Goal: Task Accomplishment & Management: Complete application form

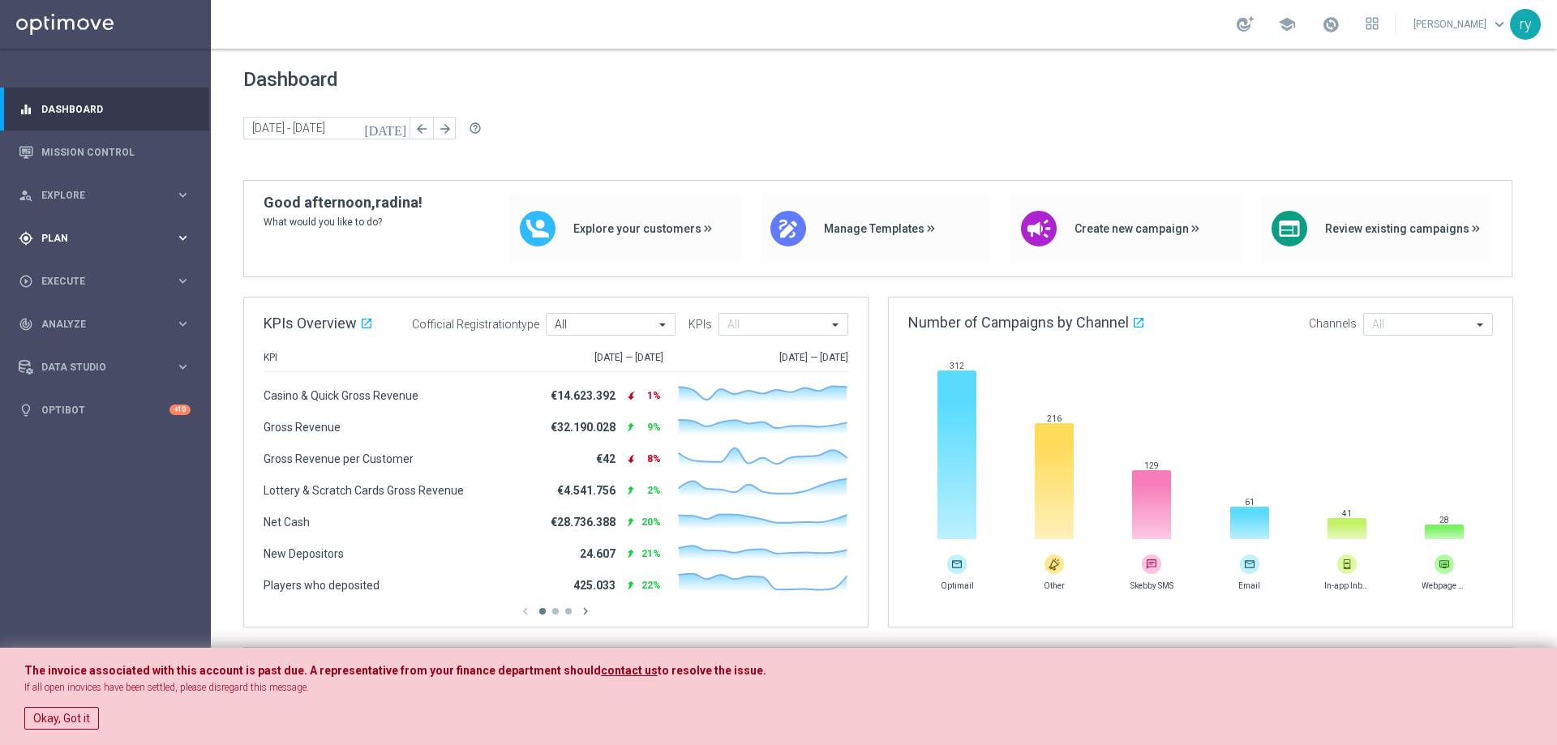
click at [89, 228] on div "gps_fixed Plan keyboard_arrow_right" at bounding box center [104, 238] width 209 height 43
click at [88, 389] on div "play_circle_outline Execute keyboard_arrow_right" at bounding box center [104, 402] width 209 height 43
click at [75, 313] on link "Campaign Builder" at bounding box center [105, 314] width 127 height 13
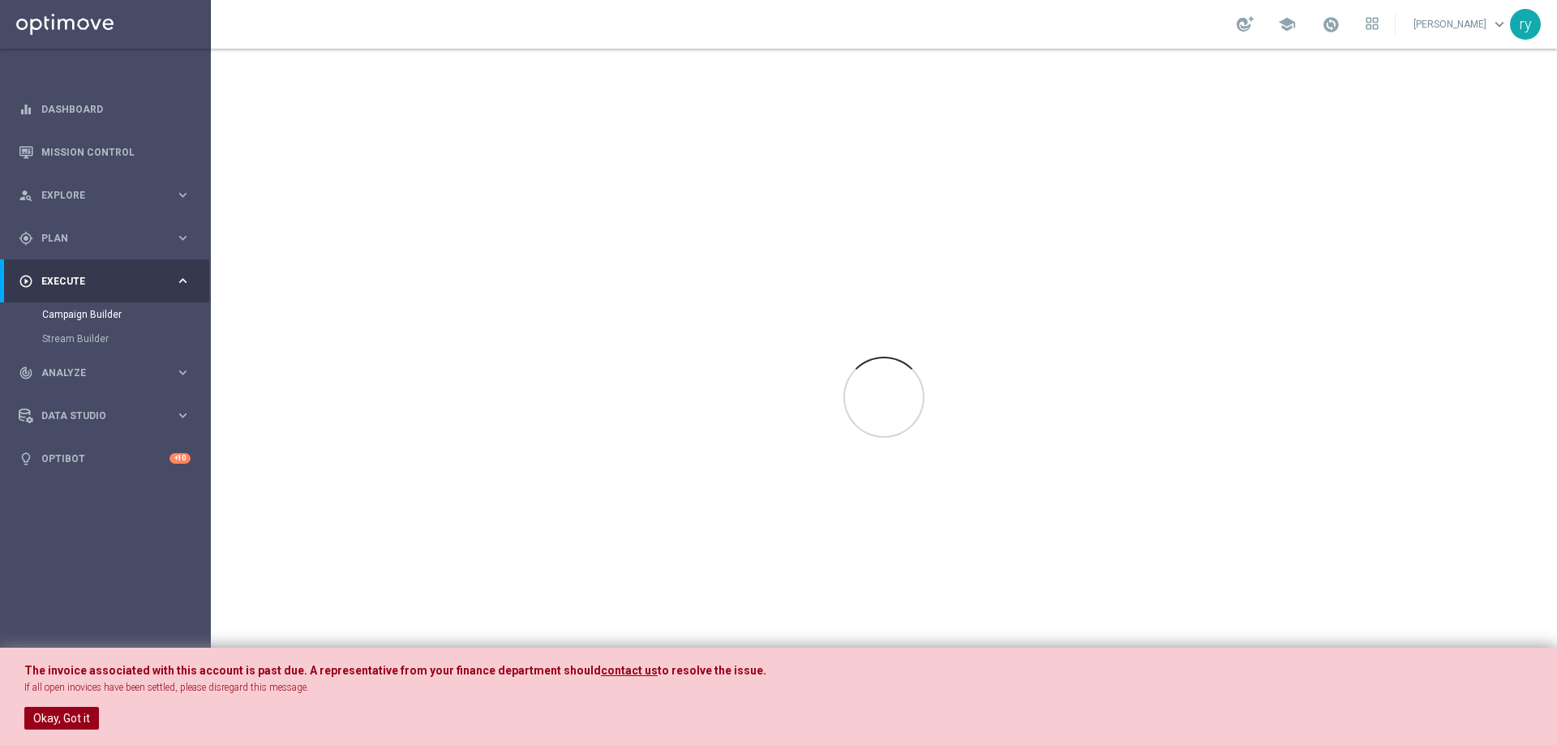
click at [68, 709] on button "Okay, Got it" at bounding box center [61, 718] width 75 height 23
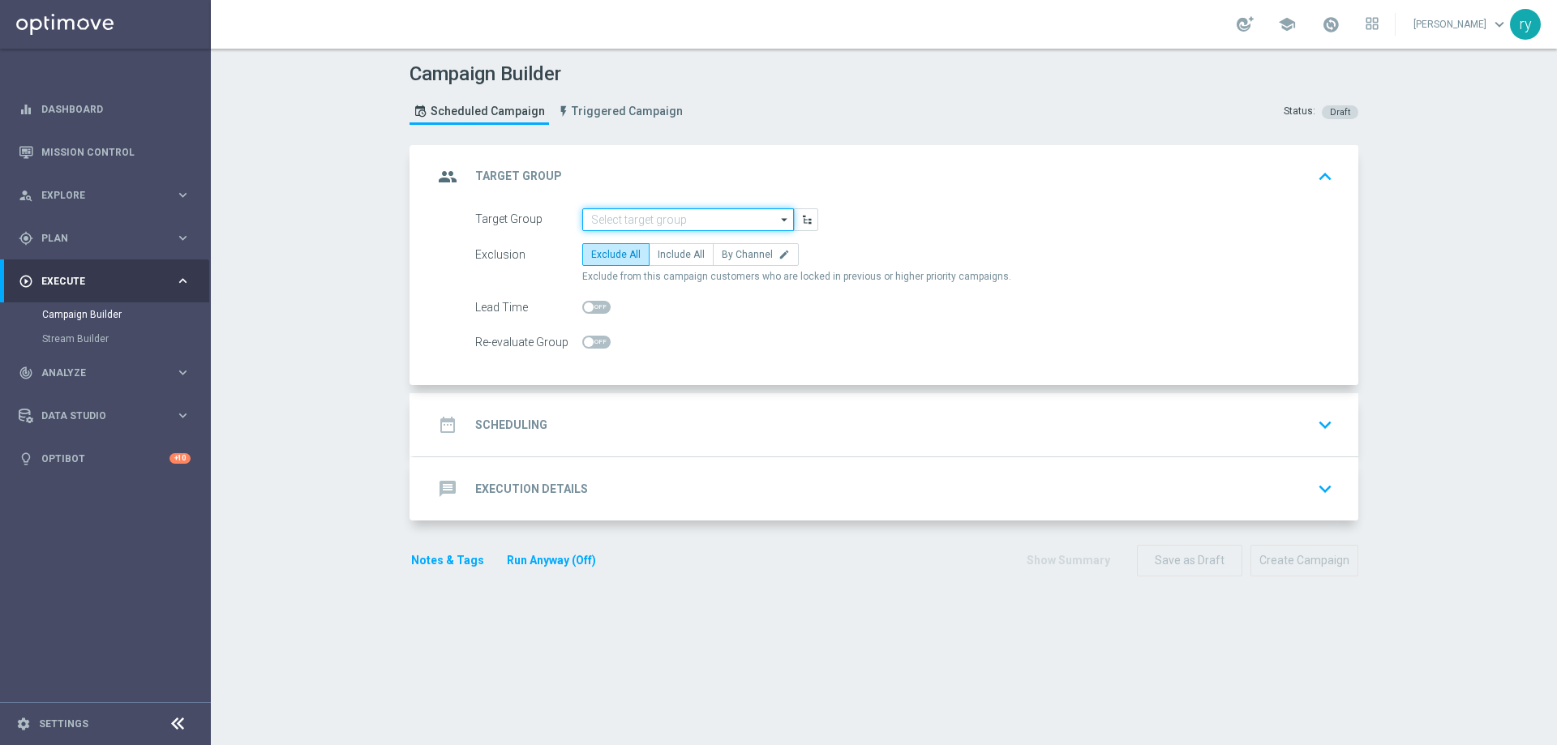
click at [664, 218] on input at bounding box center [688, 219] width 212 height 23
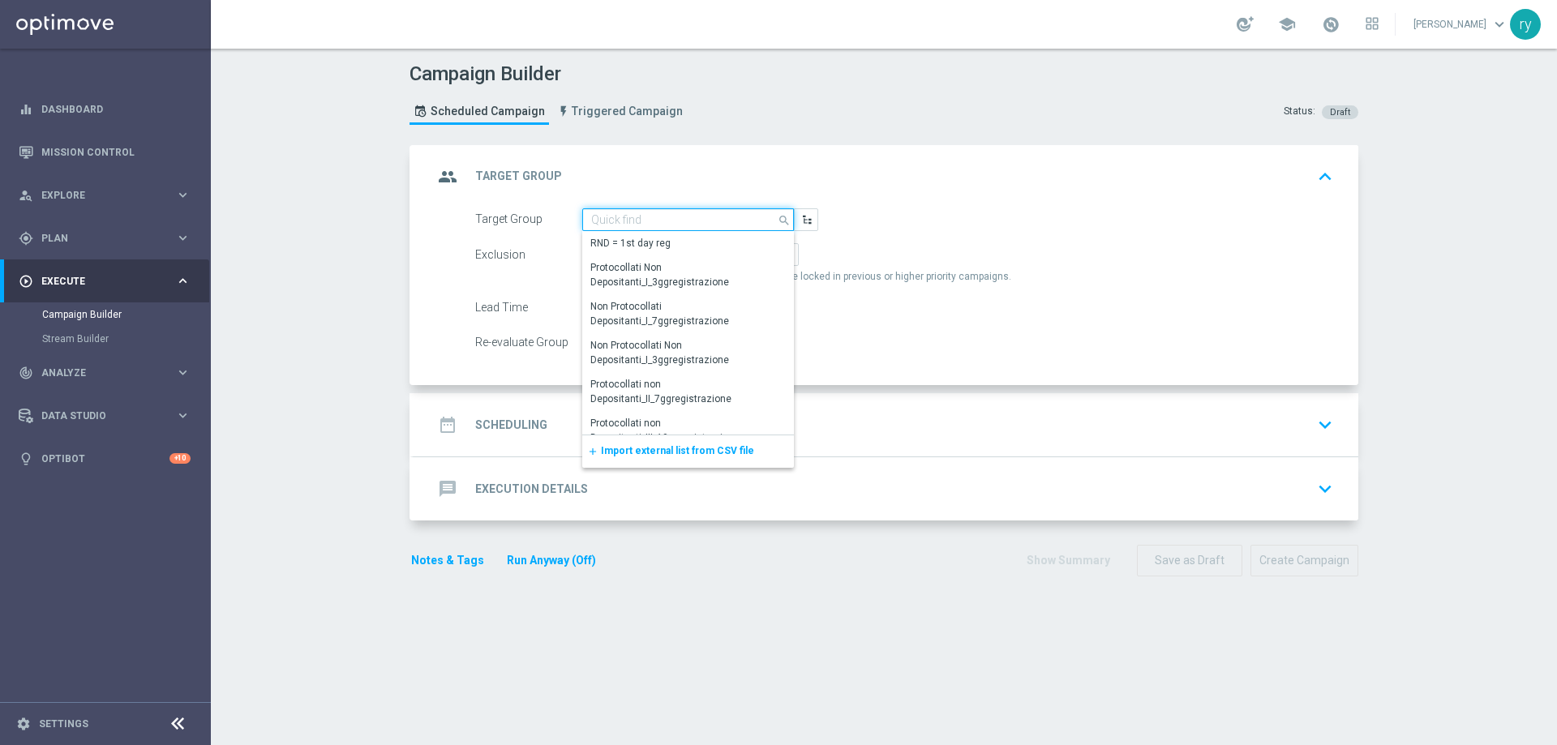
paste input "CASINO GOLD LOW 07 MODA >=40"
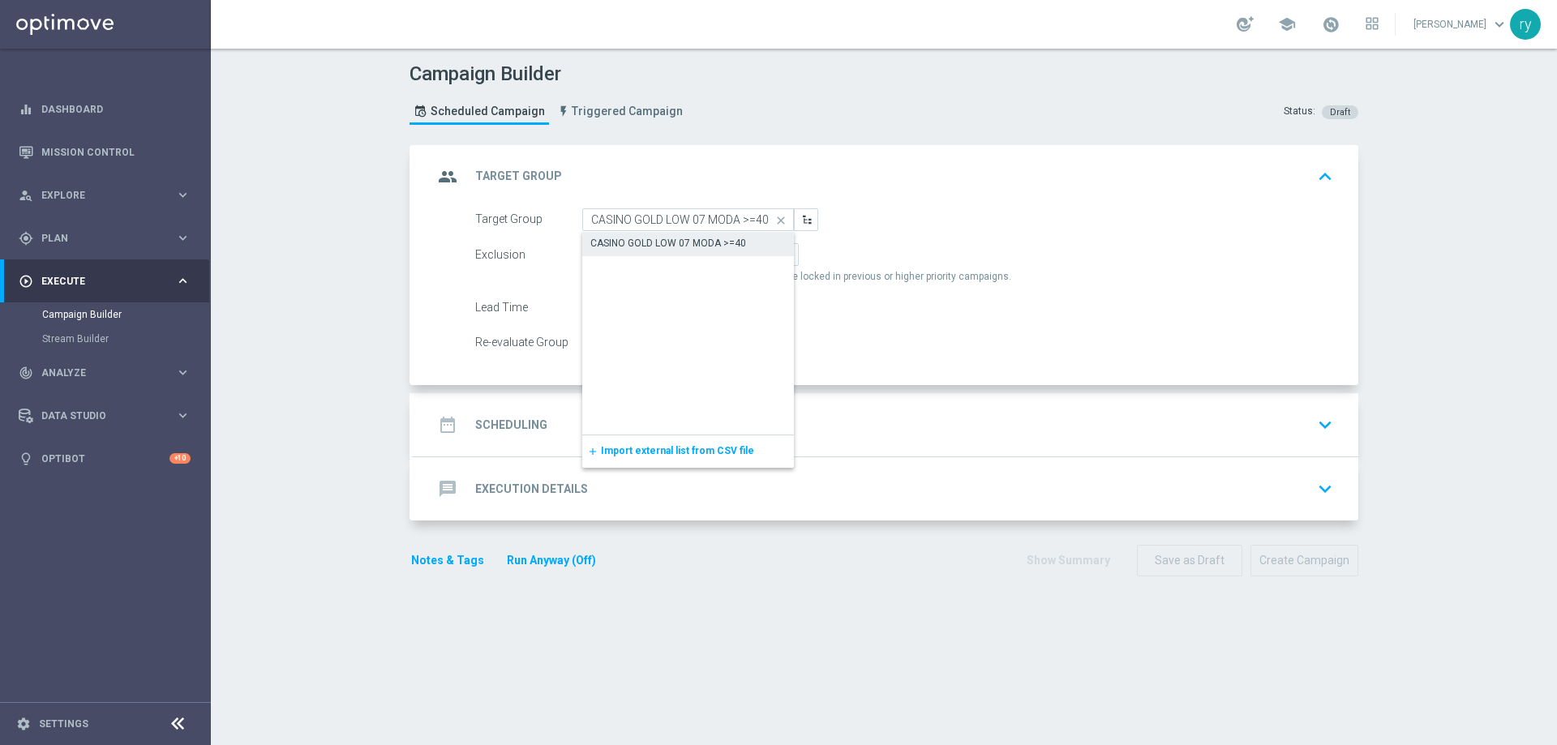
click at [664, 242] on div "CASINO GOLD LOW 07 MODA >=40" at bounding box center [669, 243] width 156 height 15
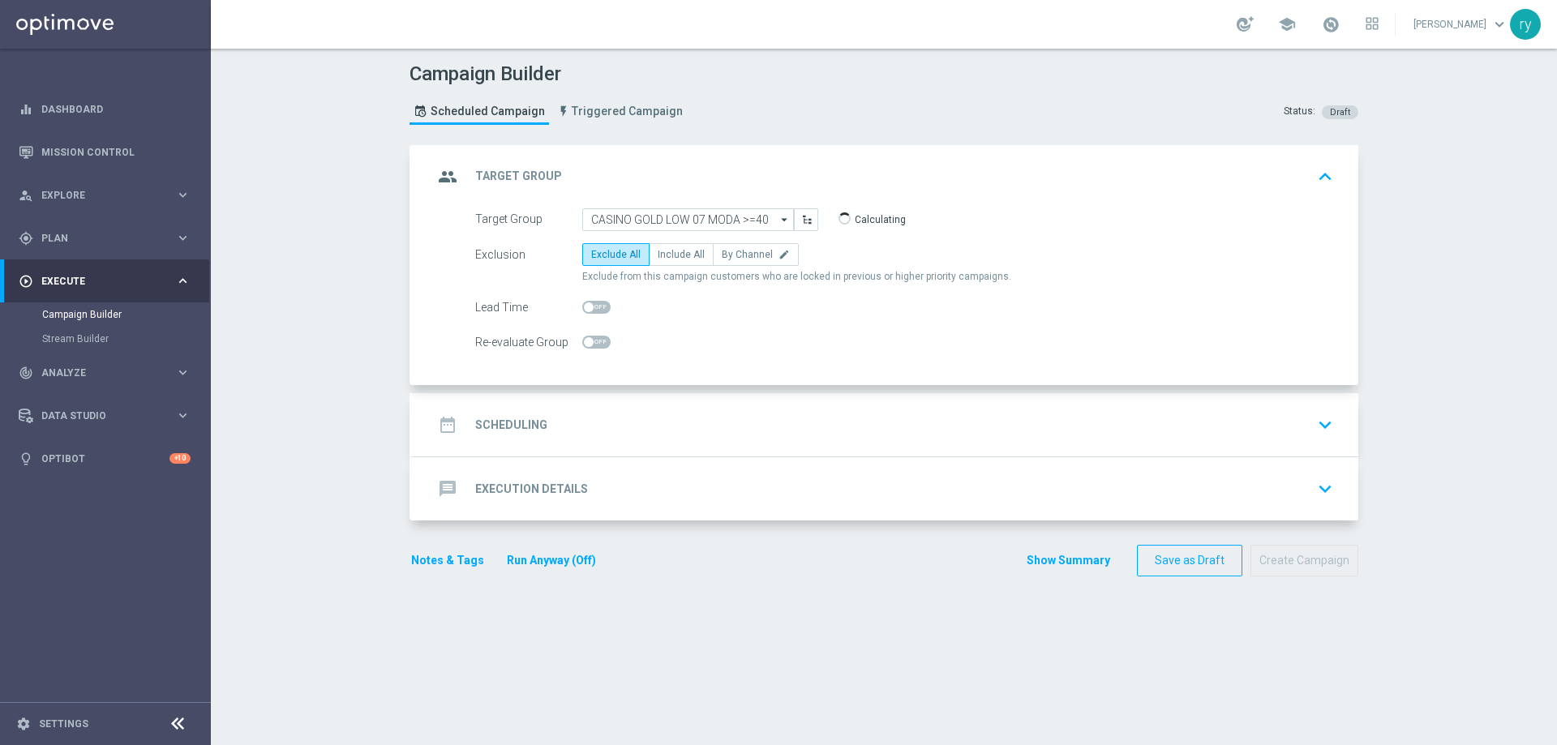
type input "CASINO GOLD LOW 07 MODA >=40"
click at [658, 252] on span "Include All" at bounding box center [681, 254] width 47 height 11
click at [658, 252] on input "Include All" at bounding box center [663, 257] width 11 height 11
radio input "true"
click at [613, 414] on div "date_range Scheduling keyboard_arrow_down" at bounding box center [886, 425] width 906 height 31
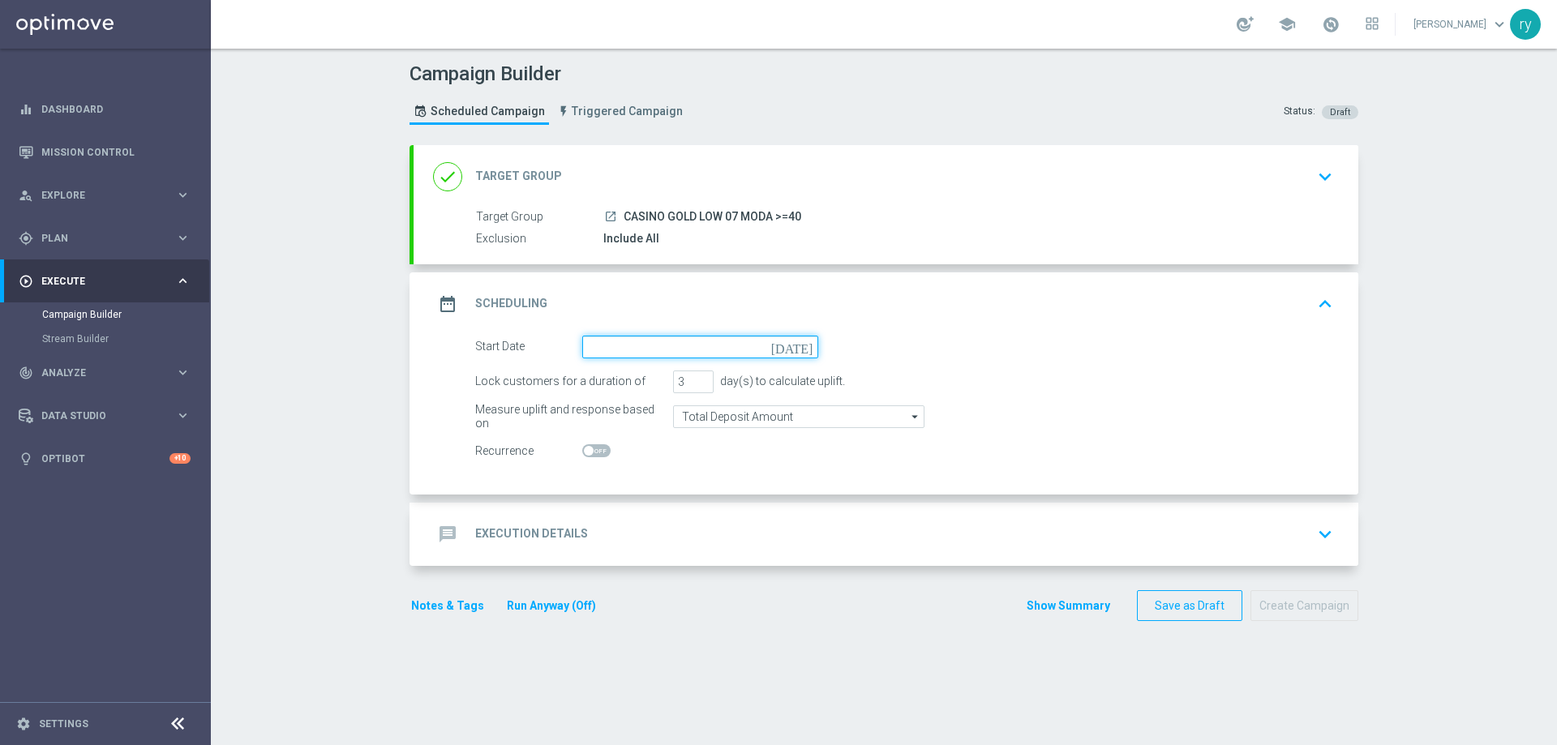
click at [646, 350] on input at bounding box center [700, 347] width 236 height 23
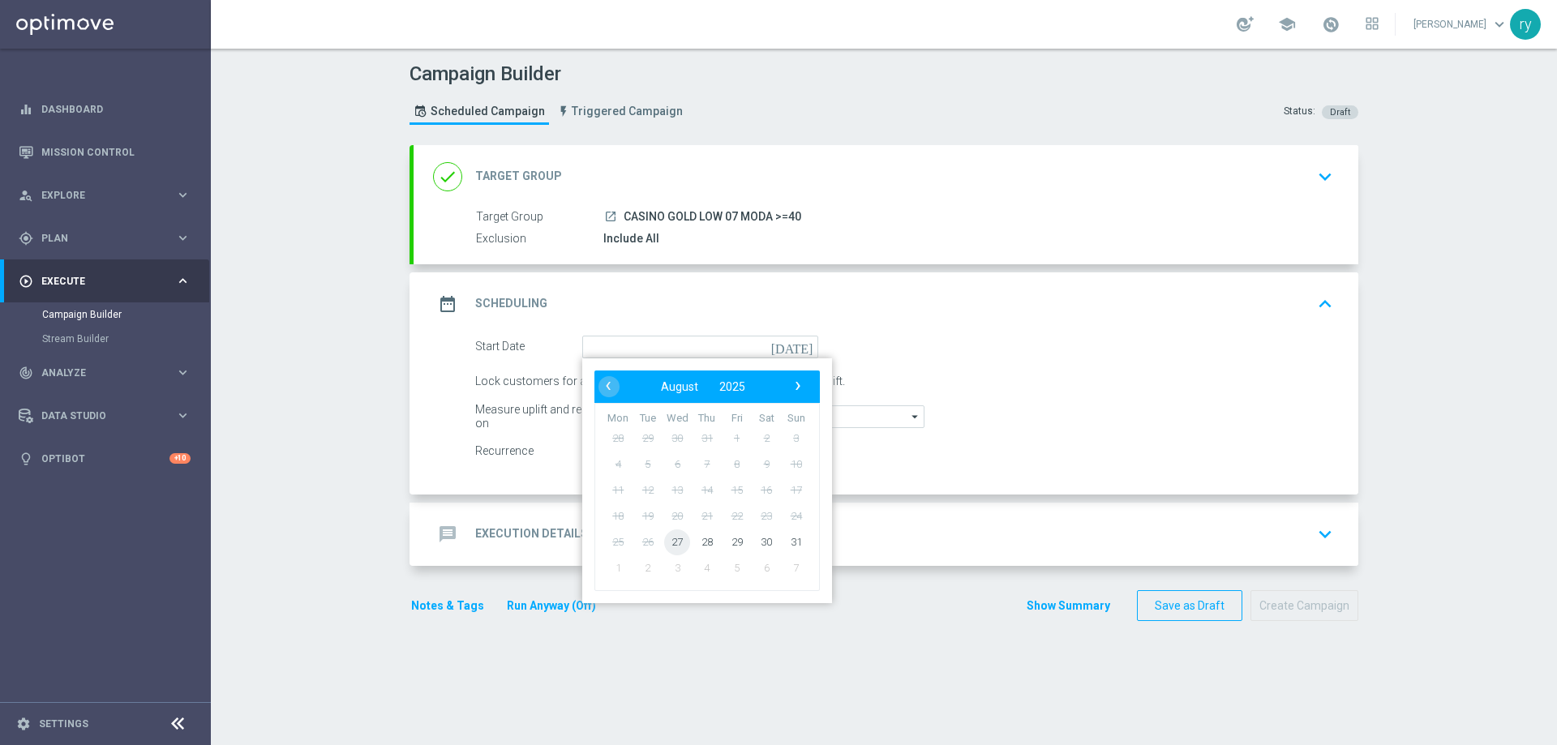
click at [670, 540] on span "27" at bounding box center [677, 542] width 26 height 26
type input "[DATE]"
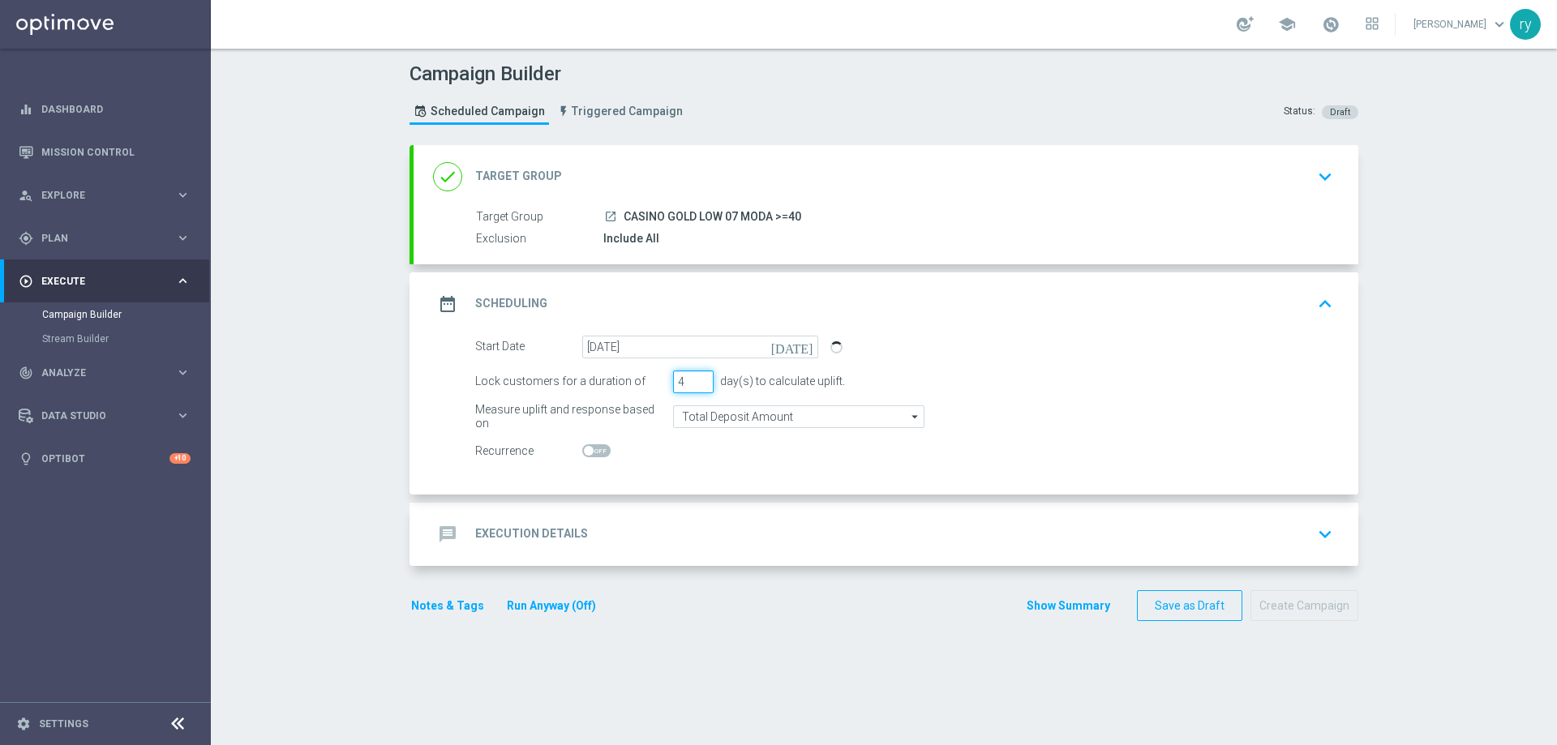
type input "4"
click at [696, 377] on input "4" at bounding box center [693, 382] width 41 height 23
click at [723, 453] on switch at bounding box center [700, 452] width 236 height 14
click at [640, 511] on div "message Execution Details keyboard_arrow_down" at bounding box center [886, 534] width 945 height 63
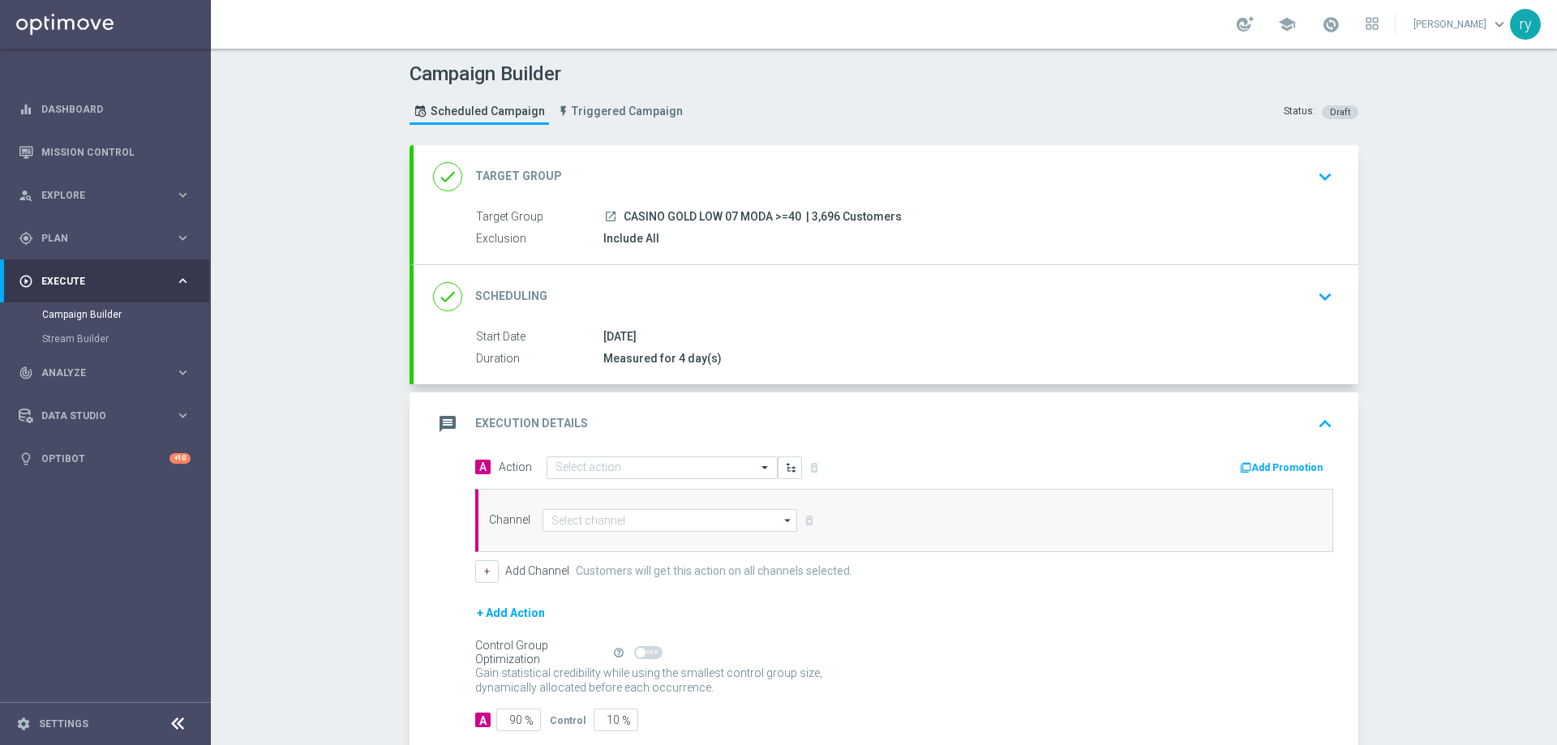
click at [1256, 473] on button "Add Promotion" at bounding box center [1284, 468] width 90 height 18
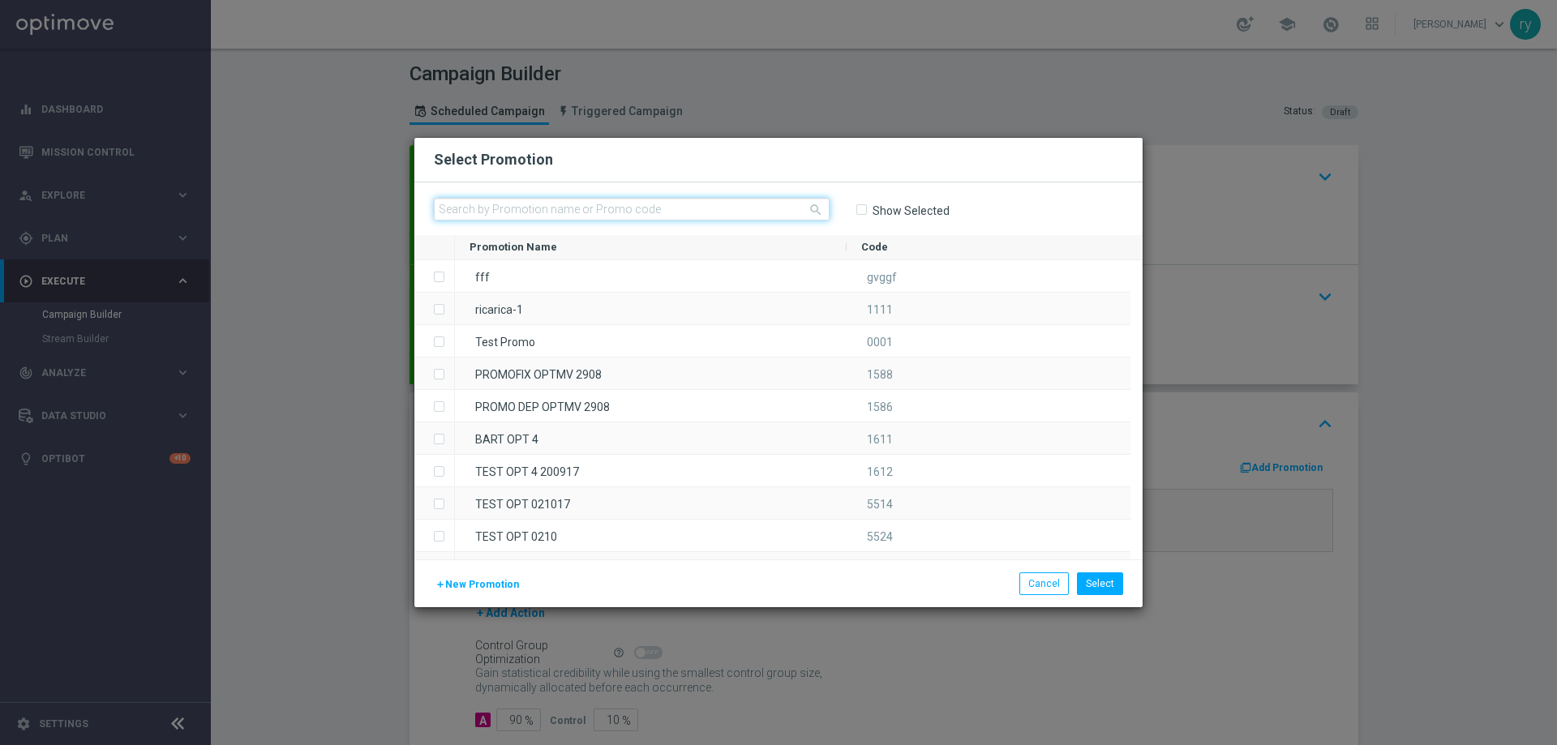
click at [495, 213] on input "text" at bounding box center [632, 209] width 396 height 23
paste input "333634"
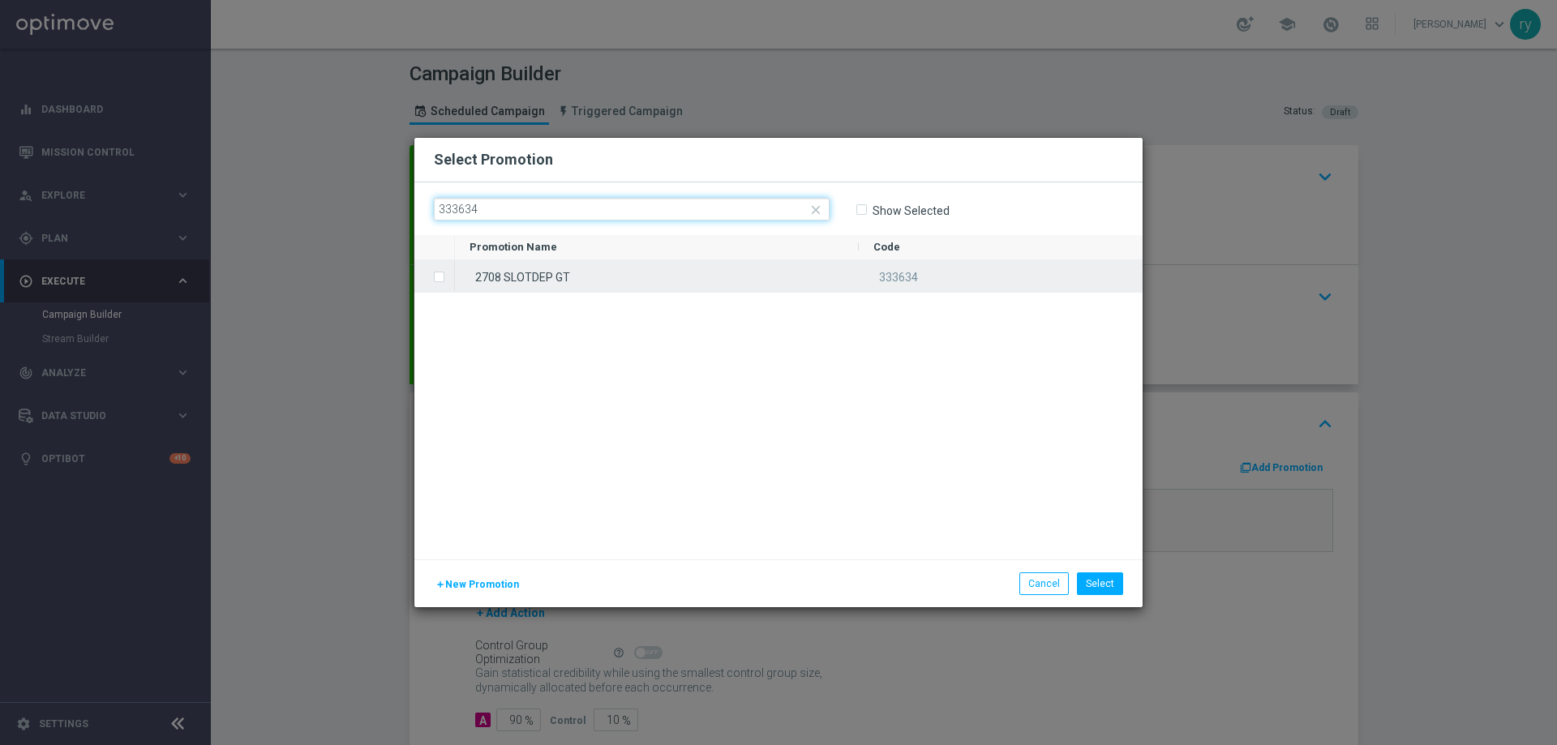
type input "333634"
click at [438, 272] on input "Press SPACE to select this row." at bounding box center [438, 269] width 10 height 10
checkbox input "true"
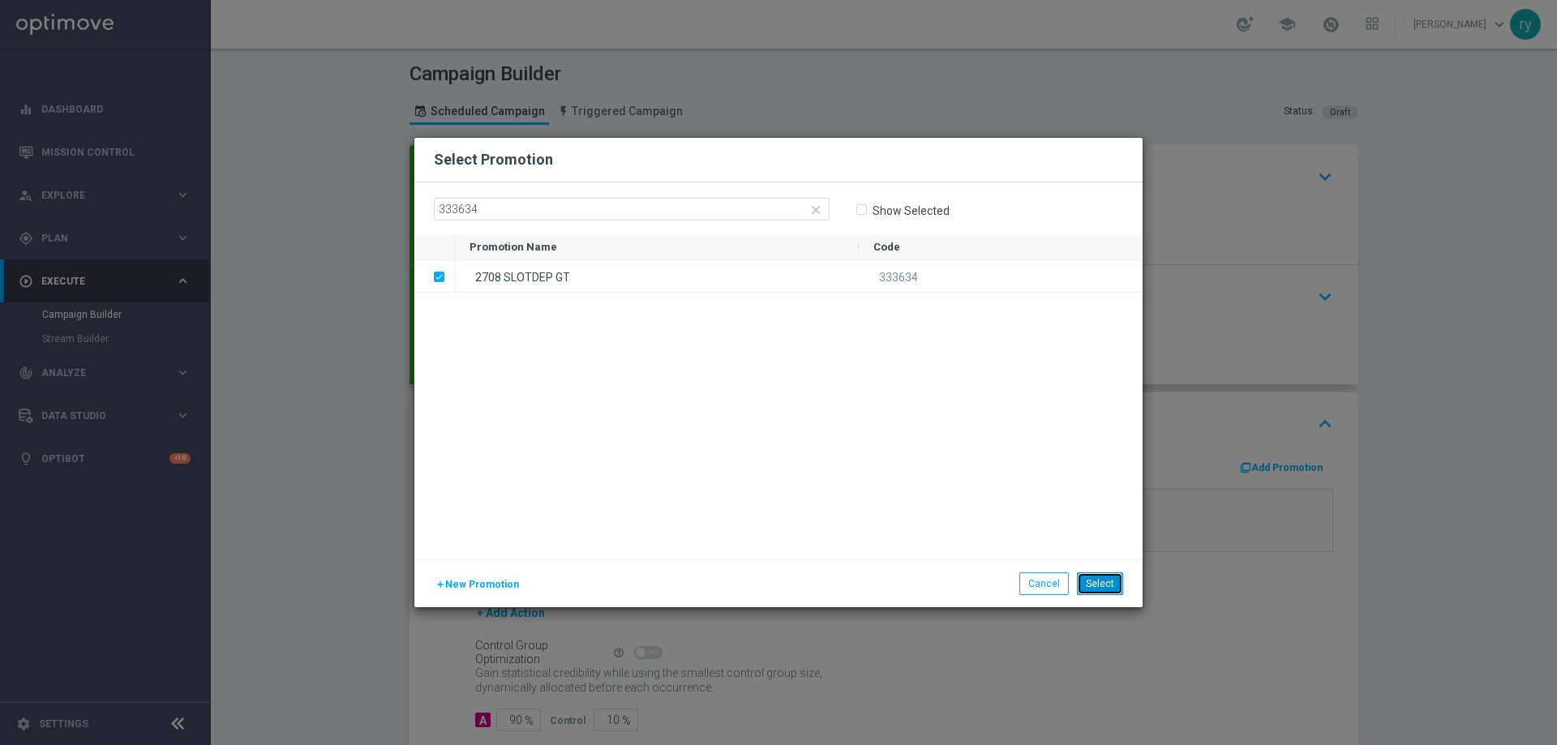
click at [1095, 587] on button "Select" at bounding box center [1100, 584] width 46 height 23
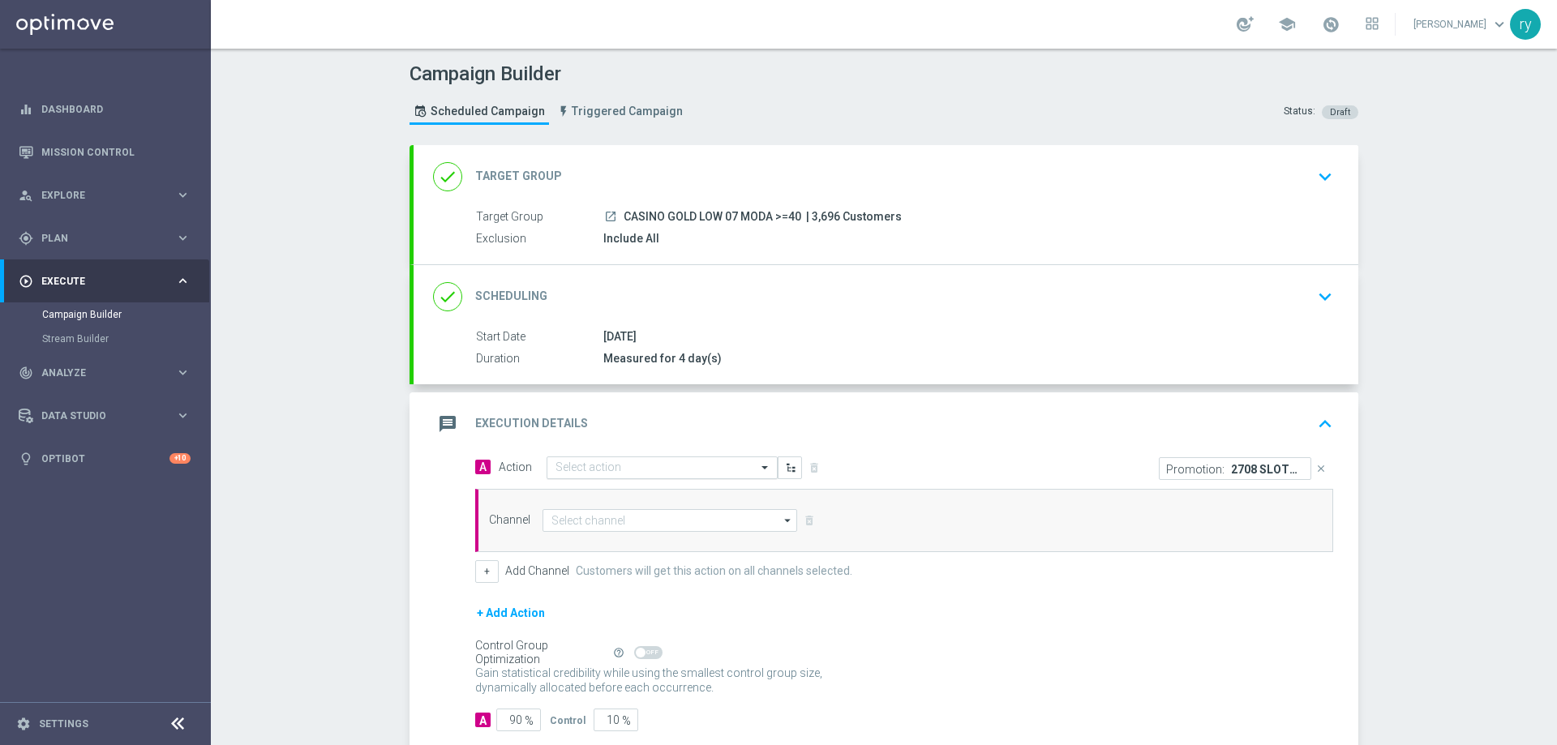
click at [605, 464] on input "text" at bounding box center [646, 469] width 181 height 14
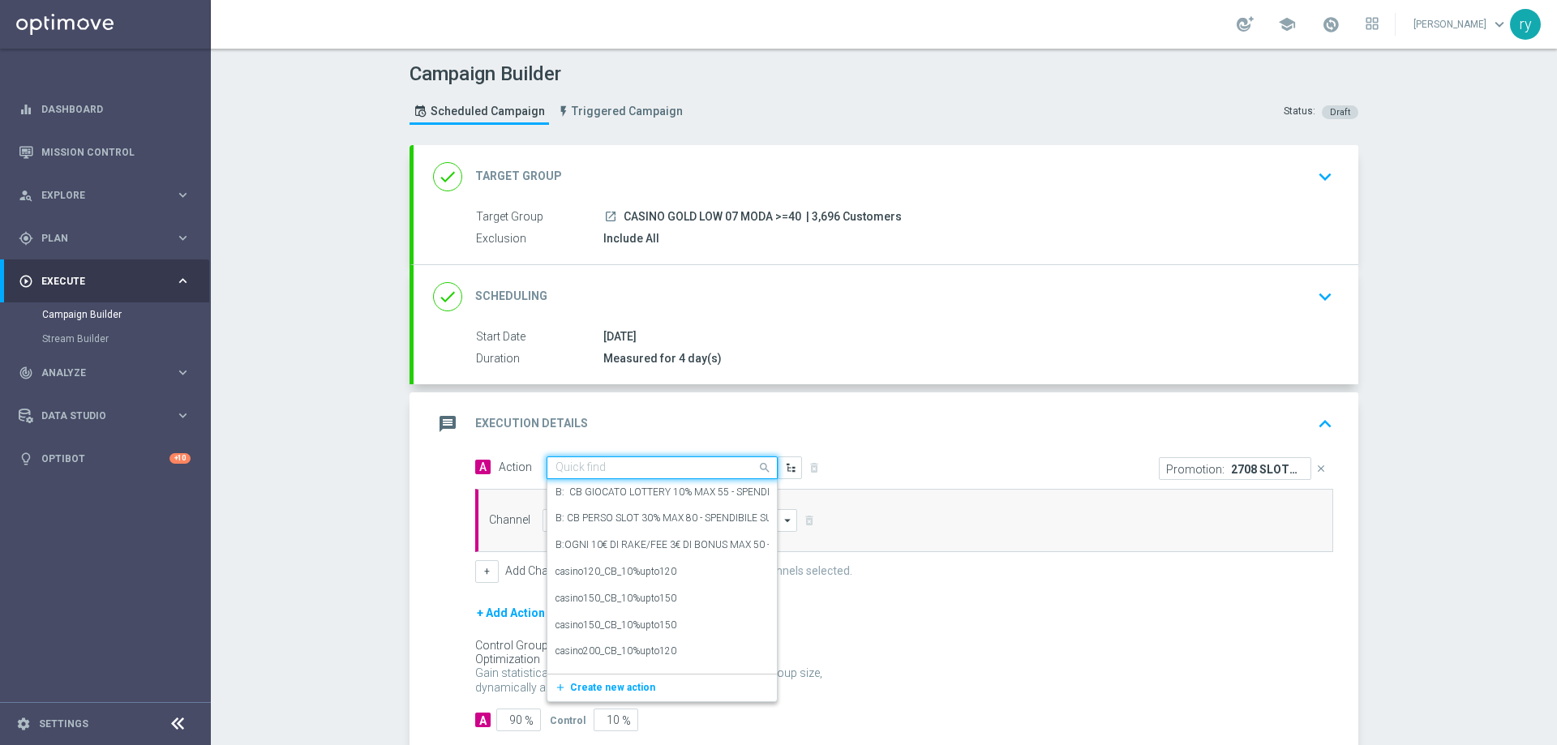
paste input "DEP 50 PER 10% FINO 180"
type input "DEP 50 PER 10% FINO 180"
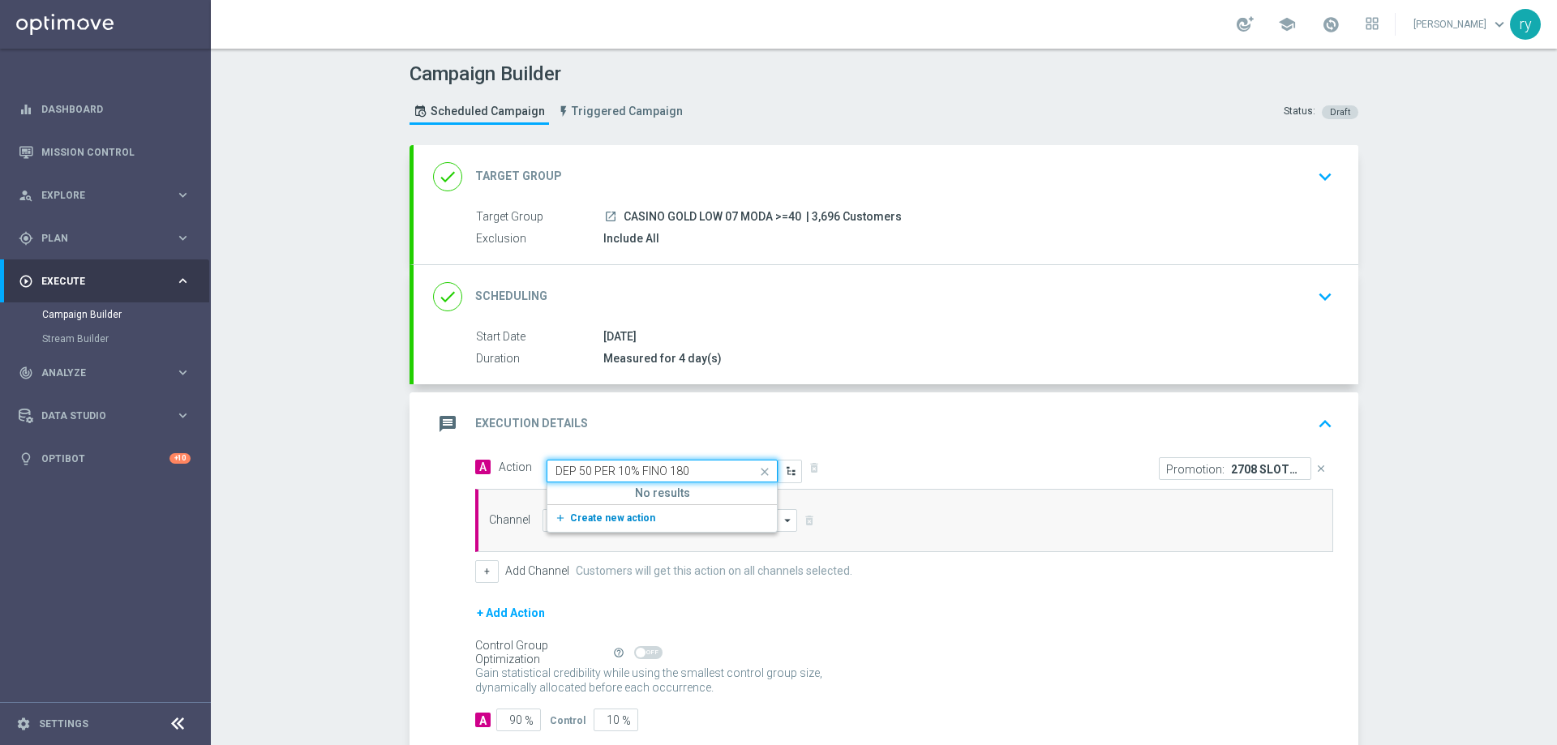
click at [587, 513] on span "Create new action" at bounding box center [612, 518] width 85 height 11
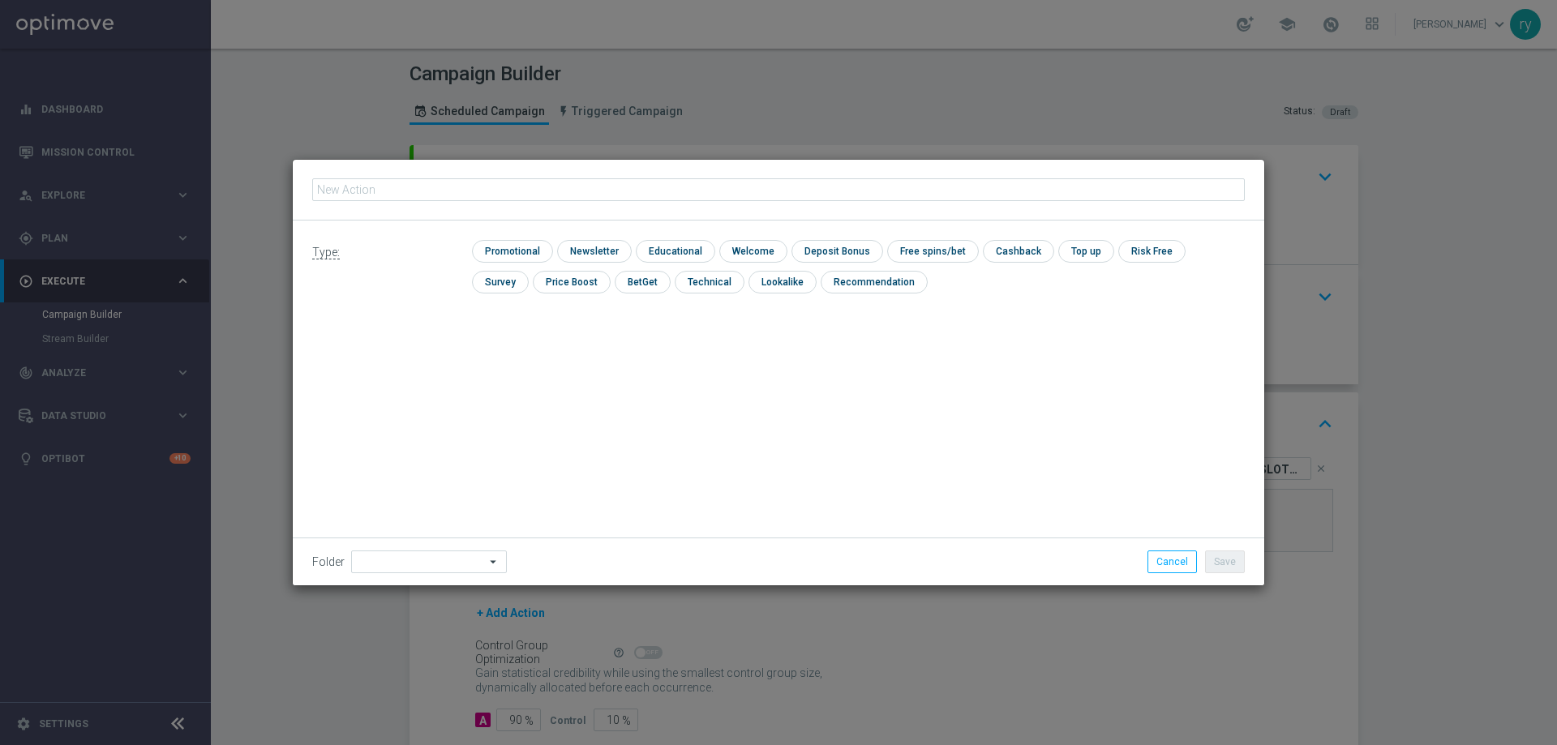
click at [423, 186] on input "text" at bounding box center [778, 189] width 933 height 23
type input "DEP 50 PER 10% FINO 180"
click at [522, 247] on input "checkbox" at bounding box center [510, 251] width 77 height 22
checkbox input "true"
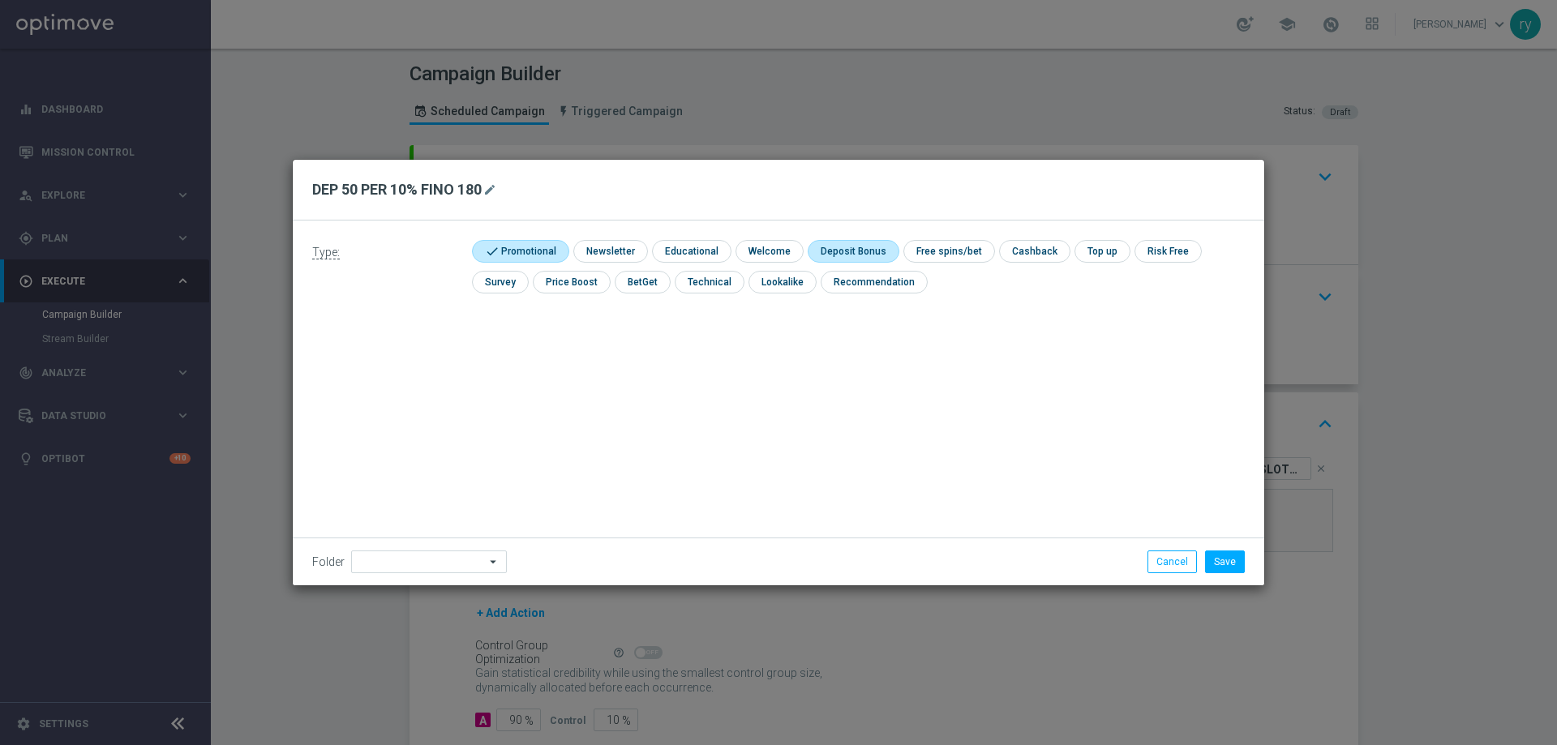
click at [839, 252] on input "checkbox" at bounding box center [851, 251] width 87 height 22
checkbox input "true"
click at [1235, 563] on button "Save" at bounding box center [1225, 562] width 40 height 23
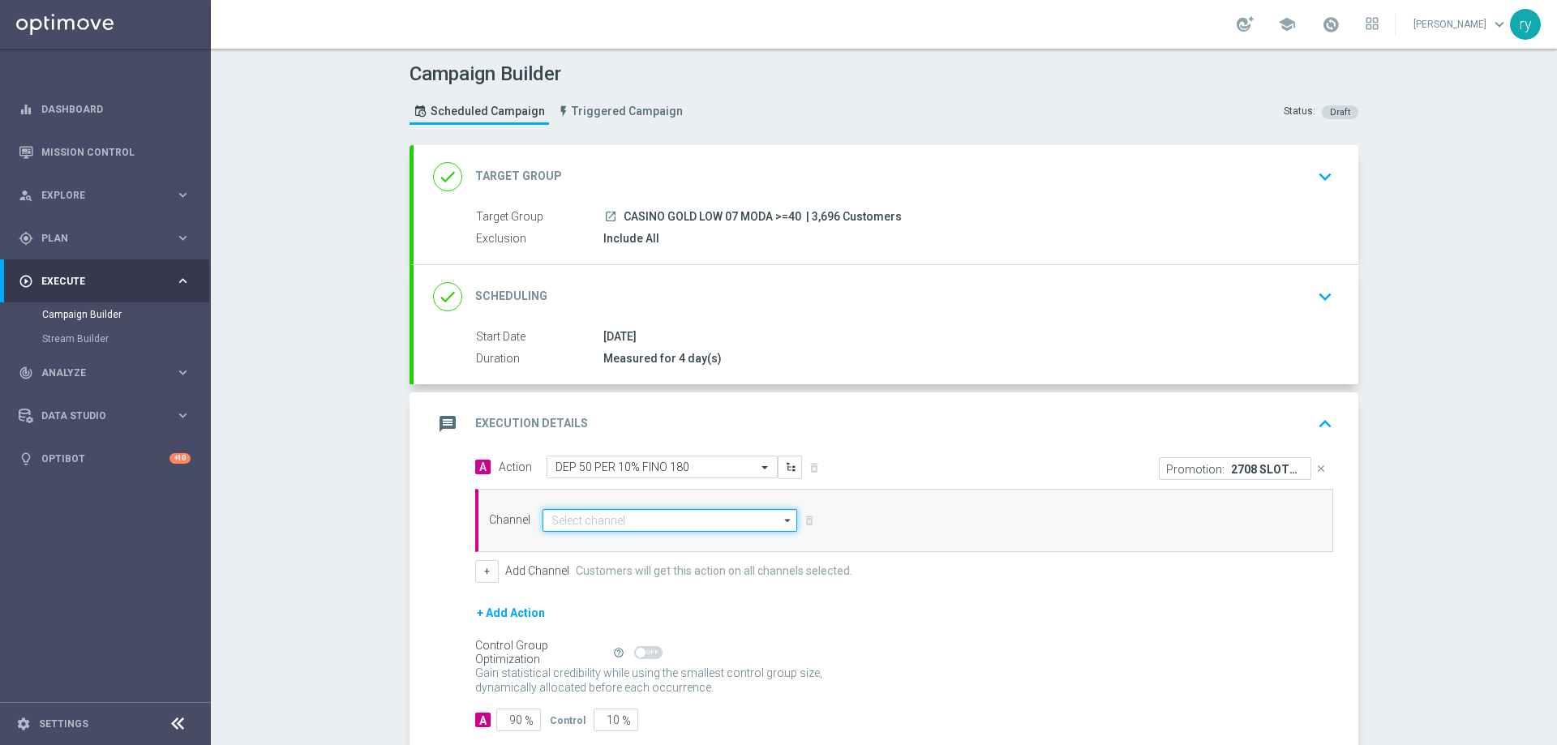
click at [629, 522] on input at bounding box center [670, 520] width 255 height 23
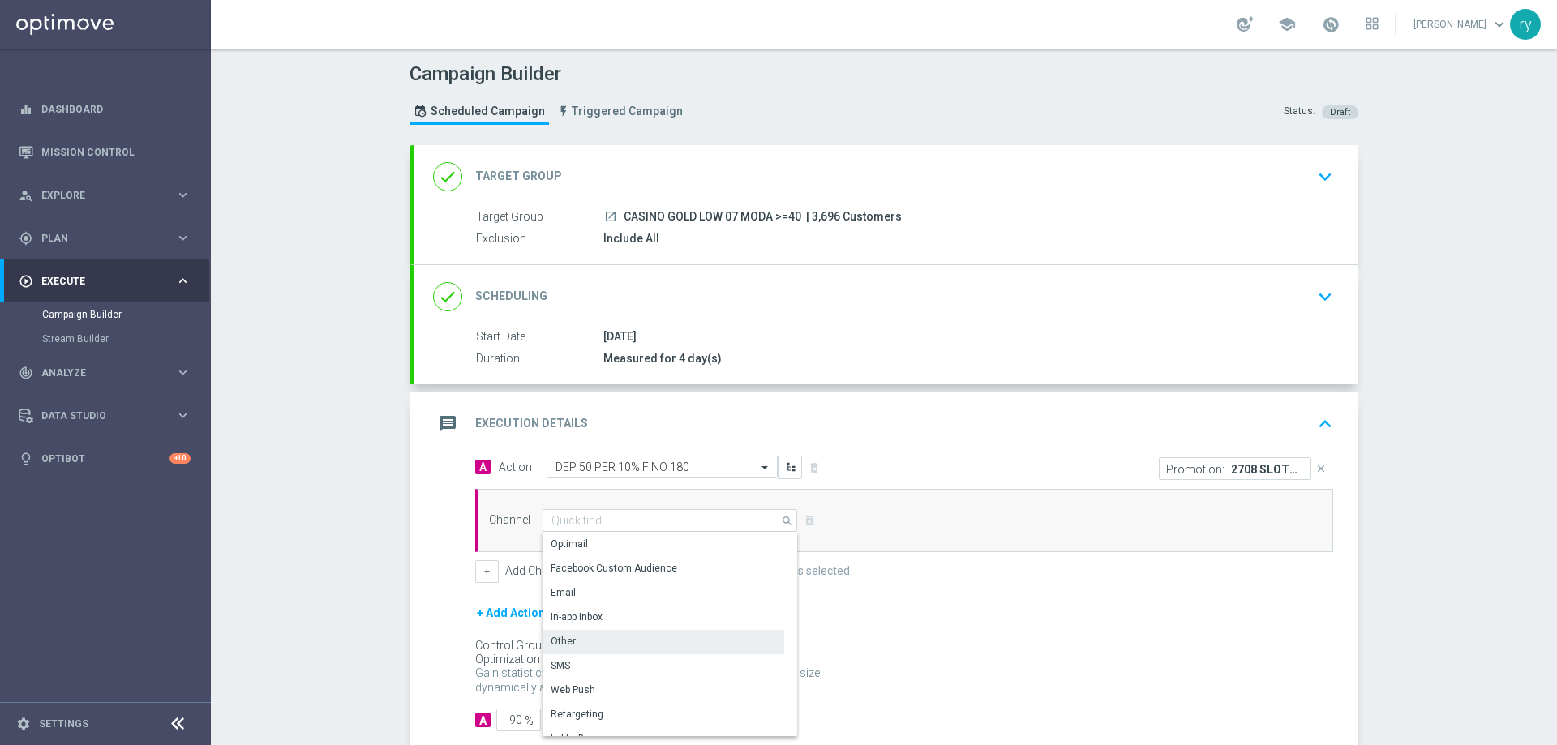
click at [618, 646] on div "Other" at bounding box center [664, 641] width 242 height 23
type input "Other"
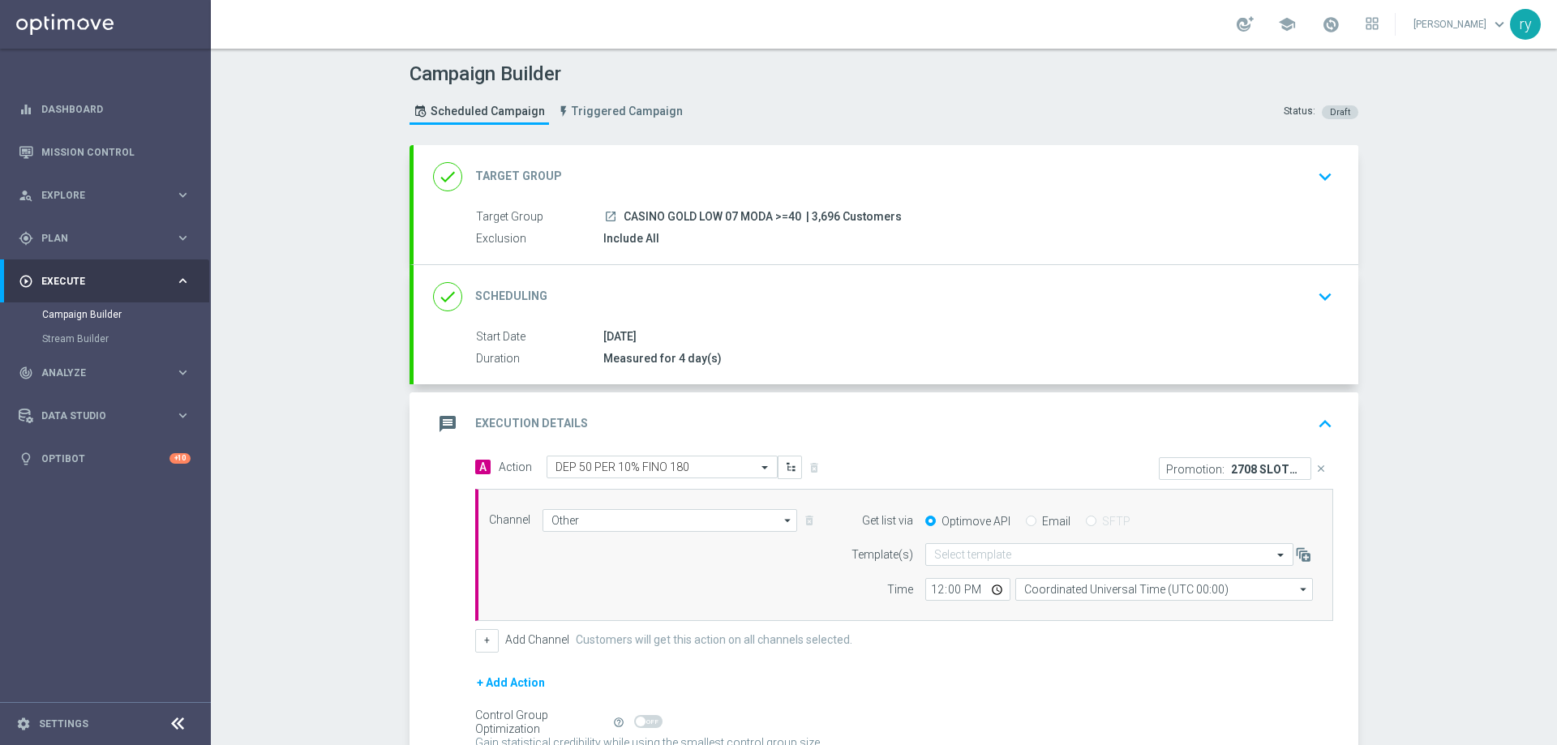
click at [1026, 520] on input "Email" at bounding box center [1031, 523] width 11 height 11
radio input "true"
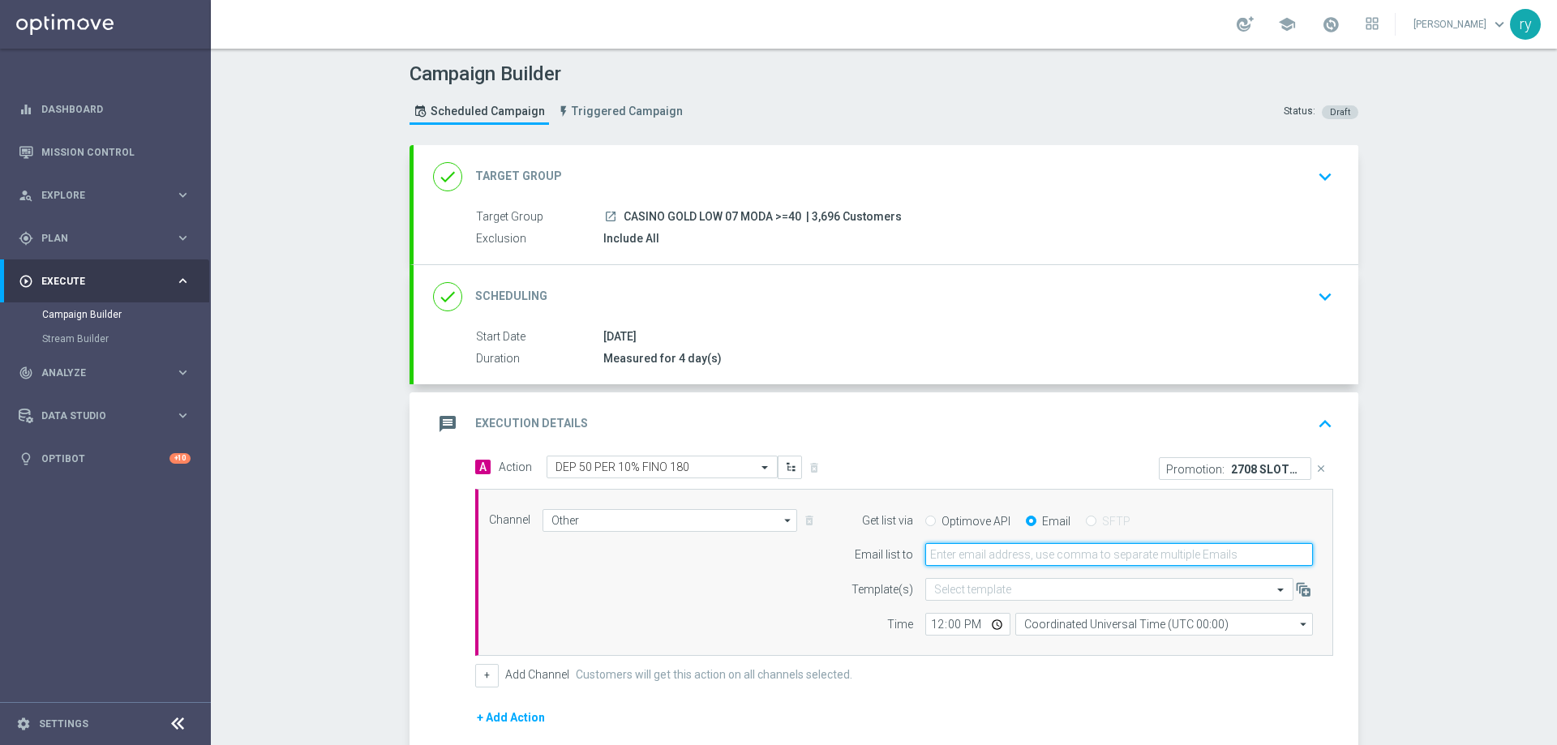
click at [1024, 549] on input "email" at bounding box center [1120, 554] width 388 height 23
type input "[EMAIL_ADDRESS][DOMAIN_NAME]"
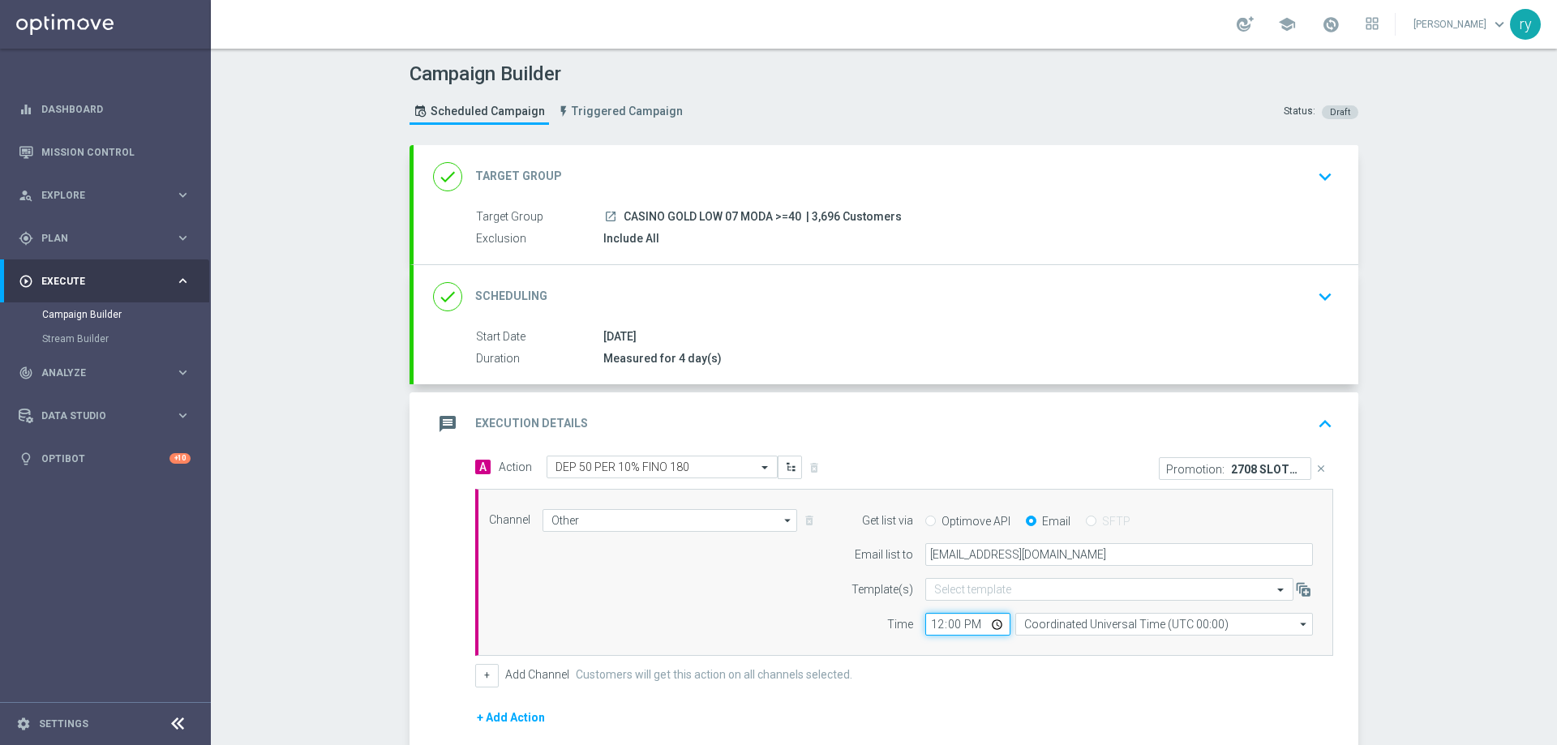
click at [935, 622] on input "12:00" at bounding box center [968, 624] width 85 height 23
type input "17:30"
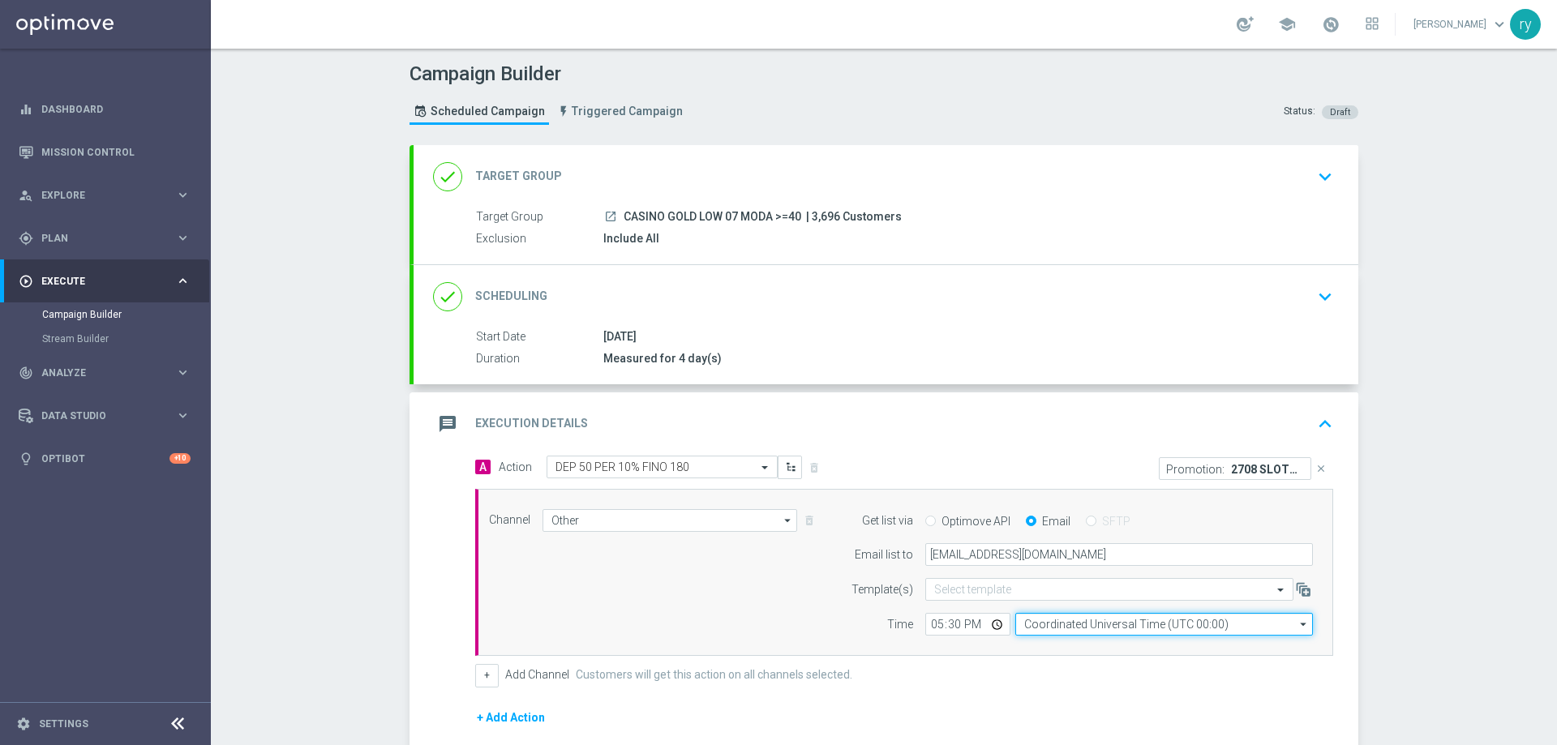
click at [1029, 628] on input "Coordinated Universal Time (UTC 00:00)" at bounding box center [1165, 624] width 298 height 23
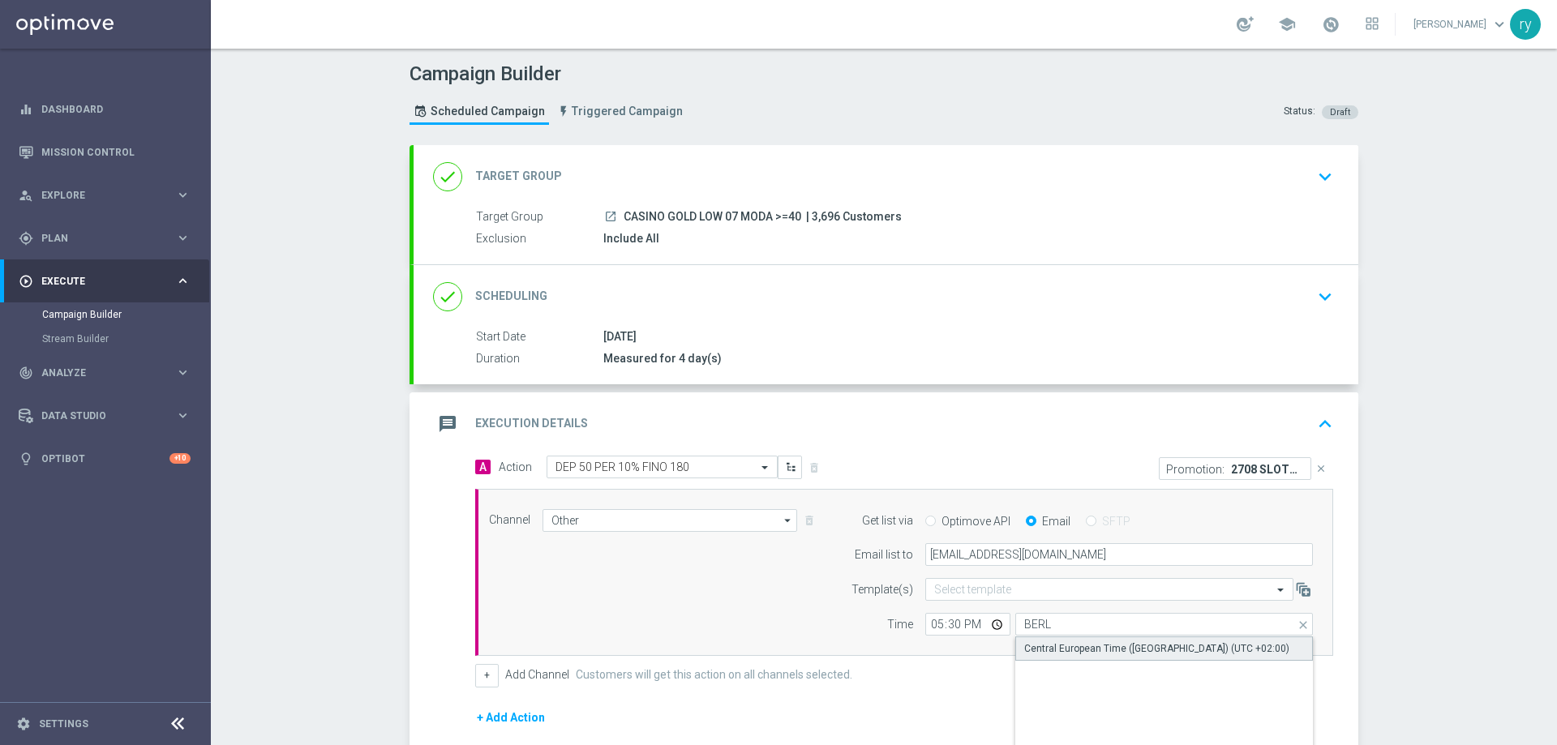
click at [1038, 646] on div "Central European Time ([GEOGRAPHIC_DATA]) (UTC +02:00)" at bounding box center [1156, 649] width 265 height 15
type input "Central European Time ([GEOGRAPHIC_DATA]) (UTC +02:00)"
click at [818, 631] on div "Channel Other Other arrow_drop_down Show Selected 1 of 20 Optimail" at bounding box center [901, 572] width 848 height 127
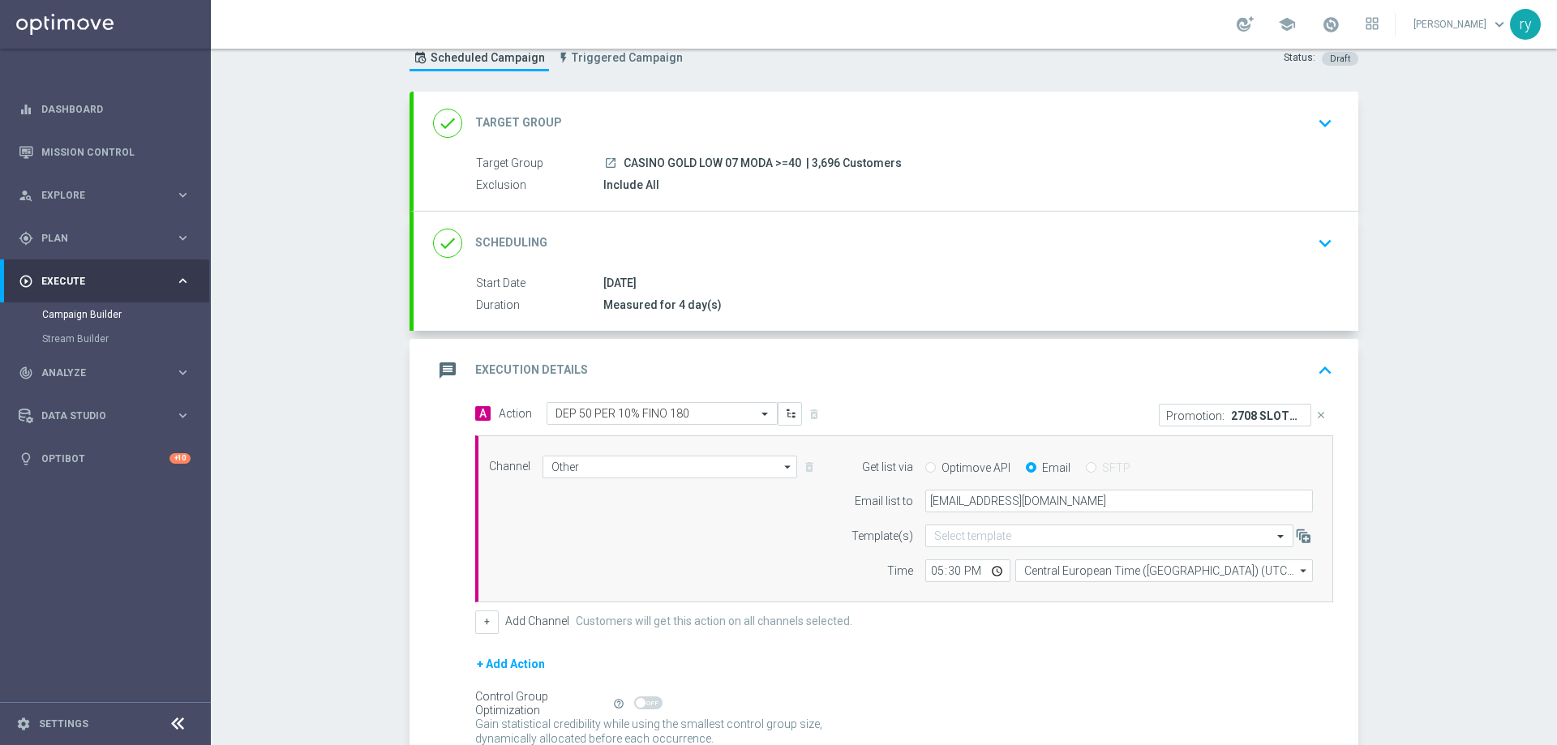
scroll to position [162, 0]
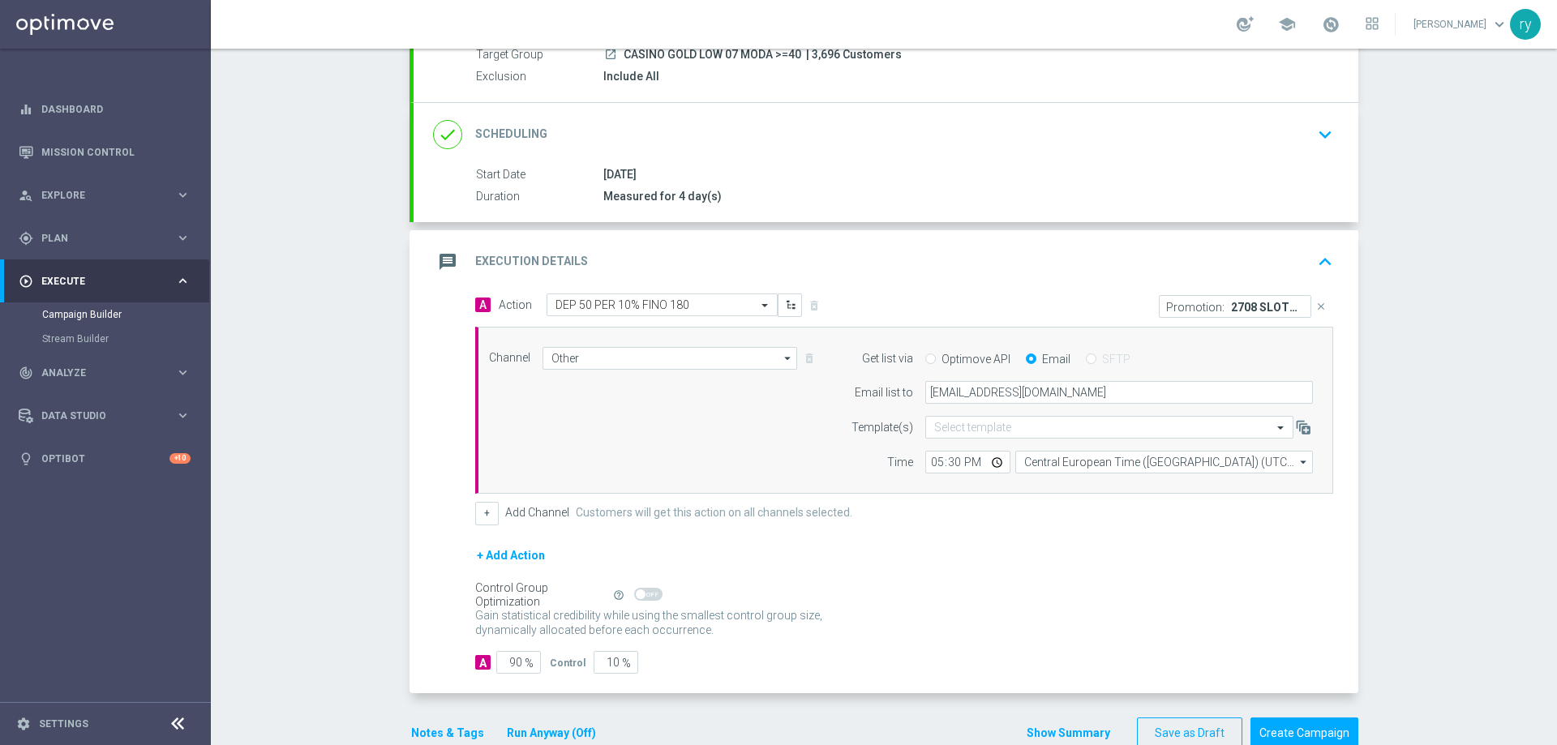
click at [427, 728] on button "Notes & Tags" at bounding box center [448, 734] width 76 height 20
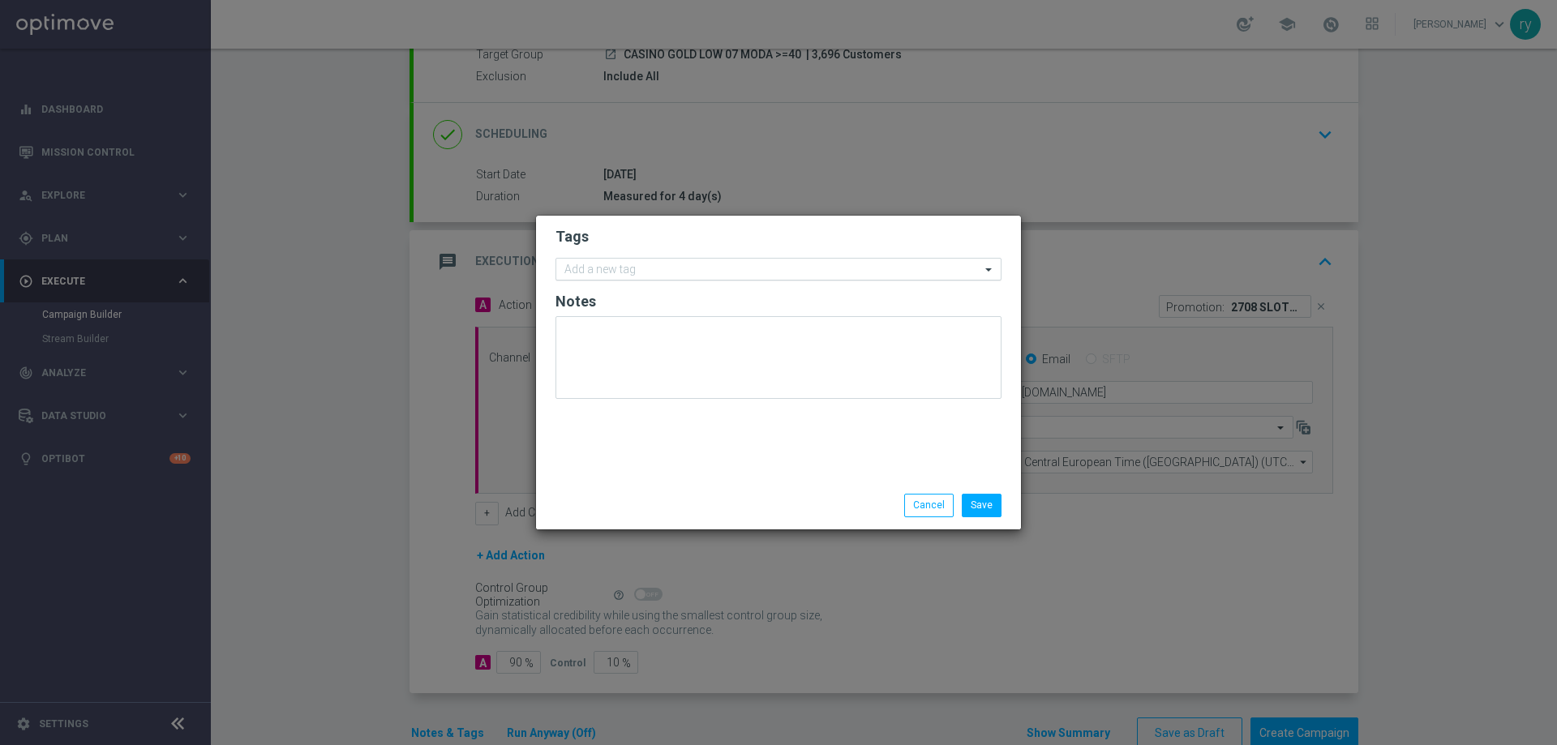
click at [606, 273] on input "text" at bounding box center [773, 271] width 416 height 14
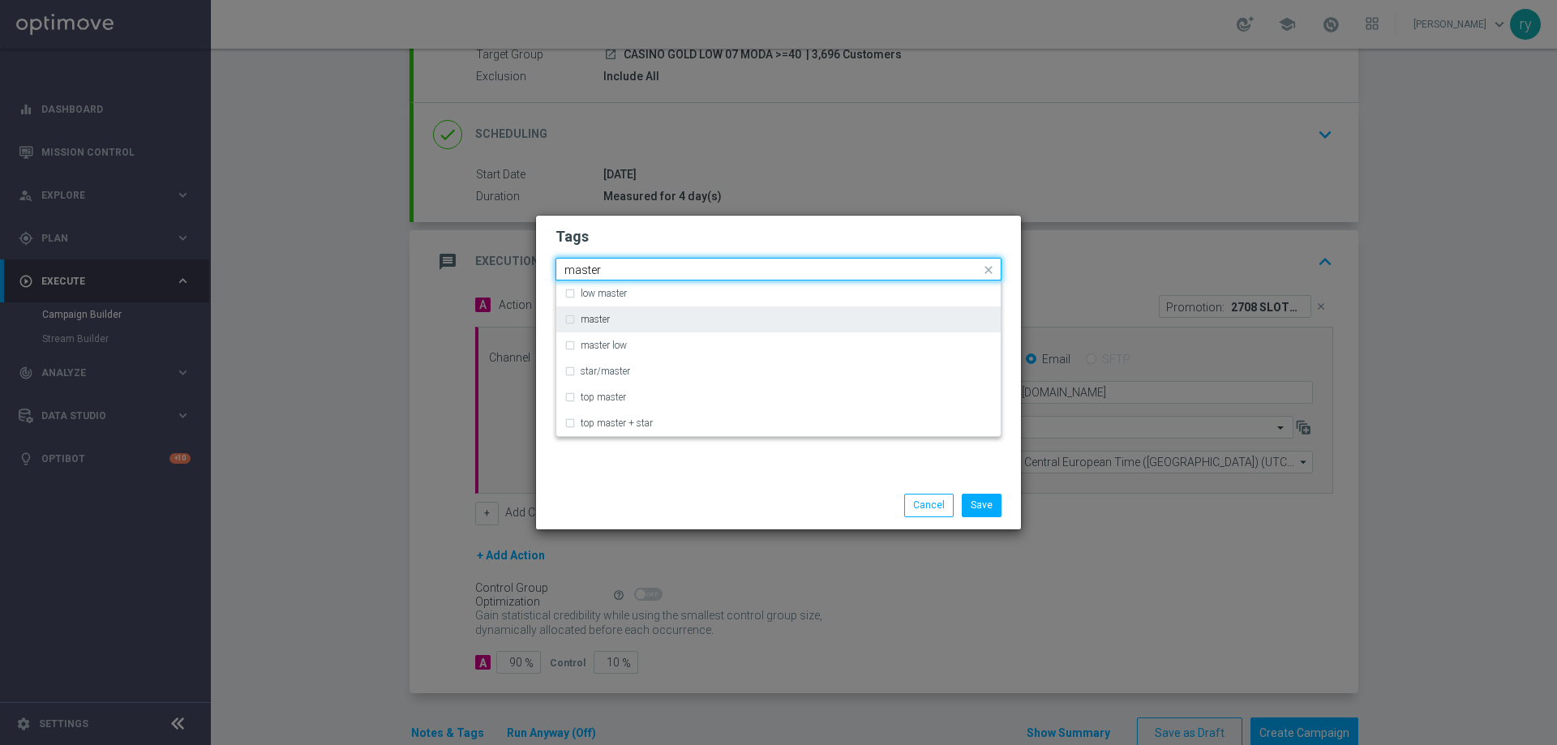
click at [610, 311] on div "master" at bounding box center [779, 320] width 428 height 26
type input "master"
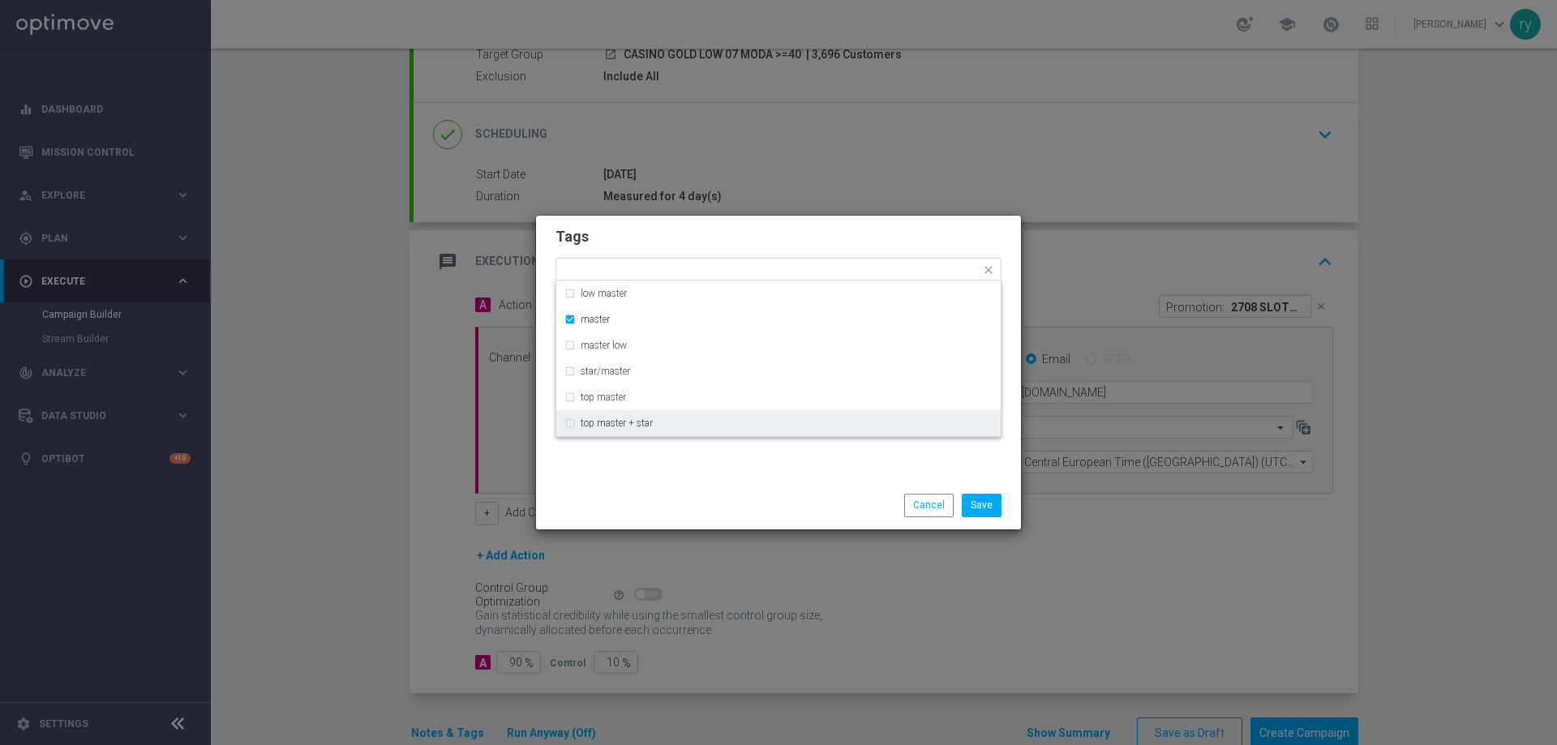
click at [659, 502] on div "Save Cancel" at bounding box center [778, 505] width 470 height 23
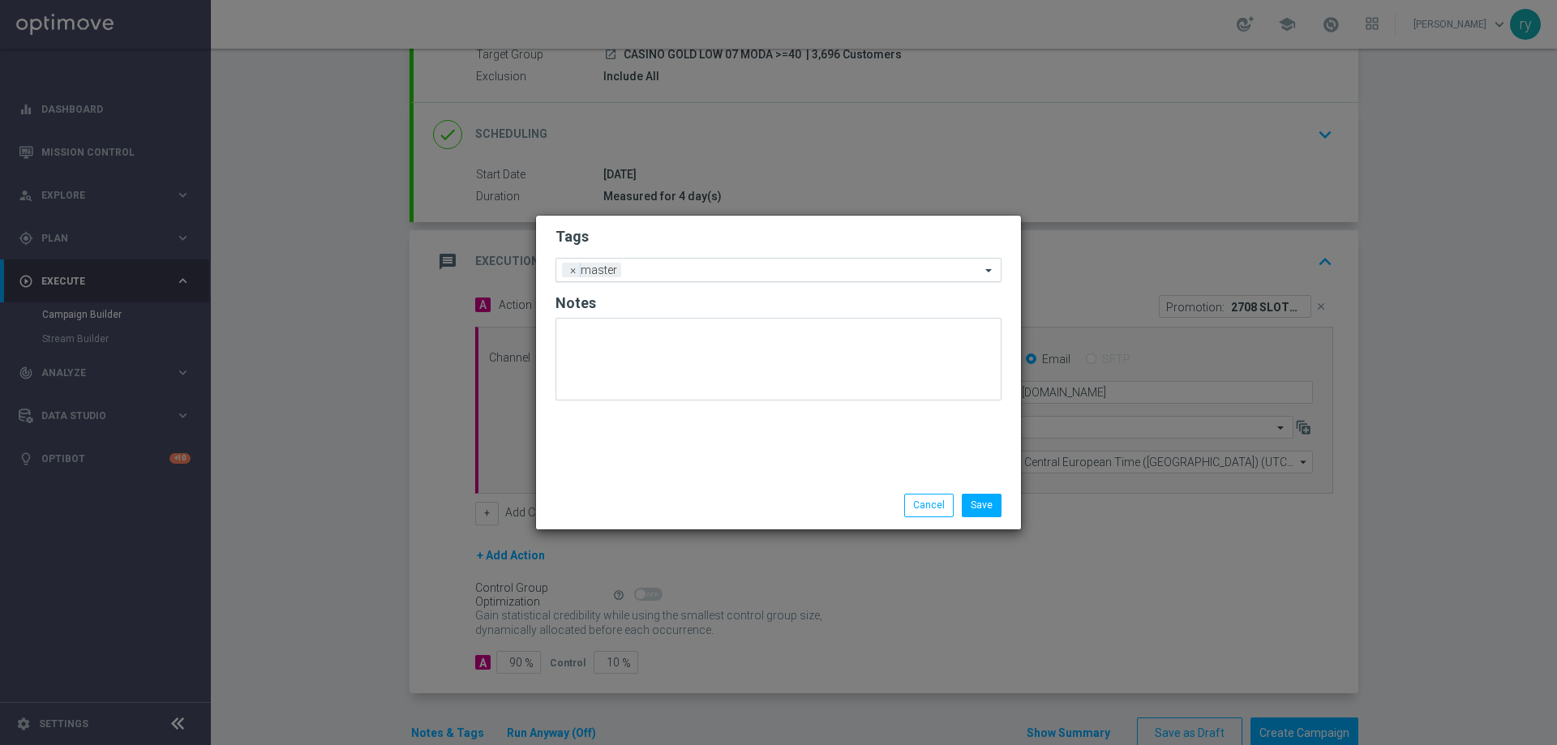
click at [664, 282] on ng-select "Add a new tag × master" at bounding box center [779, 270] width 446 height 24
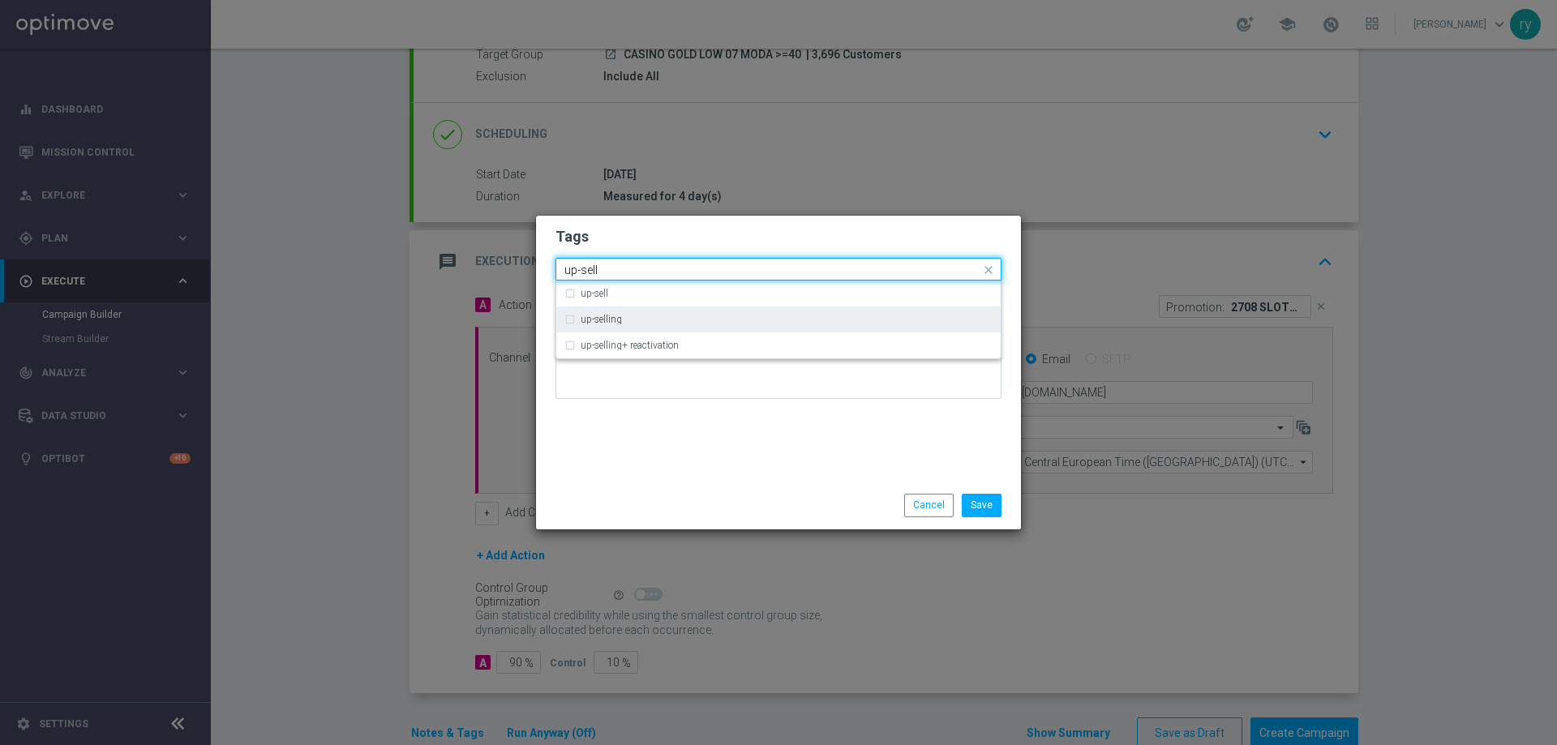
click at [652, 313] on div "up-selling" at bounding box center [779, 320] width 428 height 26
type input "up-sell"
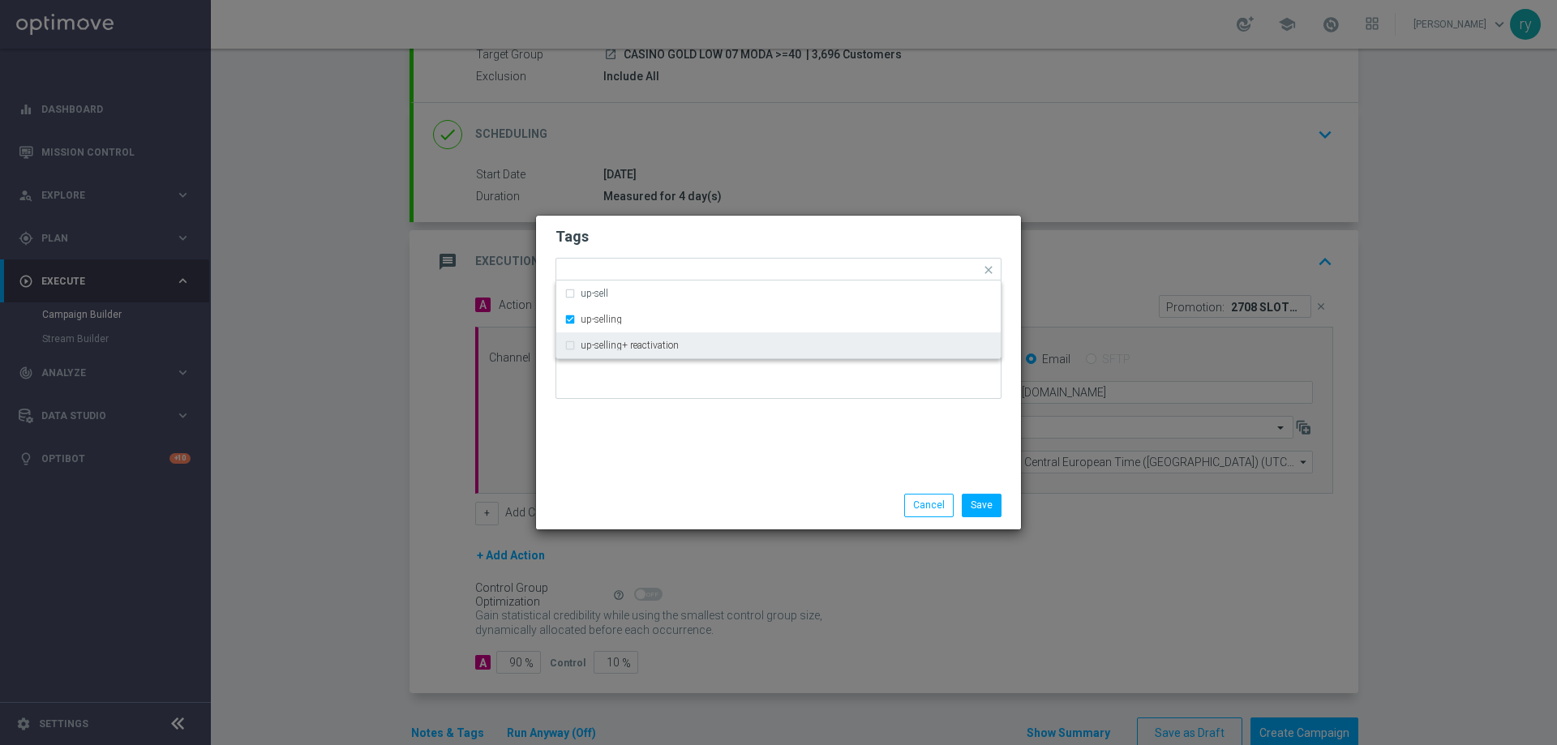
click at [718, 440] on div "Tags Quick find × master × up-selling up-sell up-selling up-selling+ reactivati…" at bounding box center [778, 349] width 485 height 266
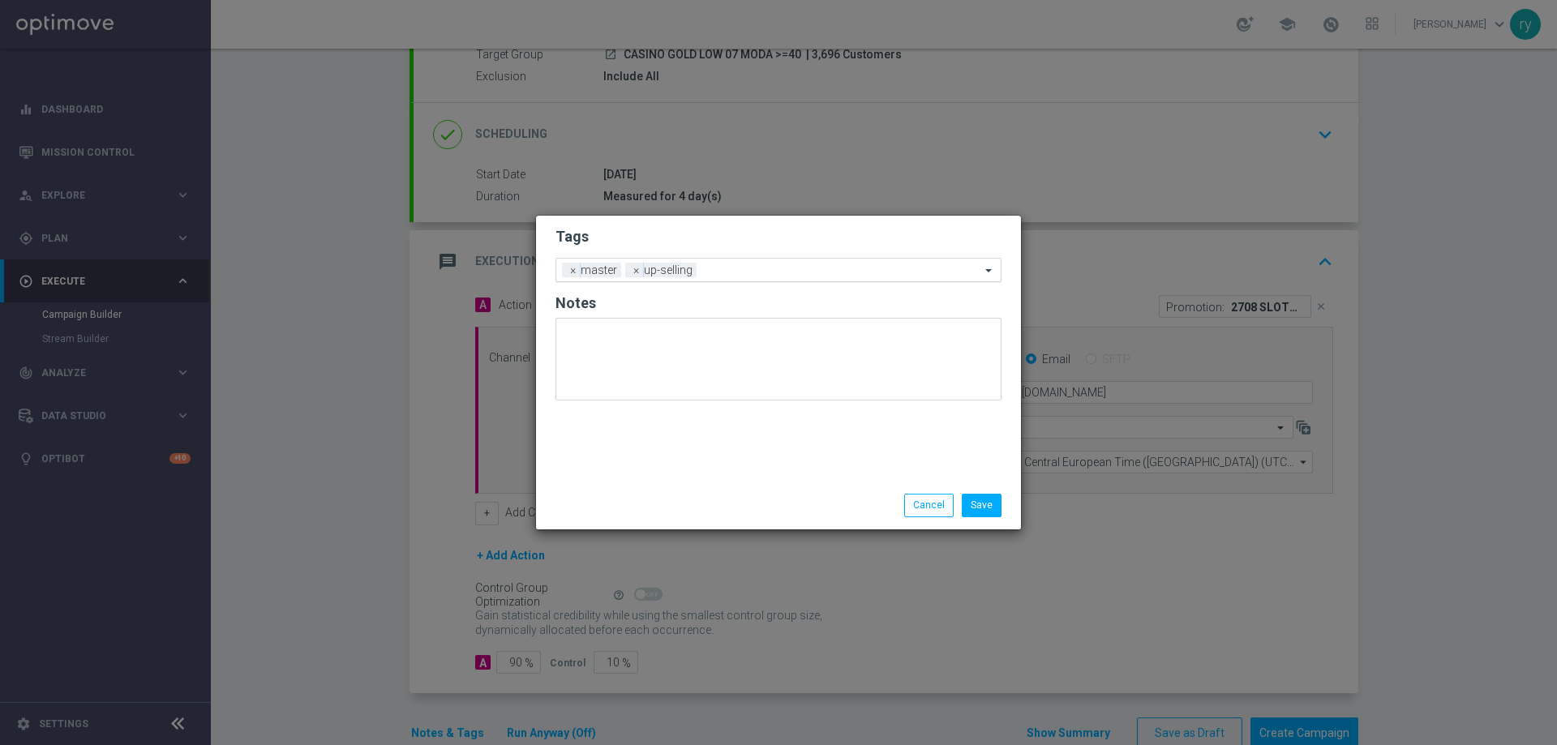
click at [756, 276] on input "text" at bounding box center [841, 271] width 277 height 14
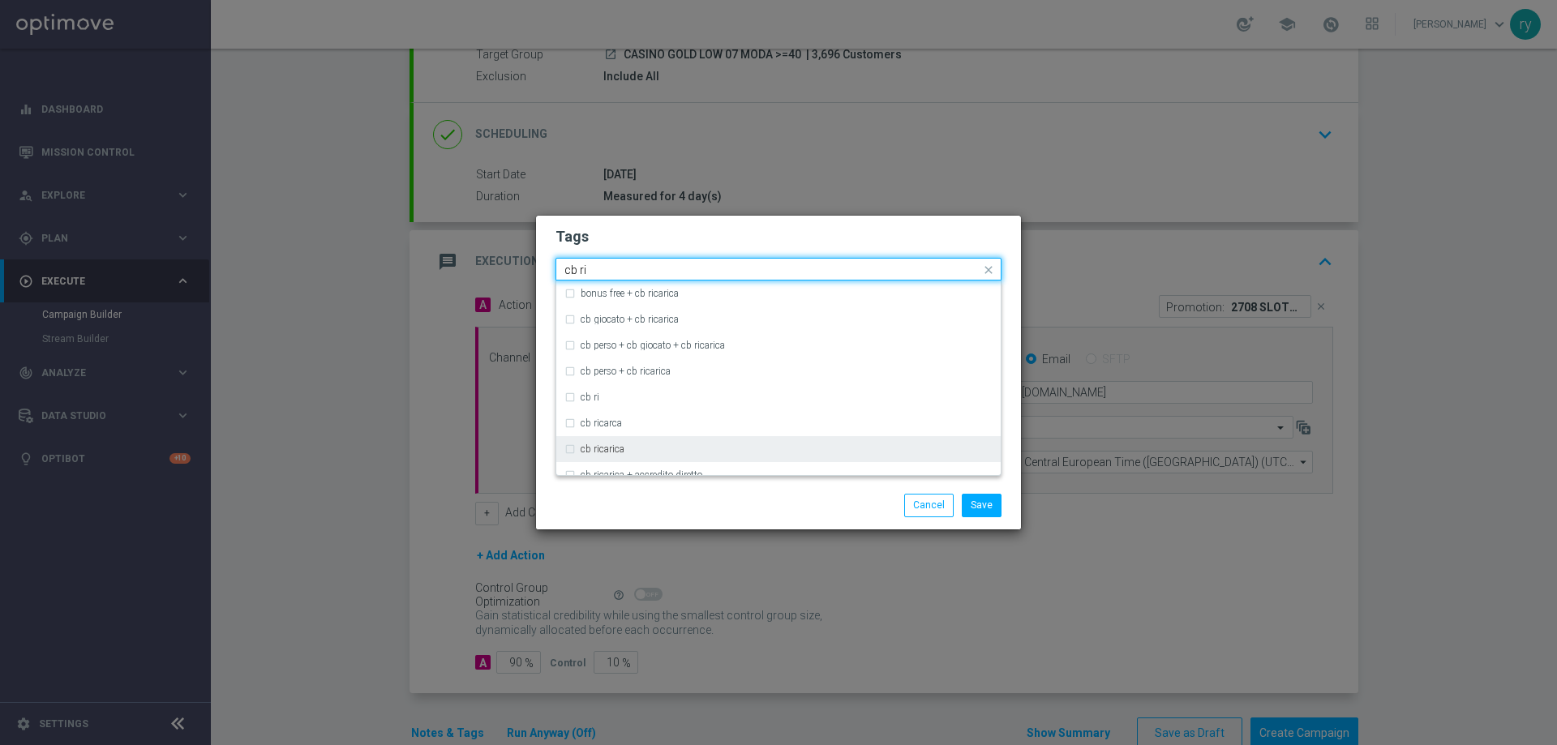
click at [670, 449] on div "cb ricarica" at bounding box center [787, 450] width 412 height 10
type input "cb ri"
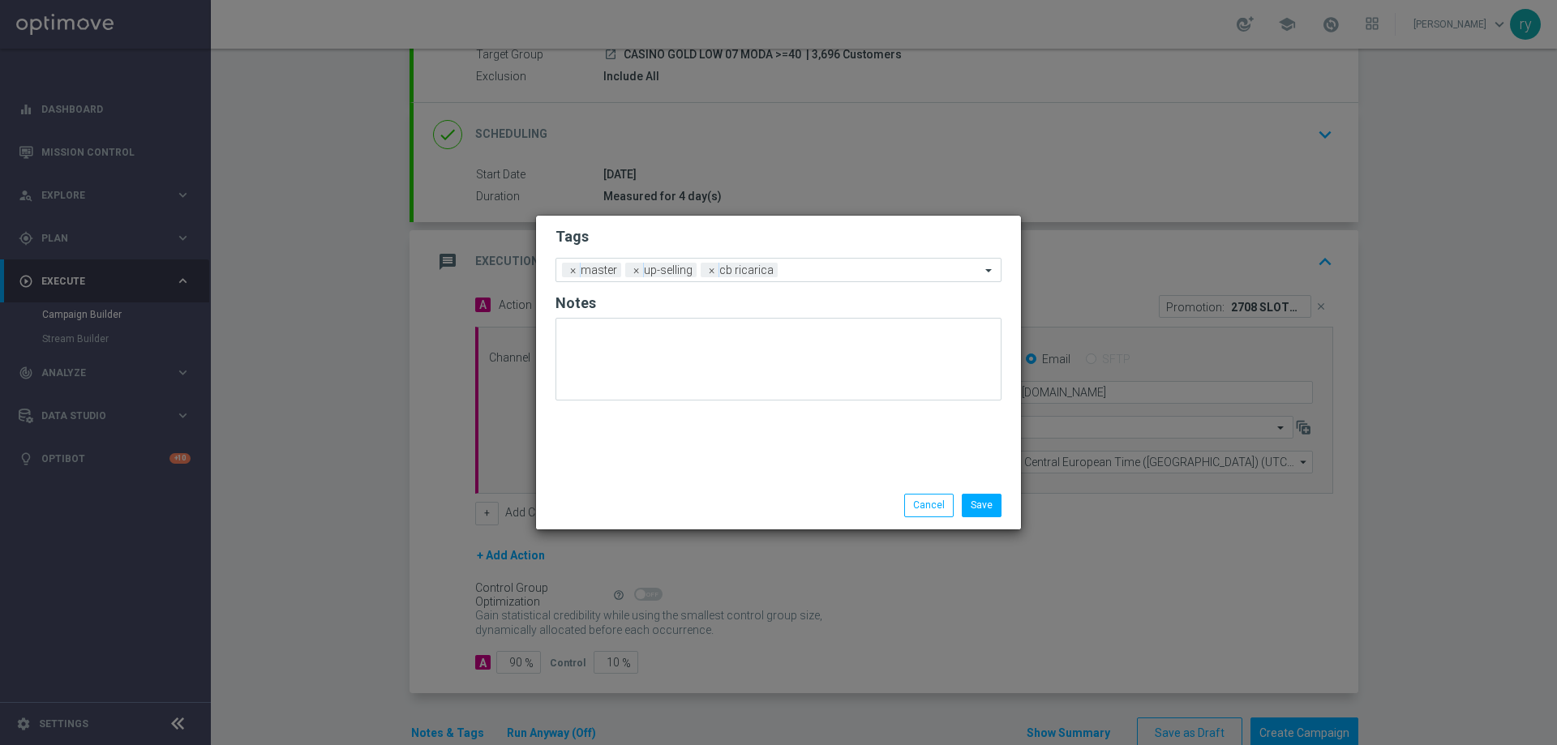
click at [694, 494] on div at bounding box center [621, 494] width 157 height 1
click at [811, 268] on input "text" at bounding box center [882, 271] width 196 height 14
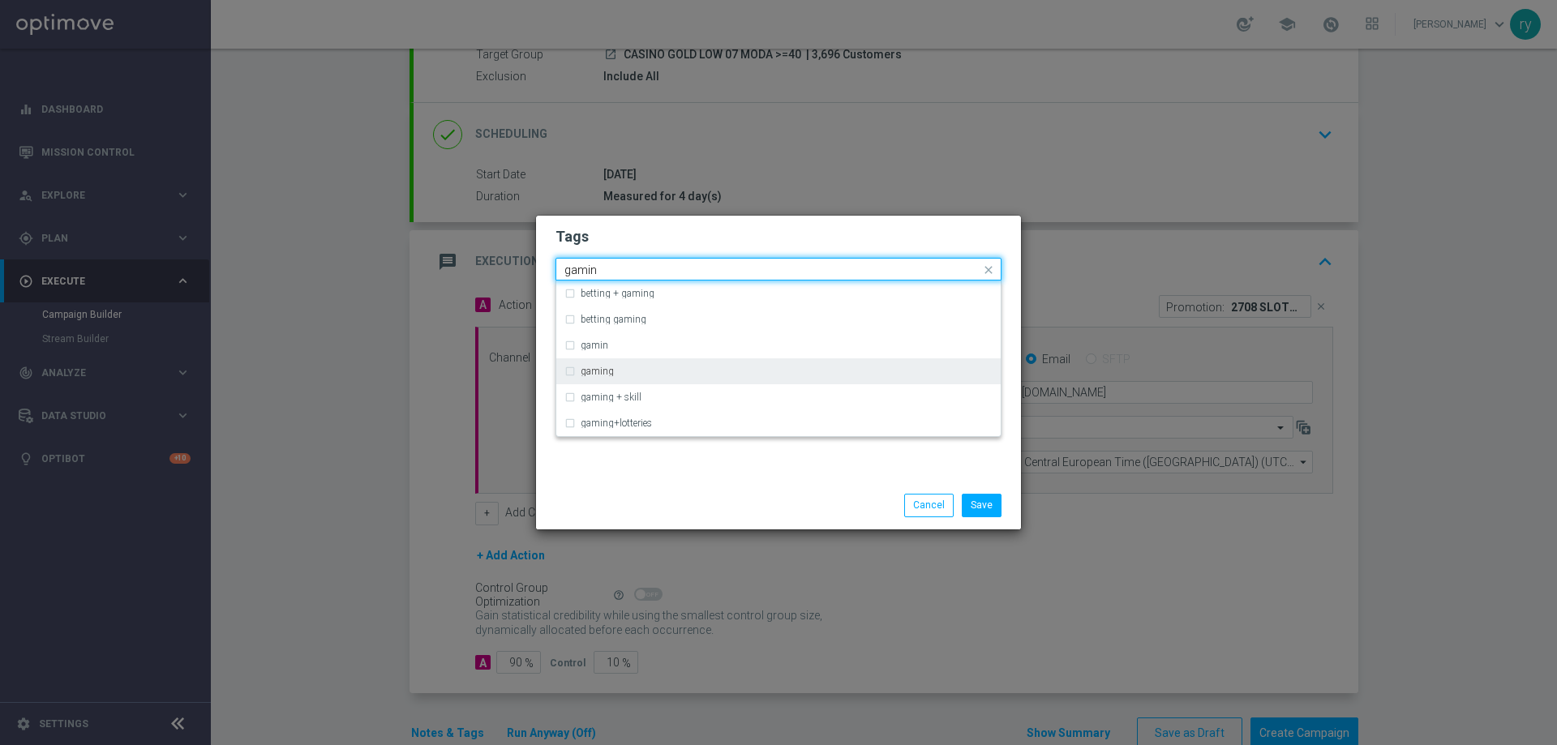
click at [722, 361] on div "gaming" at bounding box center [779, 372] width 428 height 26
type input "gamin"
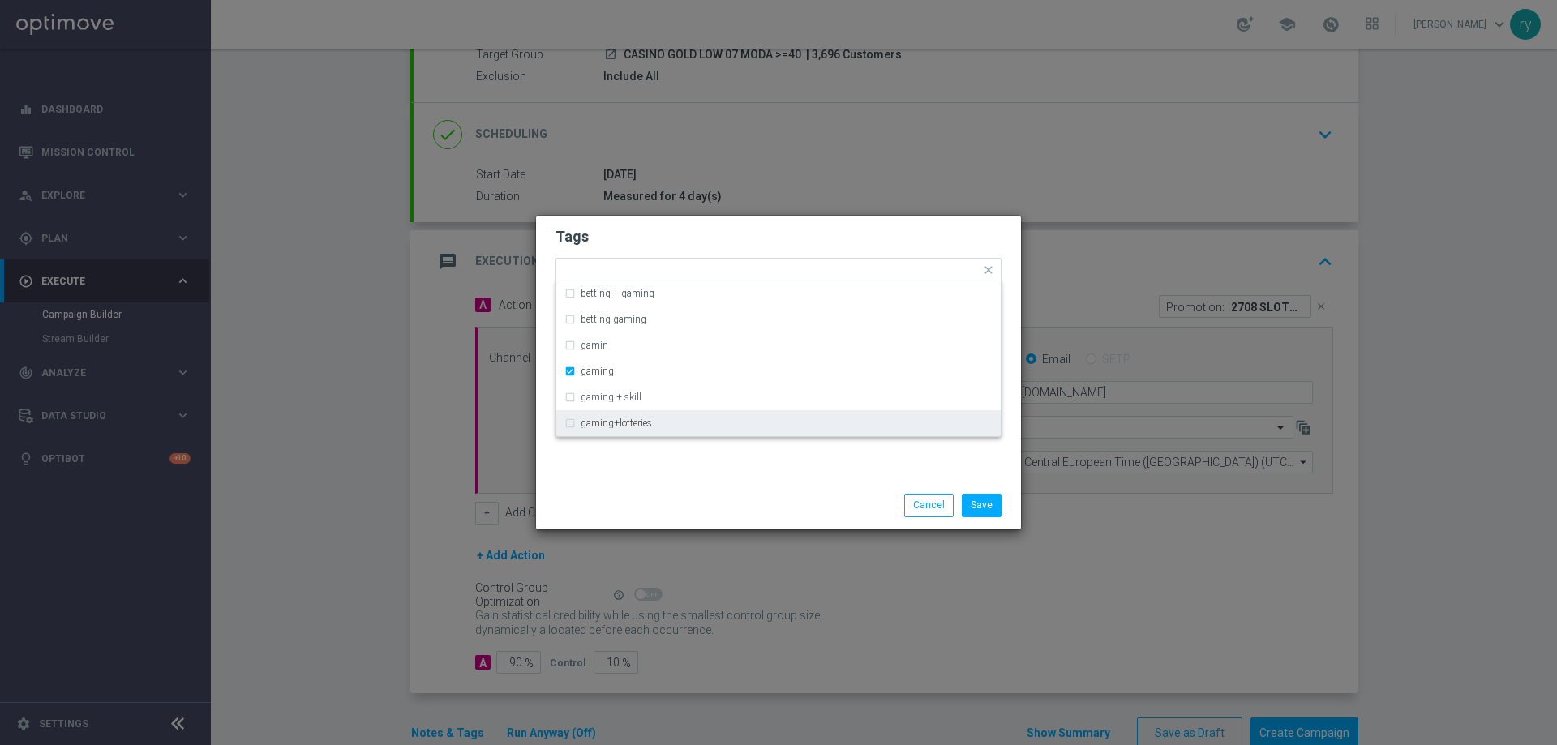
click at [756, 461] on div "Tags Quick find × master × up-selling × cb ricarica × gaming betting + gaming b…" at bounding box center [778, 349] width 485 height 266
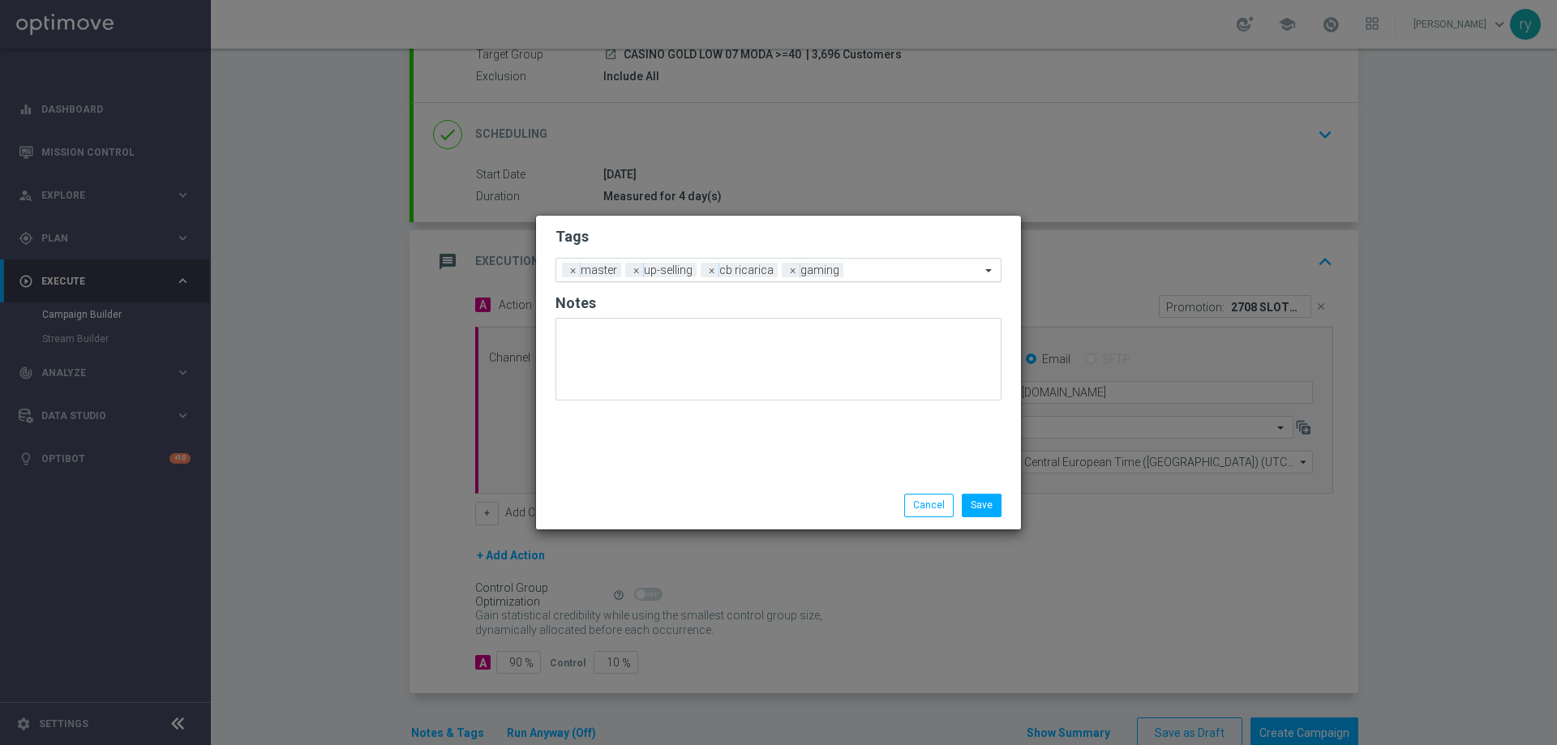
click at [876, 275] on input "text" at bounding box center [915, 271] width 131 height 14
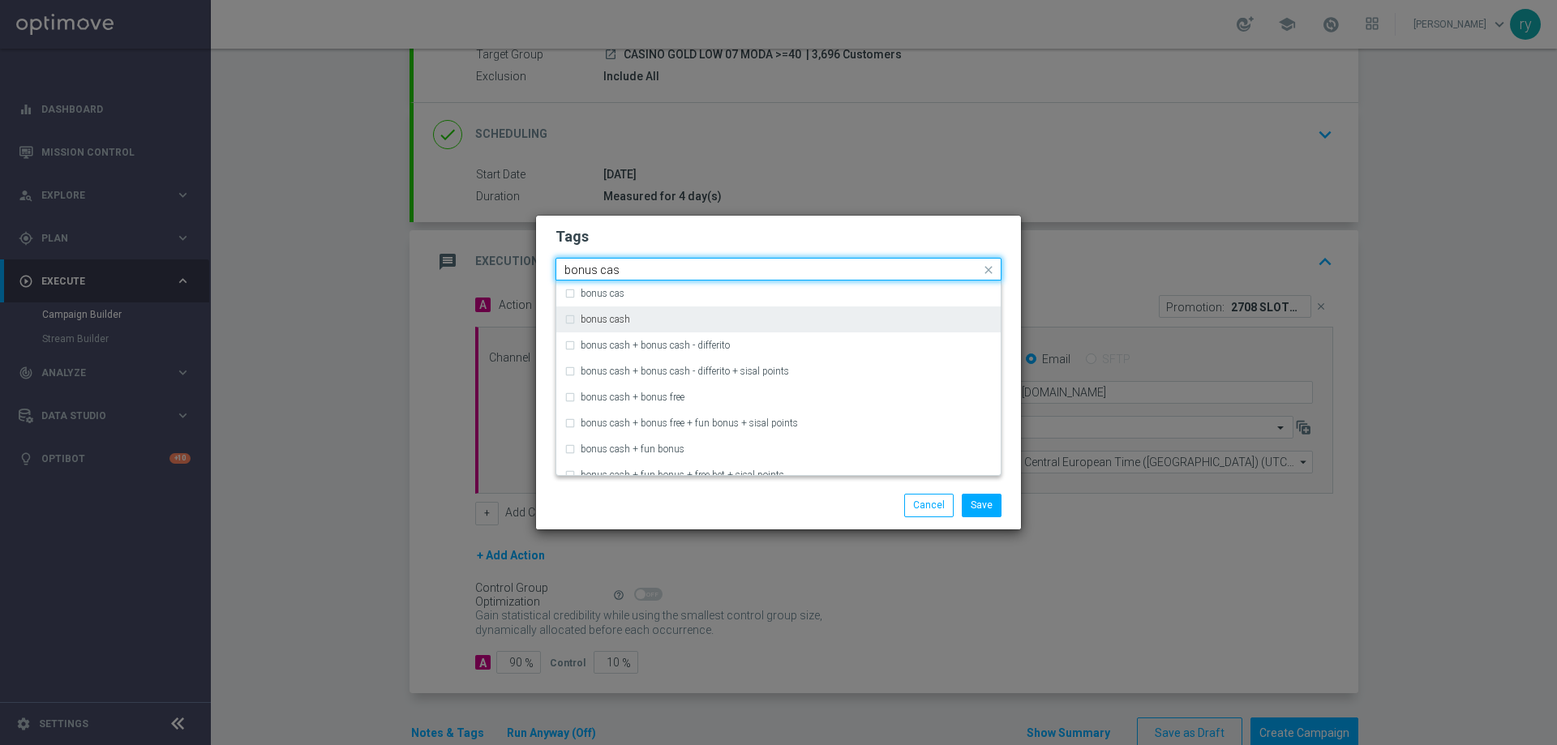
click at [768, 318] on div "bonus cash" at bounding box center [787, 320] width 412 height 10
type input "bonus cas"
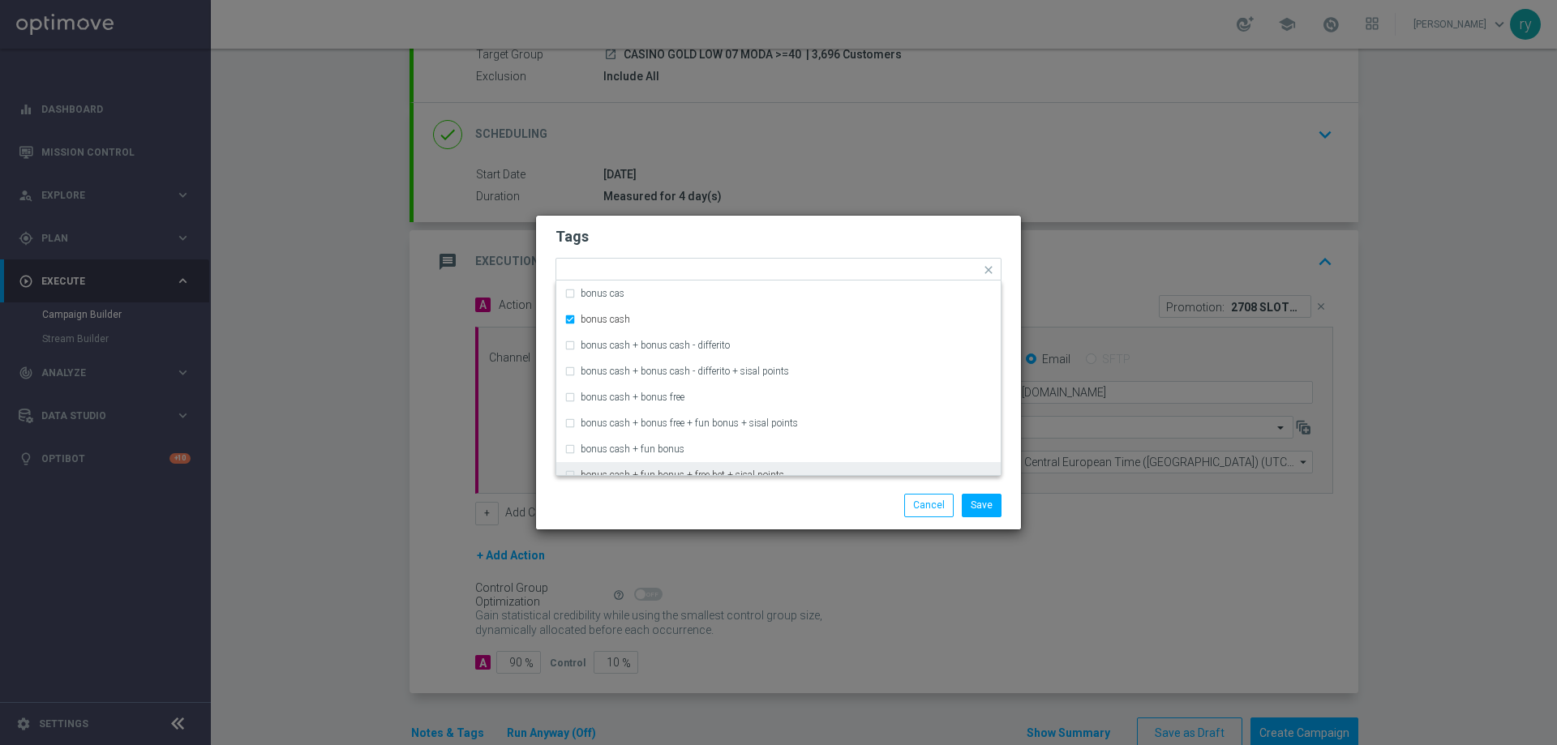
click at [776, 504] on div "Save Cancel" at bounding box center [857, 505] width 314 height 23
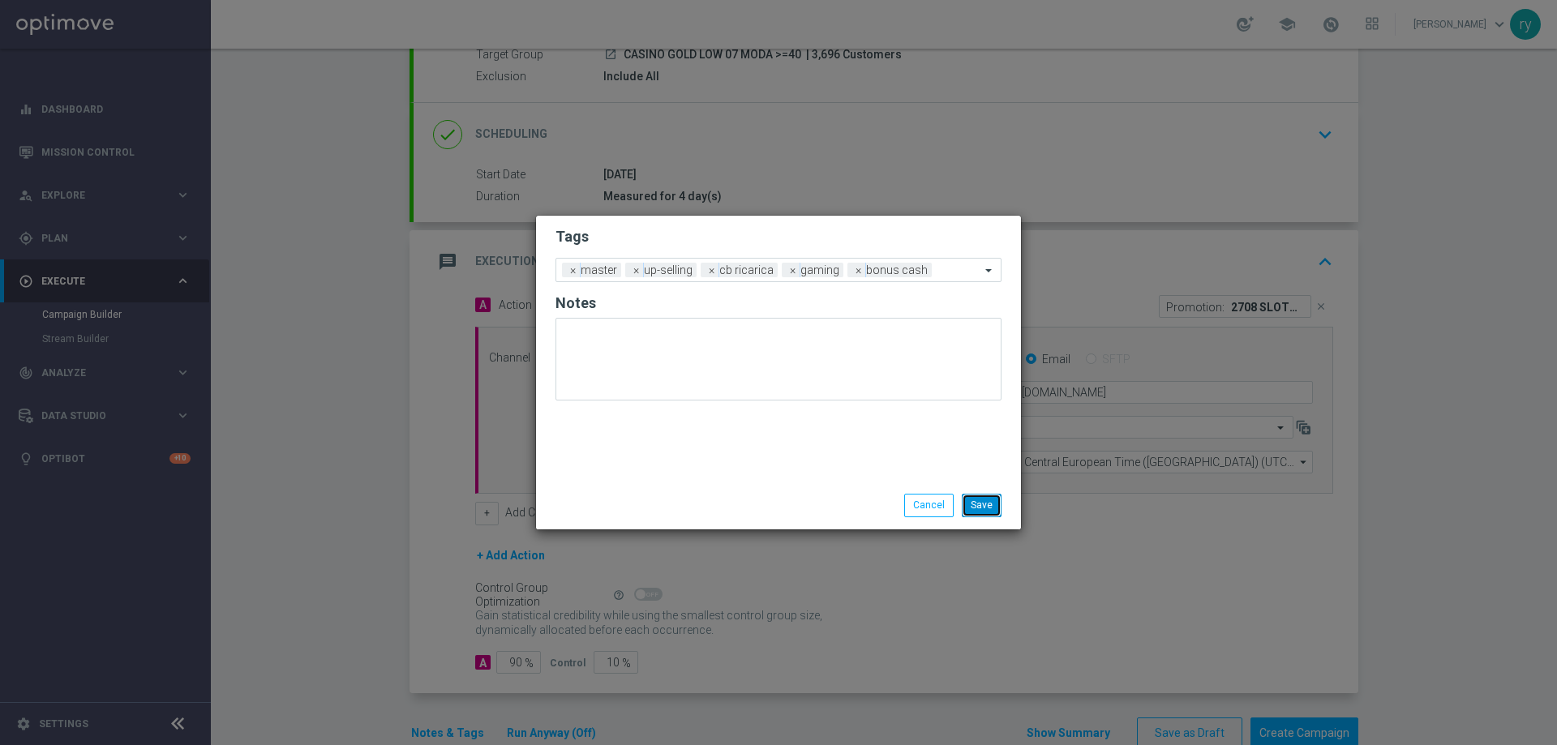
click at [967, 502] on button "Save" at bounding box center [982, 505] width 40 height 23
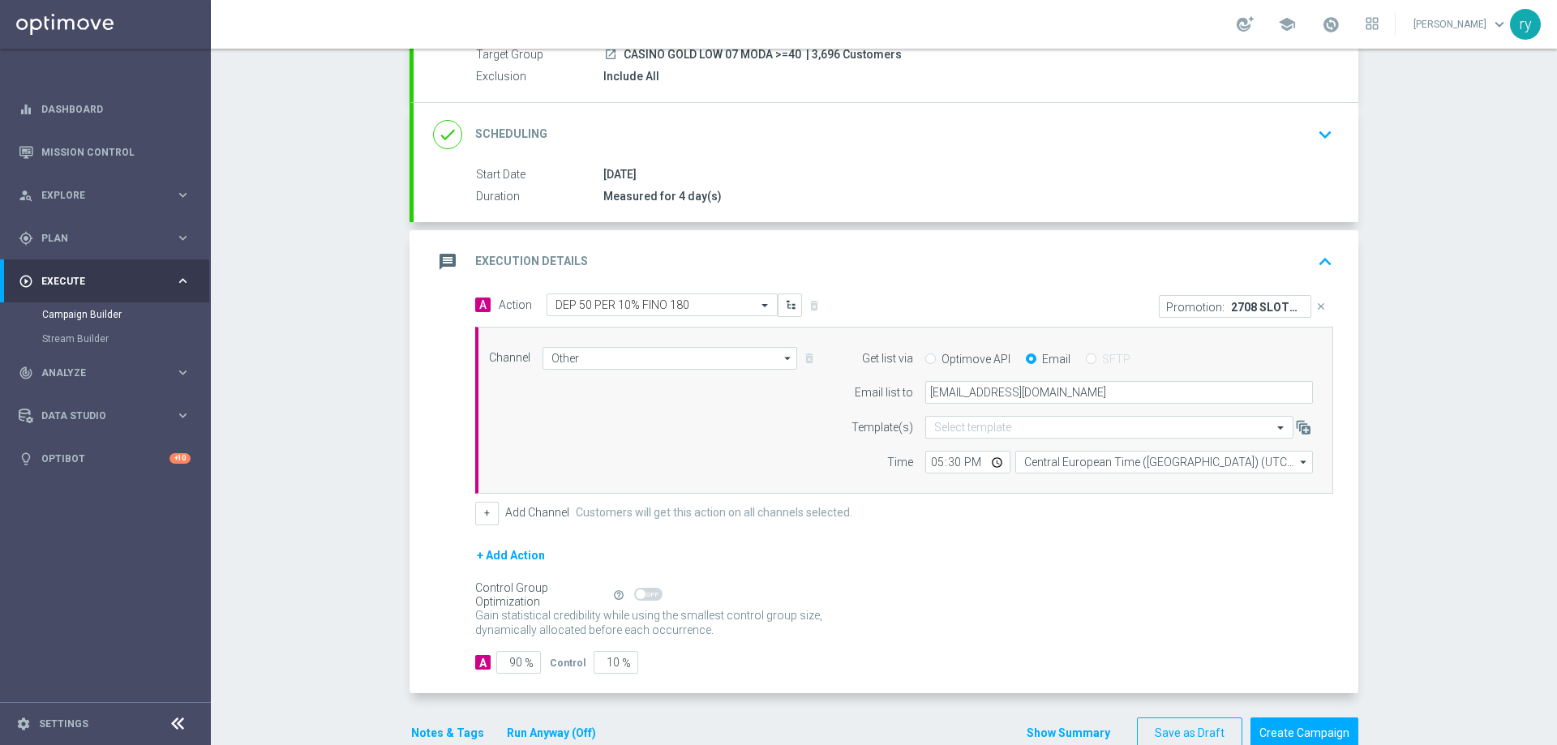
click at [1067, 726] on button "Show Summary" at bounding box center [1068, 733] width 85 height 19
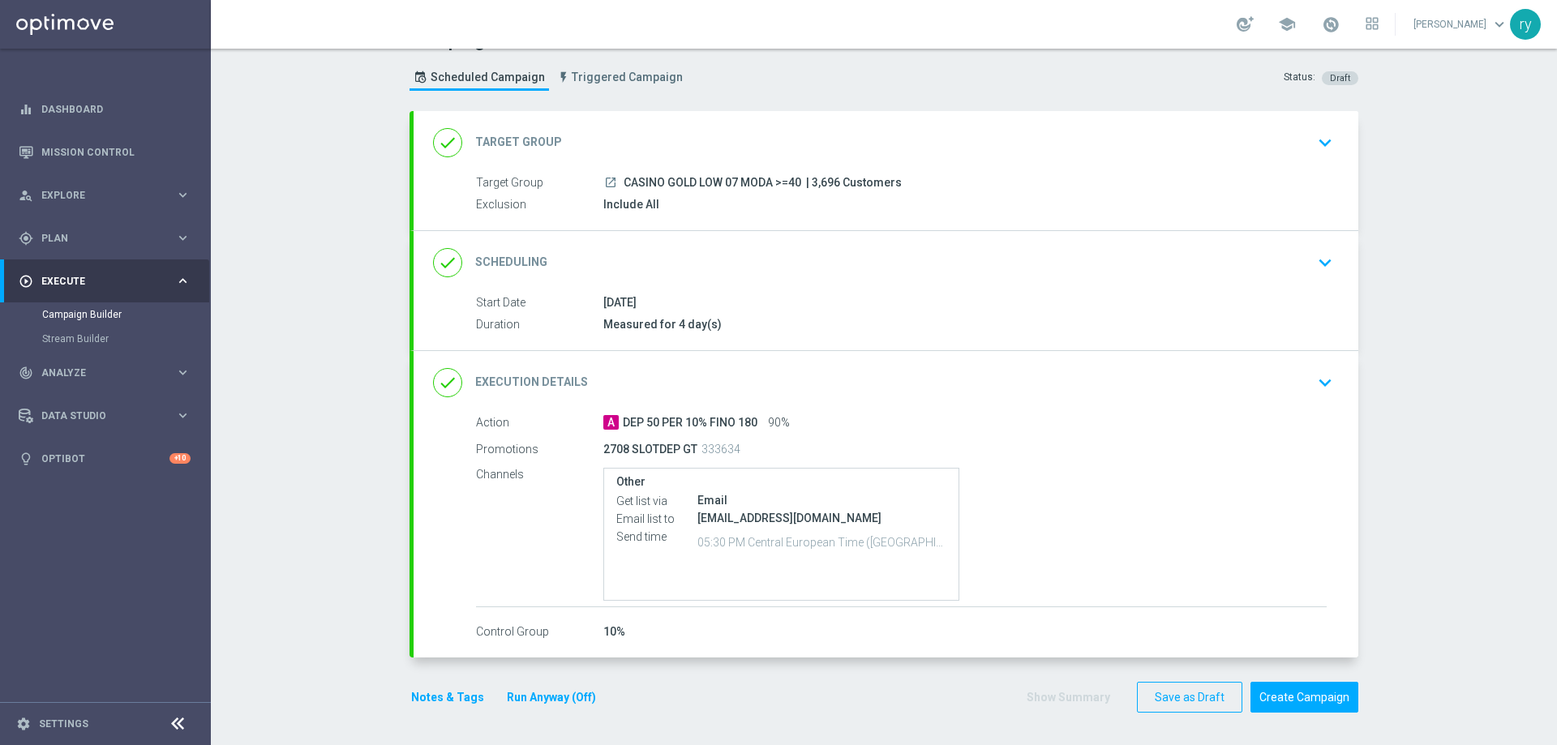
scroll to position [34, 0]
click at [438, 698] on button "Notes & Tags" at bounding box center [448, 698] width 76 height 20
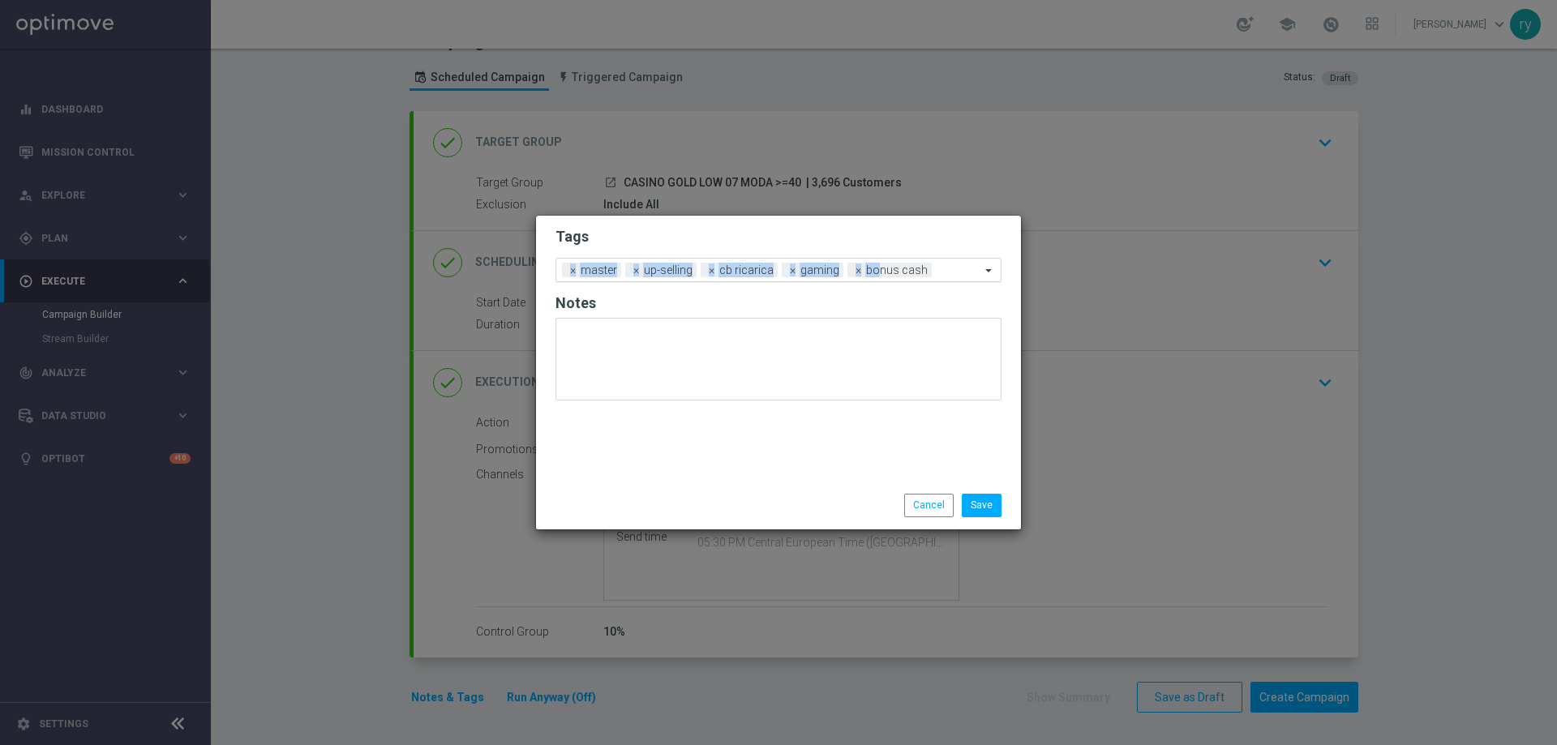
drag, startPoint x: 767, startPoint y: 242, endPoint x: 877, endPoint y: 283, distance: 117.1
click at [877, 283] on form "Tags Add a new tag × master × up-selling × cb ricarica × gaming × bonus cash No…" at bounding box center [779, 318] width 446 height 190
click at [925, 507] on button "Cancel" at bounding box center [928, 505] width 49 height 23
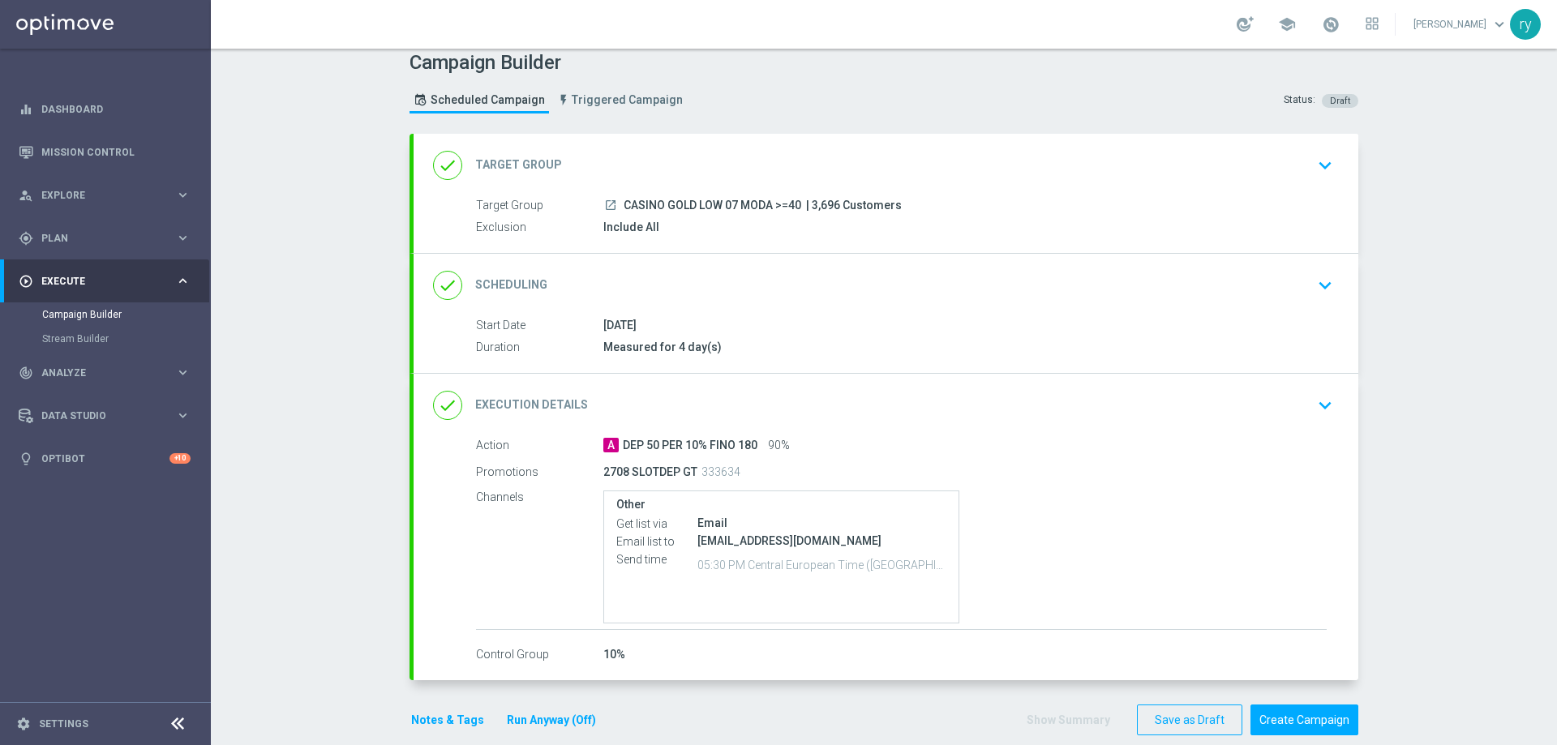
scroll to position [0, 0]
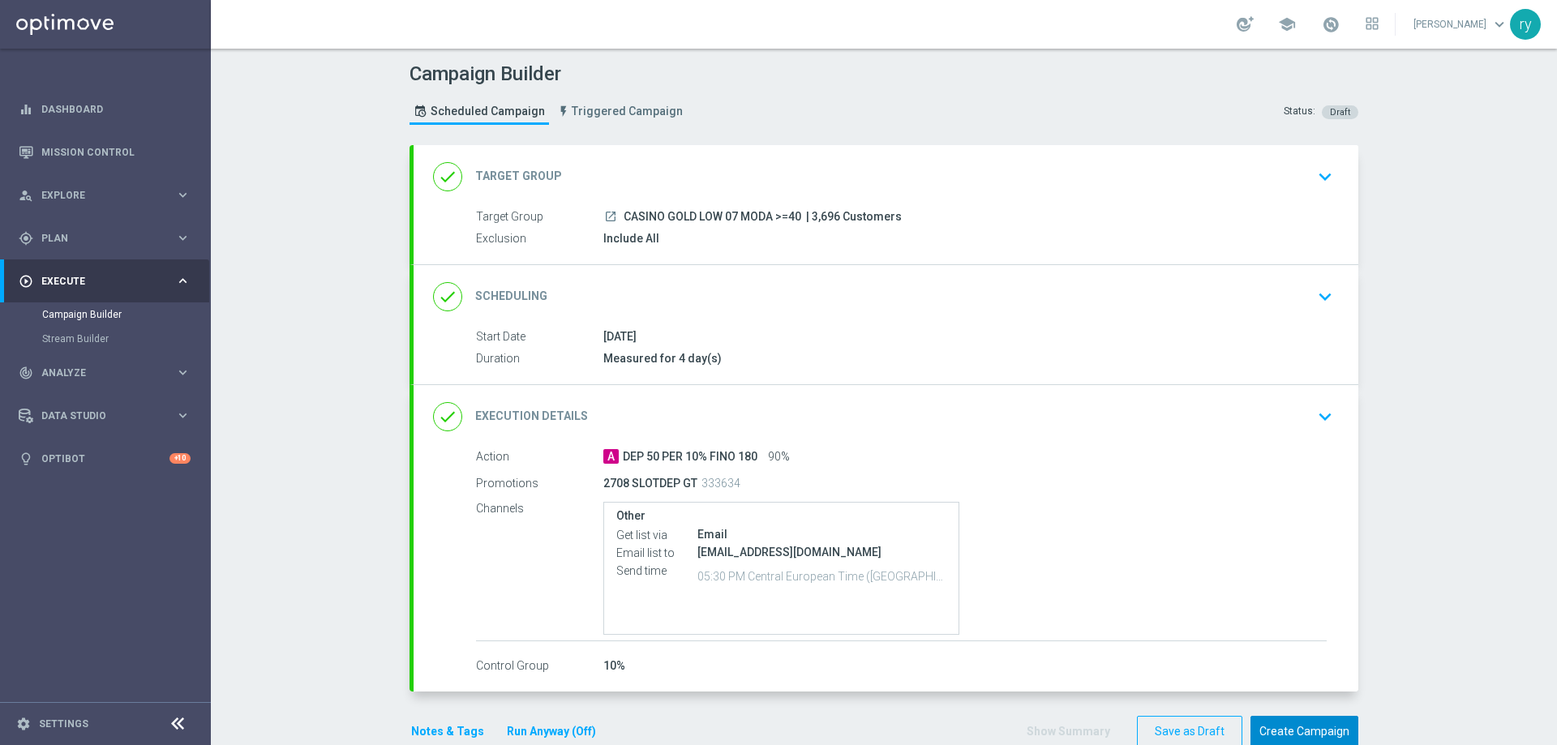
click at [1278, 725] on button "Create Campaign" at bounding box center [1305, 732] width 108 height 32
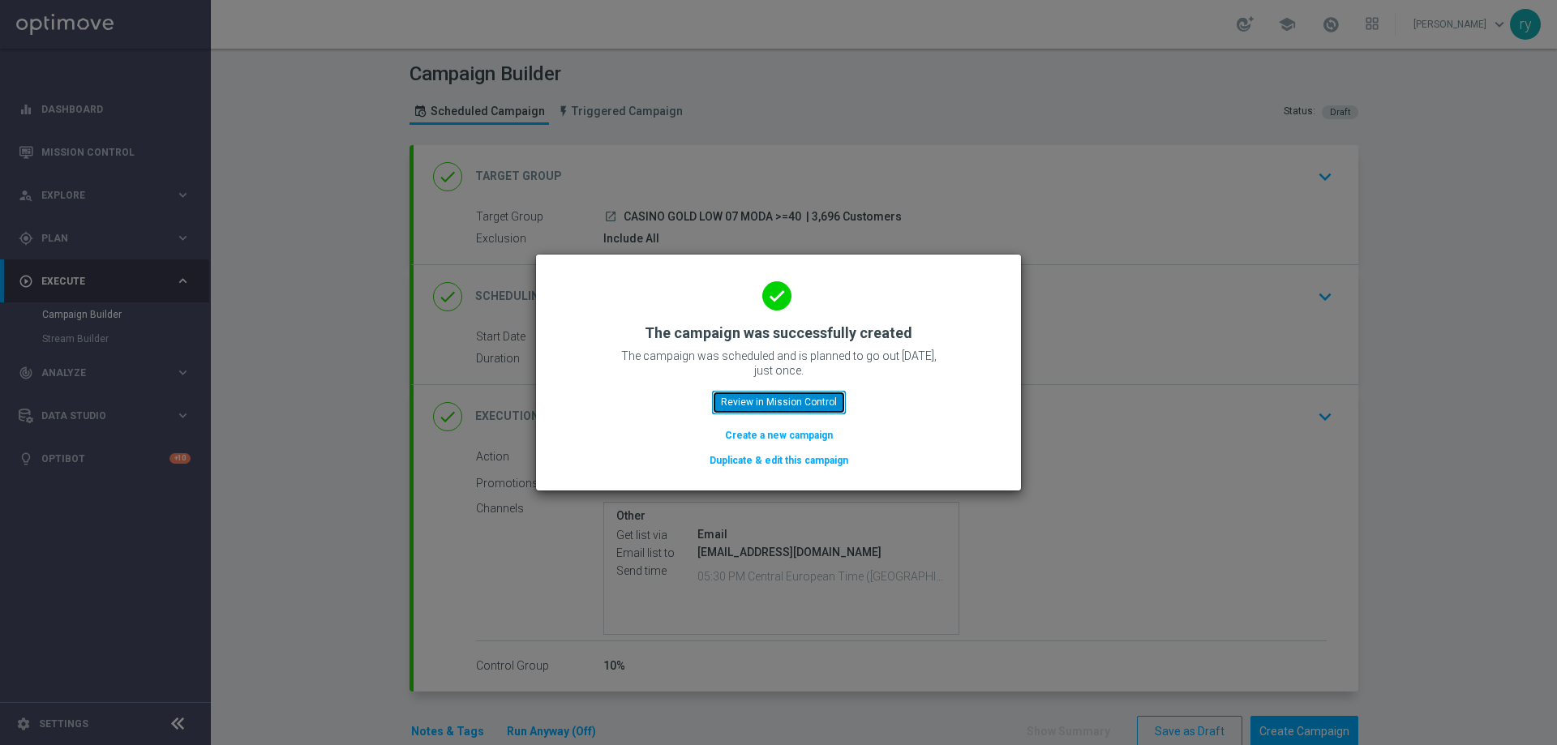
click at [790, 403] on button "Review in Mission Control" at bounding box center [779, 402] width 134 height 23
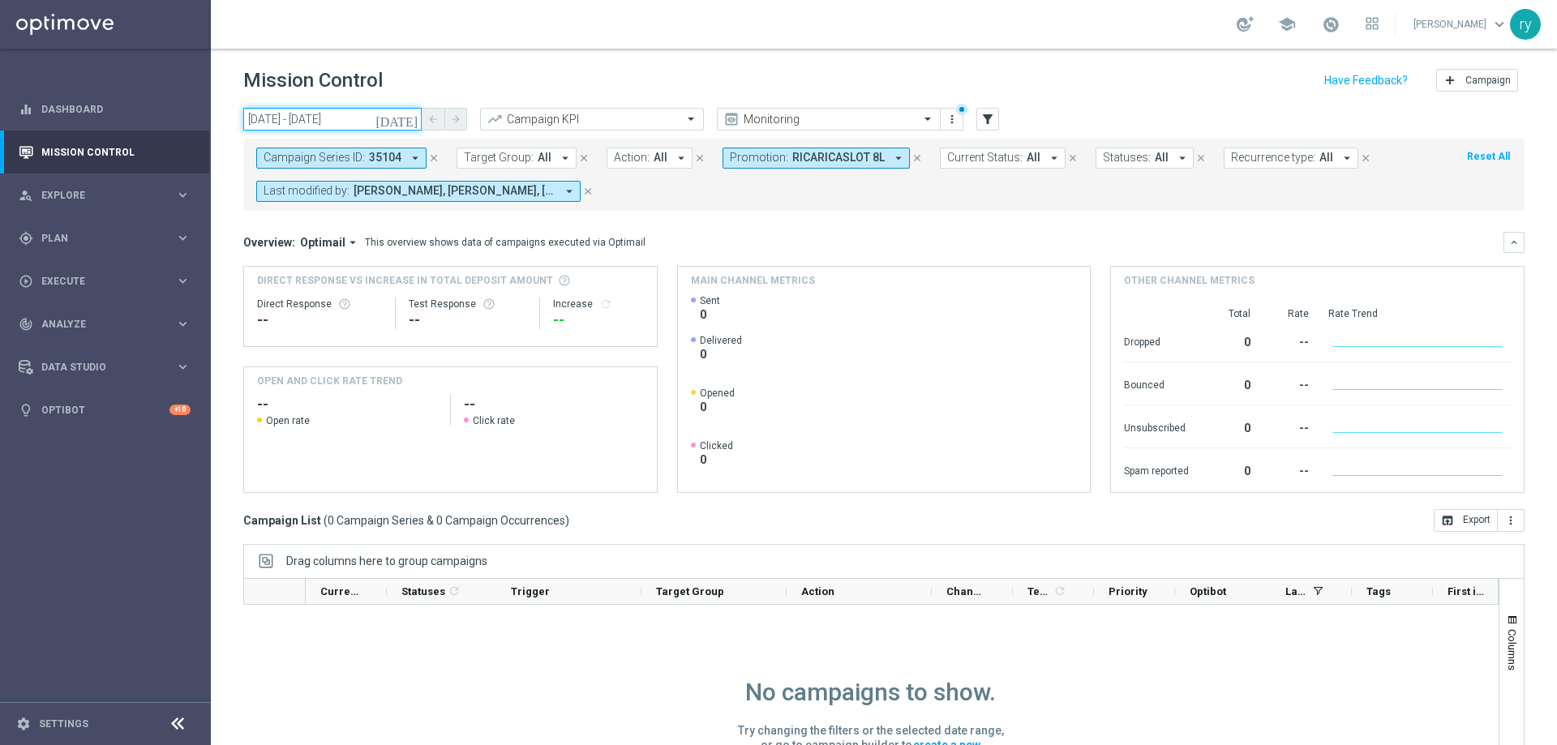
click at [317, 113] on input "[DATE] - [DATE]" at bounding box center [332, 119] width 178 height 23
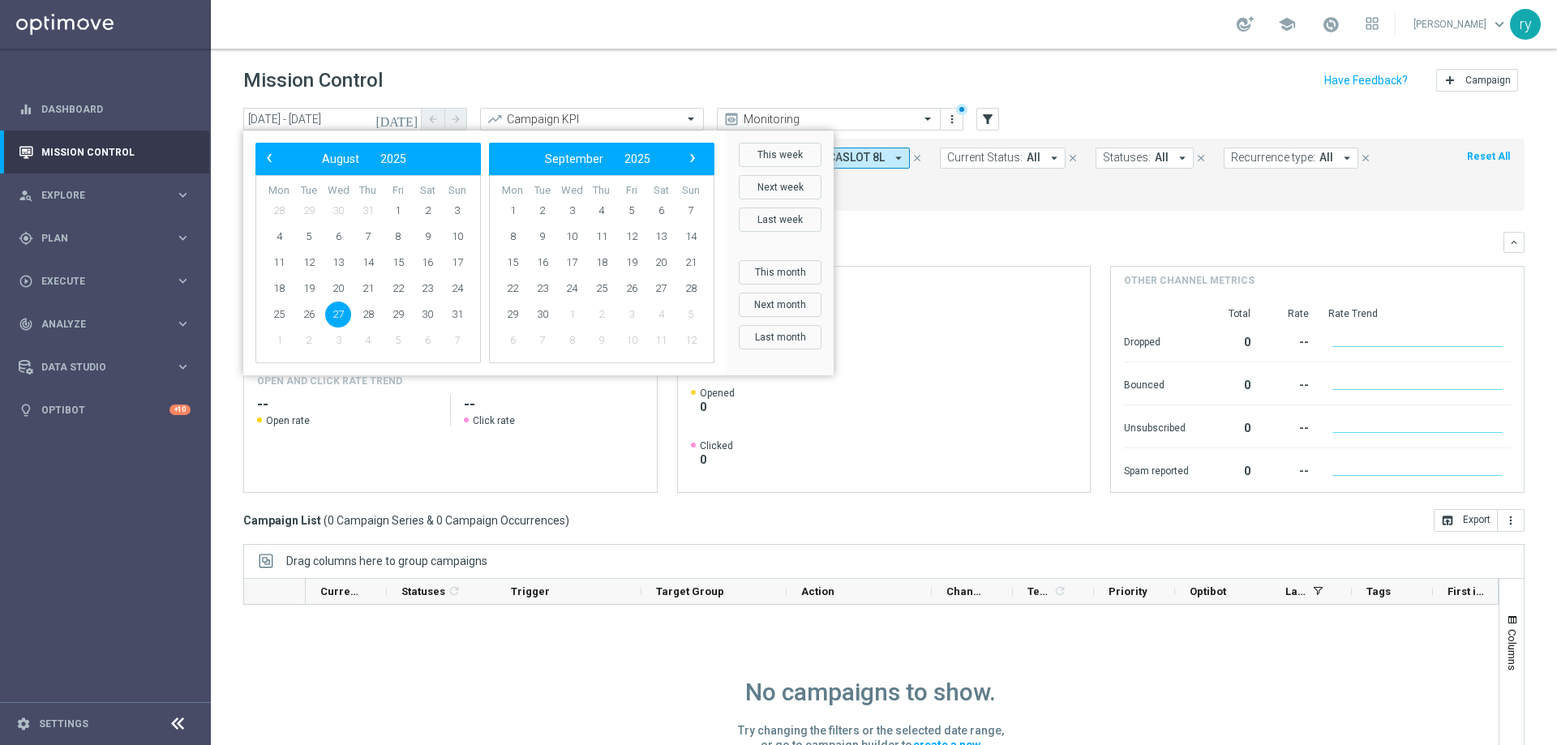
click at [341, 310] on span "27" at bounding box center [338, 315] width 26 height 26
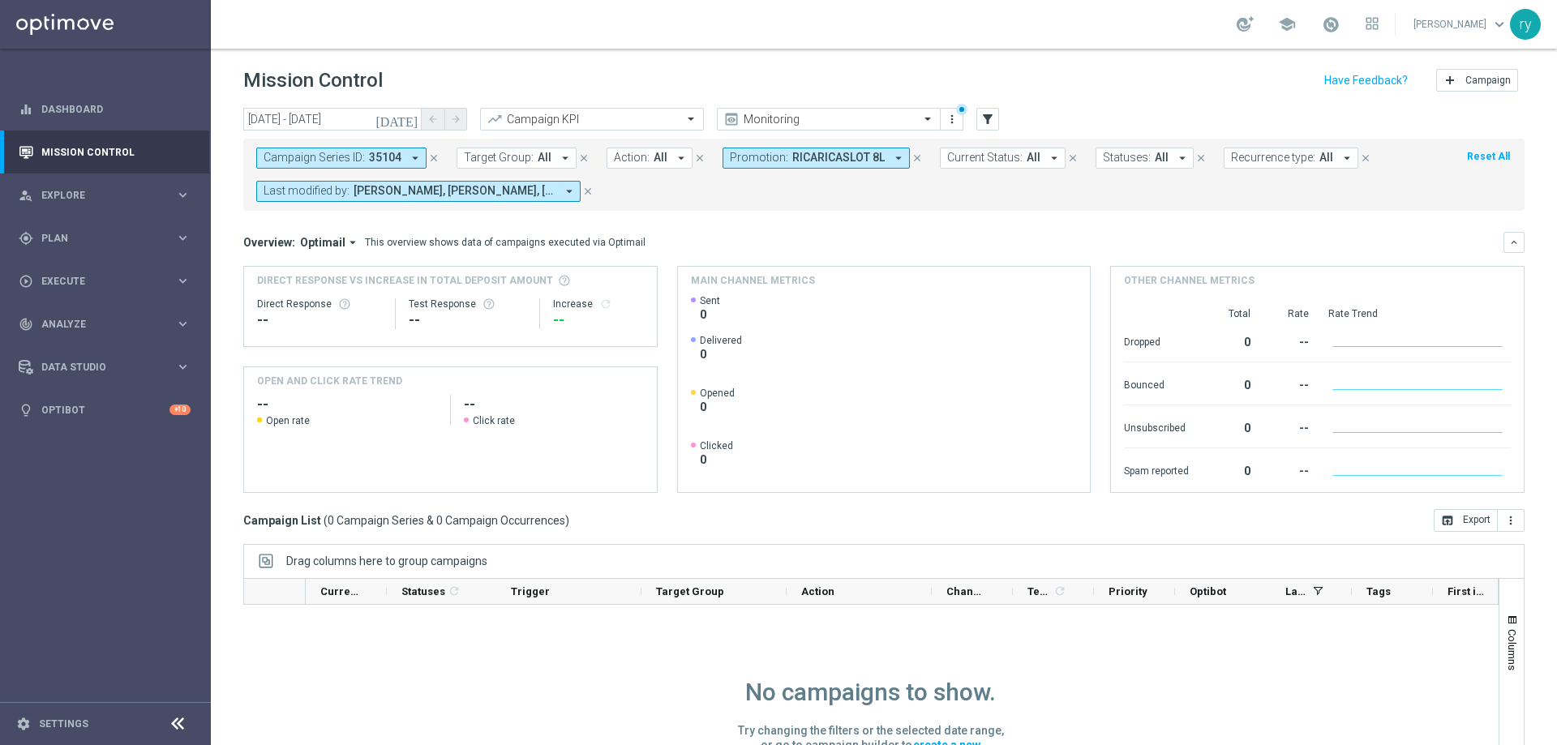
click at [892, 160] on icon "arrow_drop_down" at bounding box center [898, 158] width 15 height 15
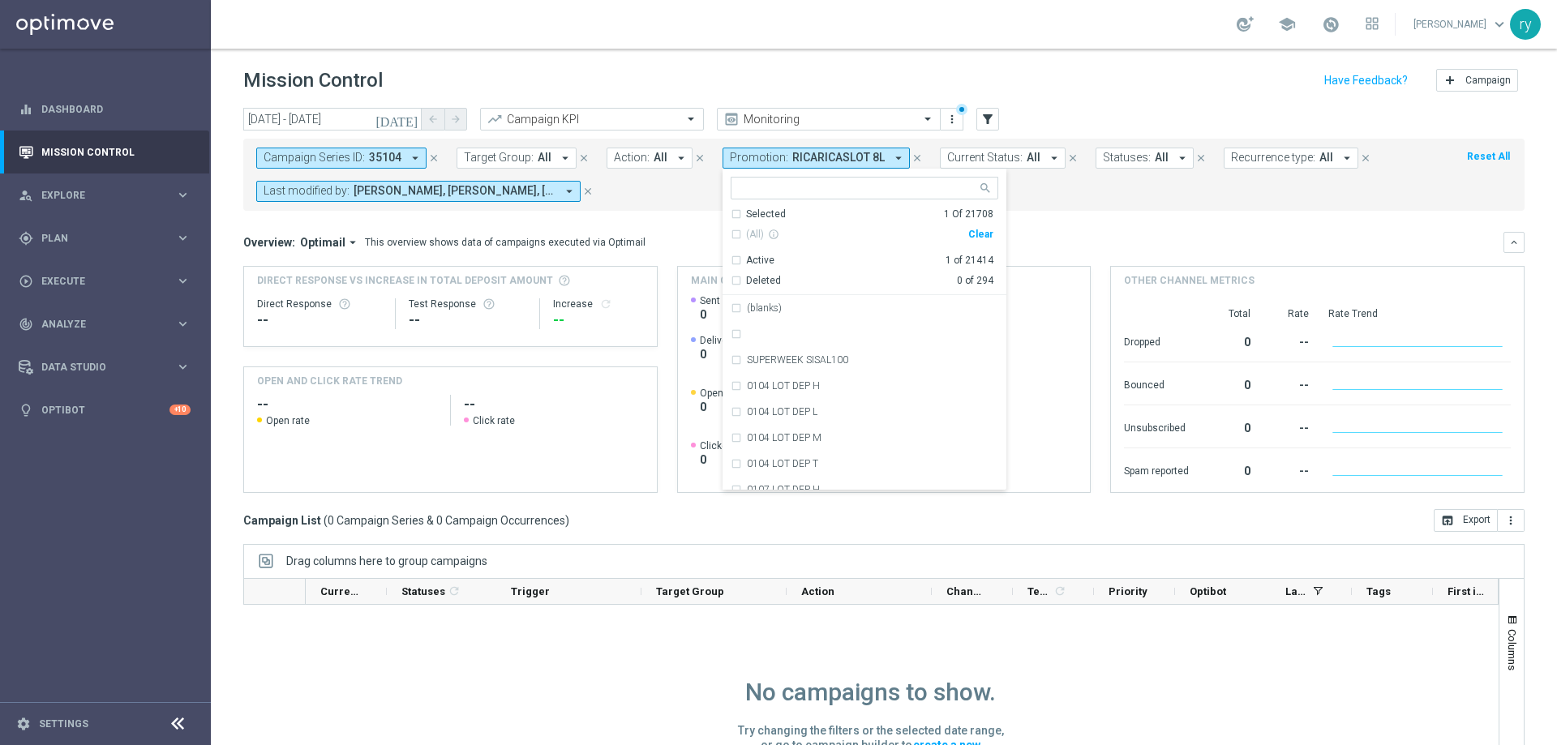
click at [0, 0] on div "Clear" at bounding box center [0, 0] width 0 height 0
click at [1039, 224] on mini-dashboard "Overview: Optimail arrow_drop_down This overview shows data of campaigns execut…" at bounding box center [884, 360] width 1282 height 299
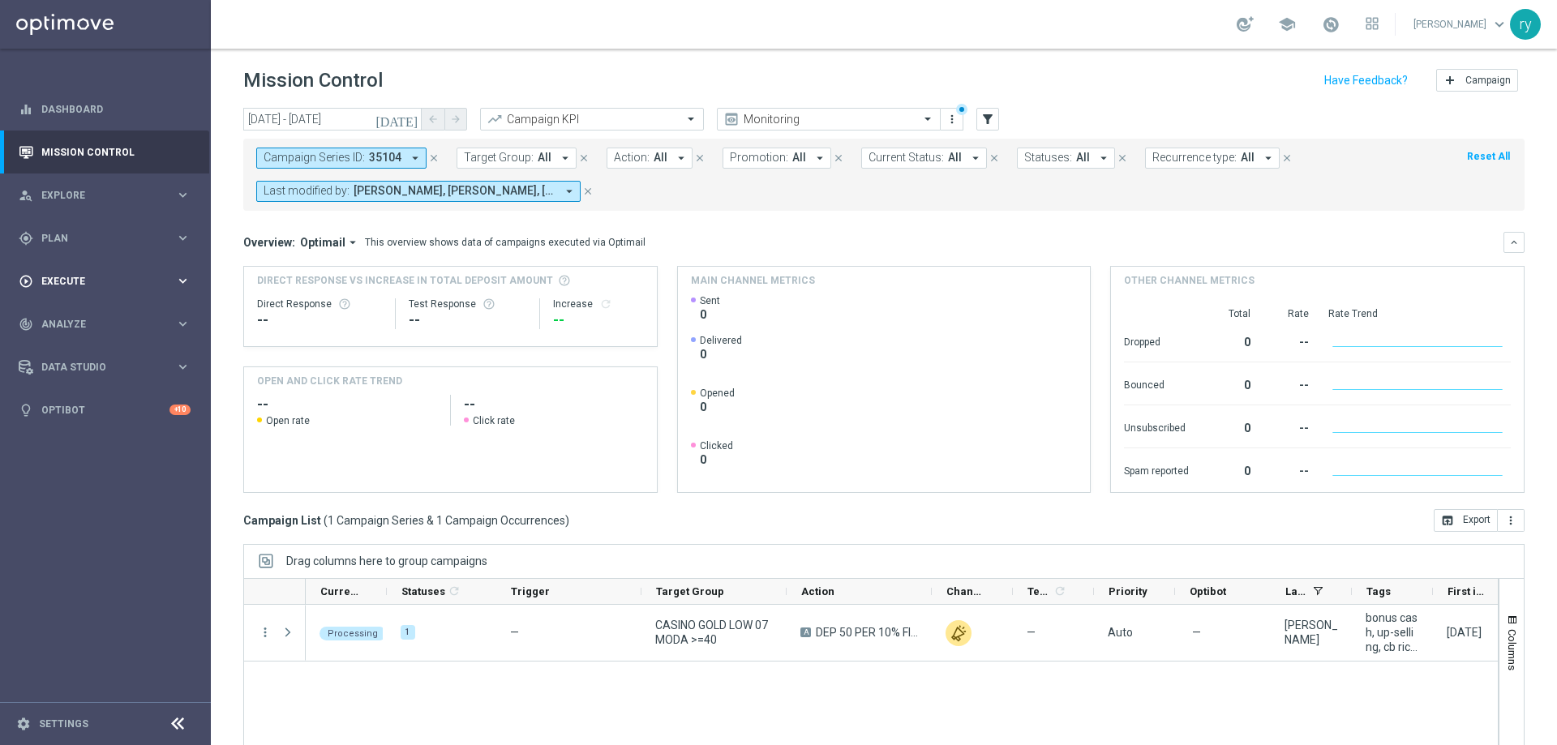
click at [120, 293] on div "play_circle_outline Execute keyboard_arrow_right" at bounding box center [104, 281] width 209 height 43
click at [113, 321] on div "Campaign Builder" at bounding box center [125, 315] width 167 height 24
click at [113, 320] on link "Campaign Builder" at bounding box center [105, 314] width 127 height 13
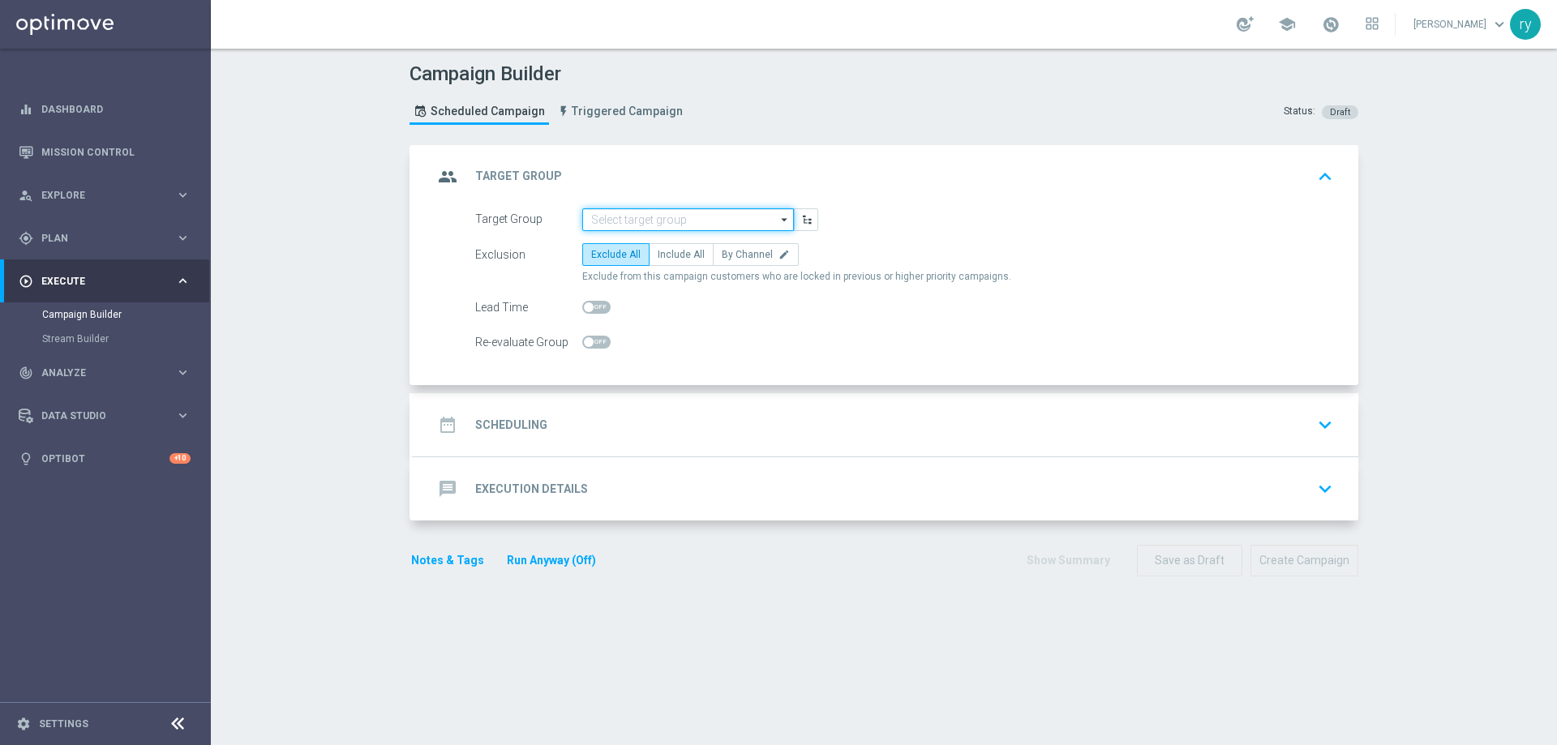
click at [630, 220] on input at bounding box center [688, 219] width 212 height 23
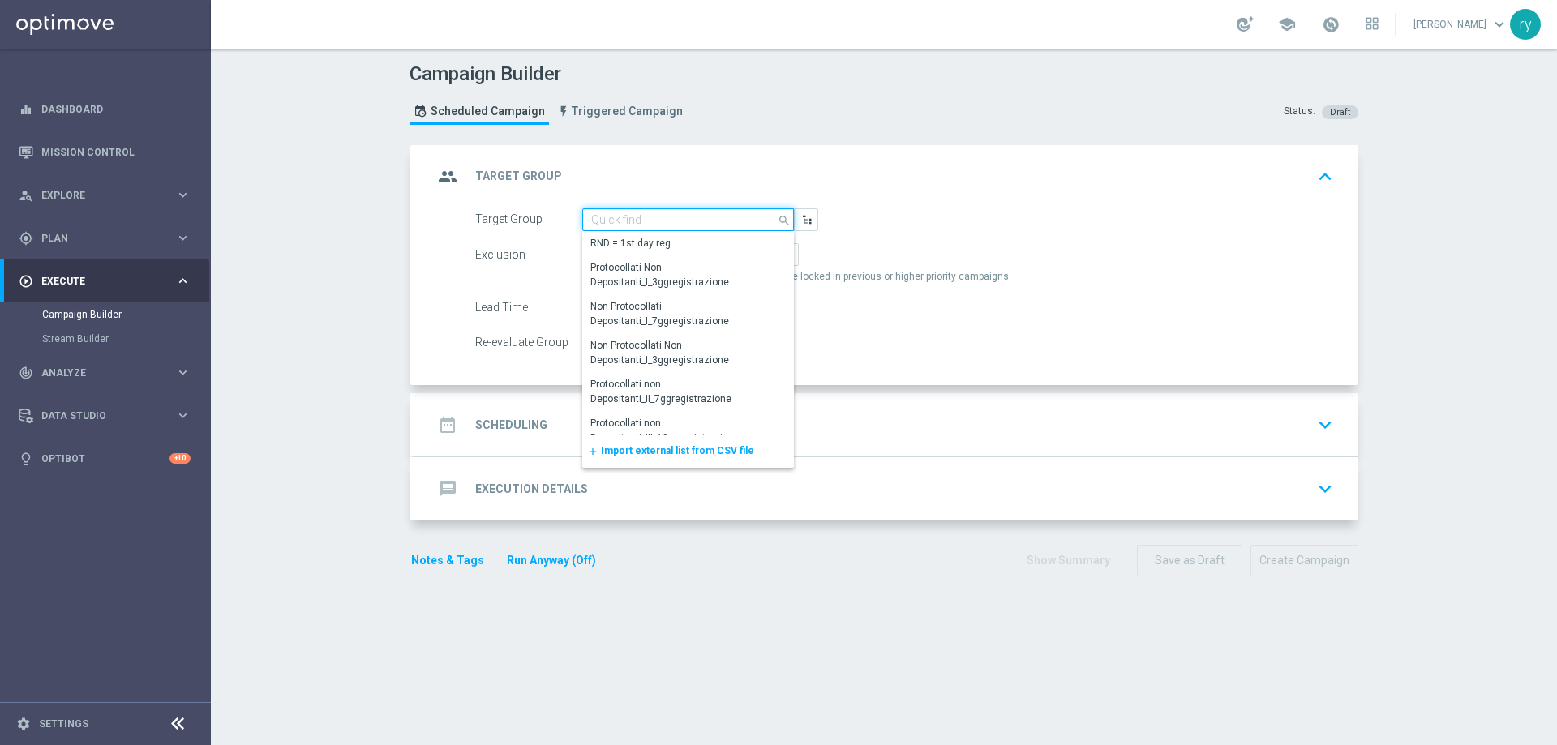
paste input "CASINO GOLD LOW 07 MODA <40"
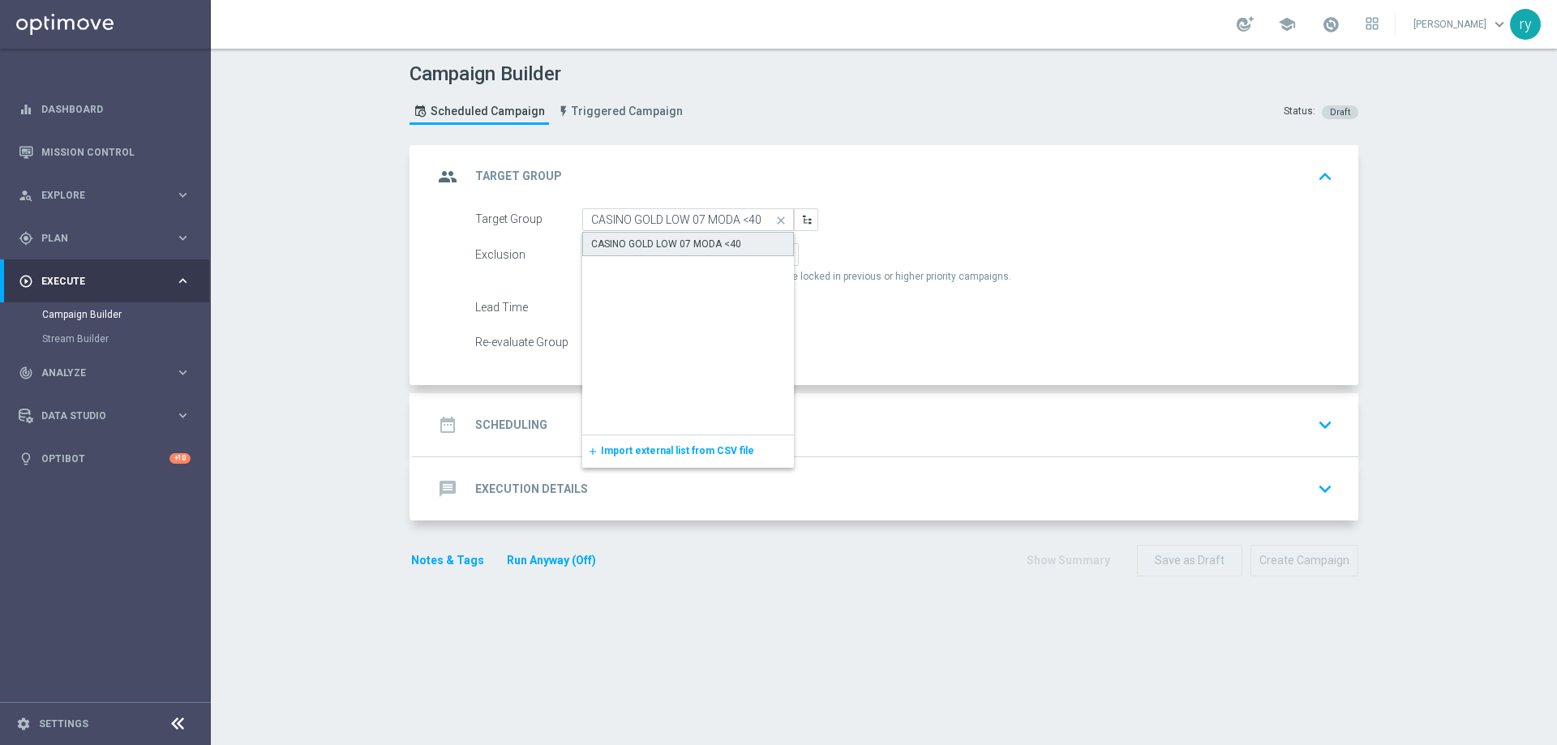
click at [637, 242] on div "CASINO GOLD LOW 07 MODA <40" at bounding box center [666, 244] width 150 height 15
type input "CASINO GOLD LOW 07 MODA <40"
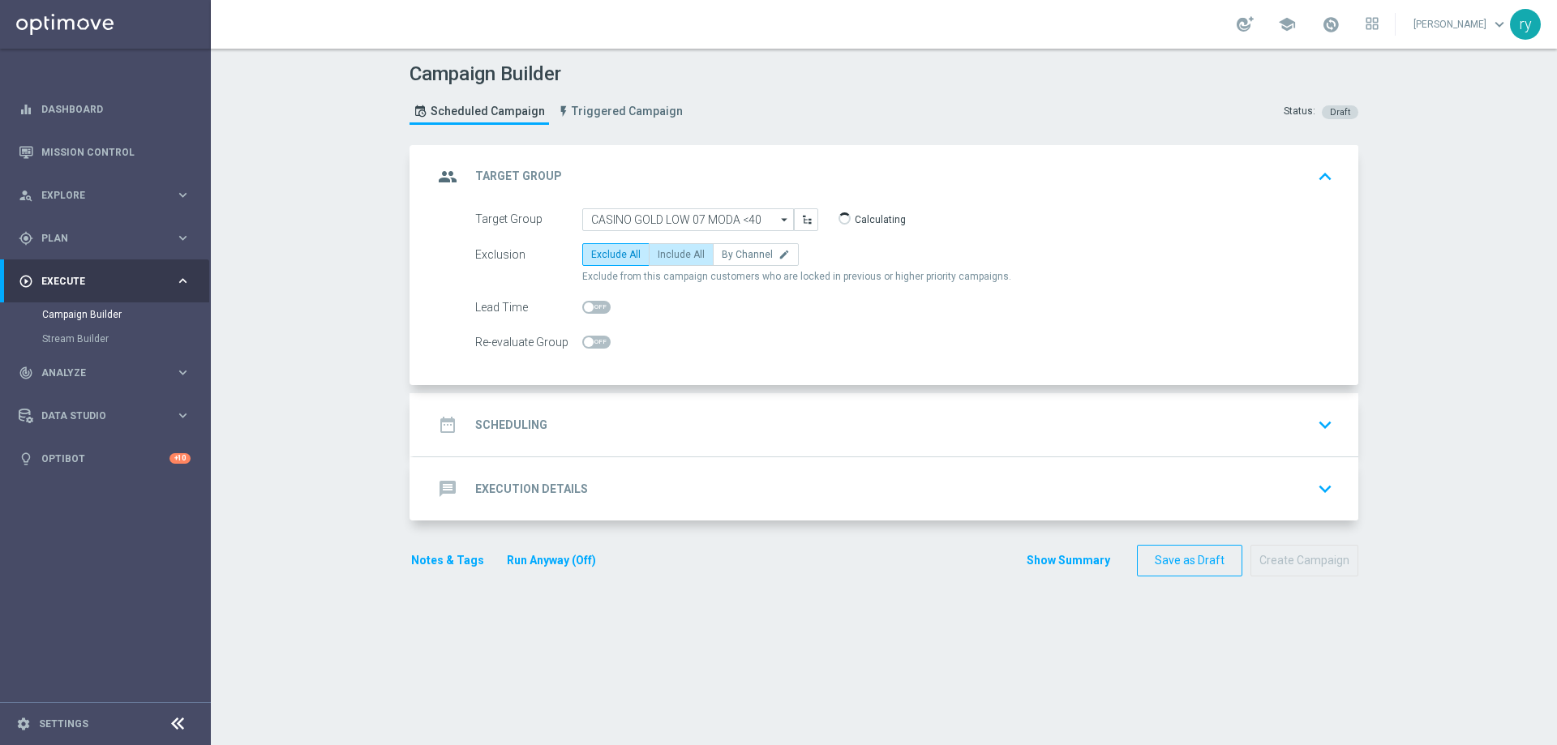
click at [658, 260] on span "Include All" at bounding box center [681, 254] width 47 height 11
click at [658, 260] on input "Include All" at bounding box center [663, 257] width 11 height 11
radio input "true"
click at [619, 403] on div "date_range Scheduling keyboard_arrow_down" at bounding box center [886, 424] width 945 height 63
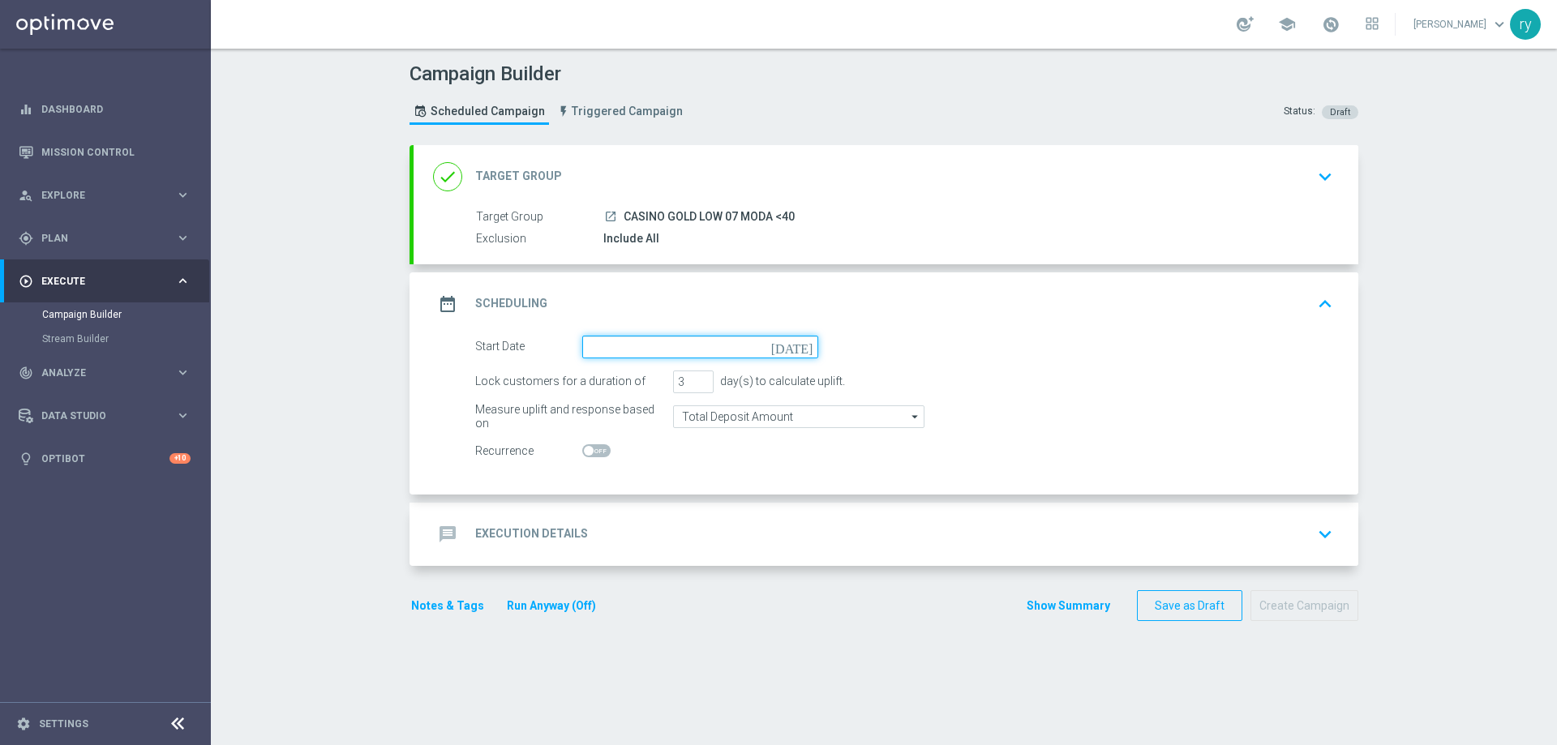
click at [643, 350] on input at bounding box center [700, 347] width 236 height 23
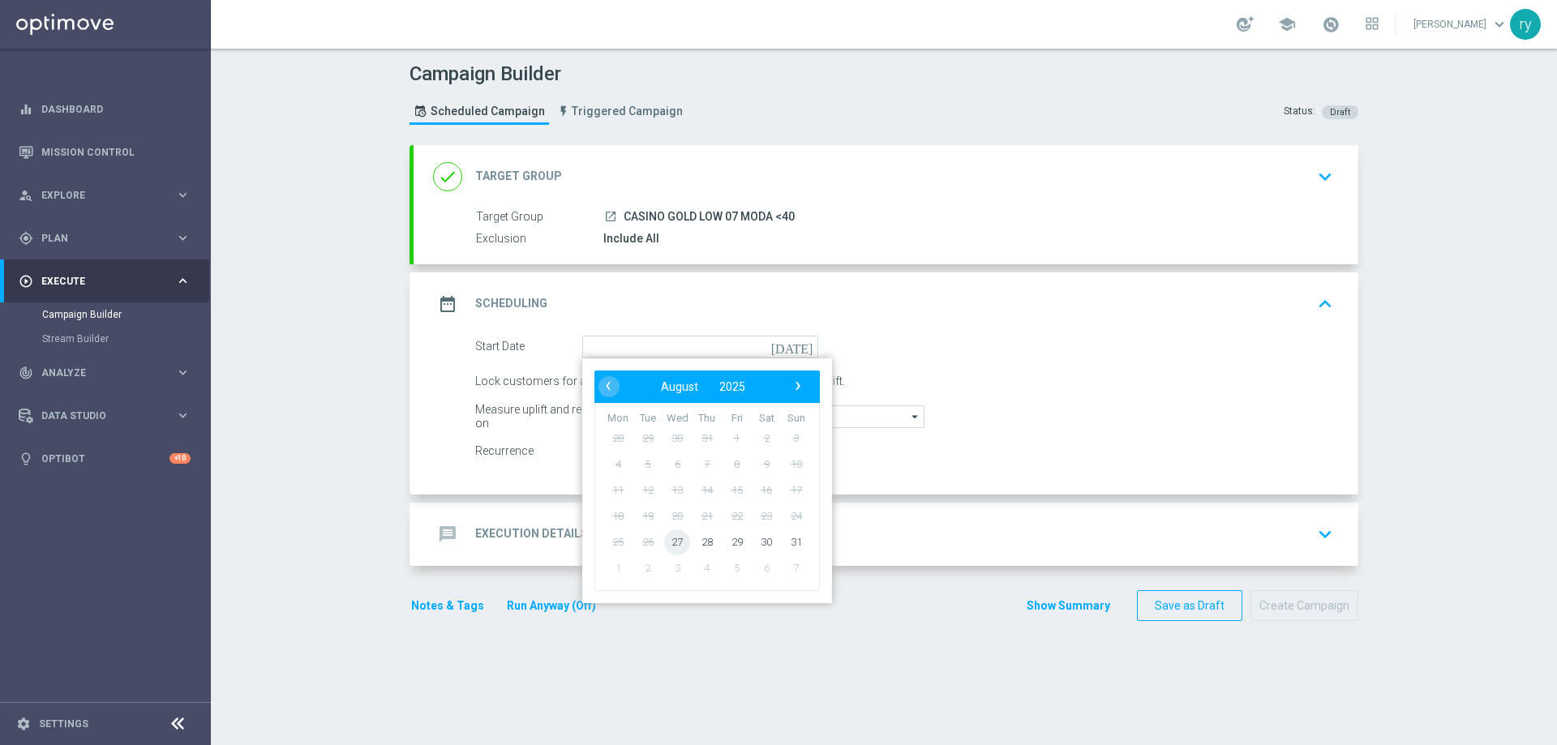
click at [666, 540] on span "27" at bounding box center [677, 542] width 26 height 26
type input "[DATE]"
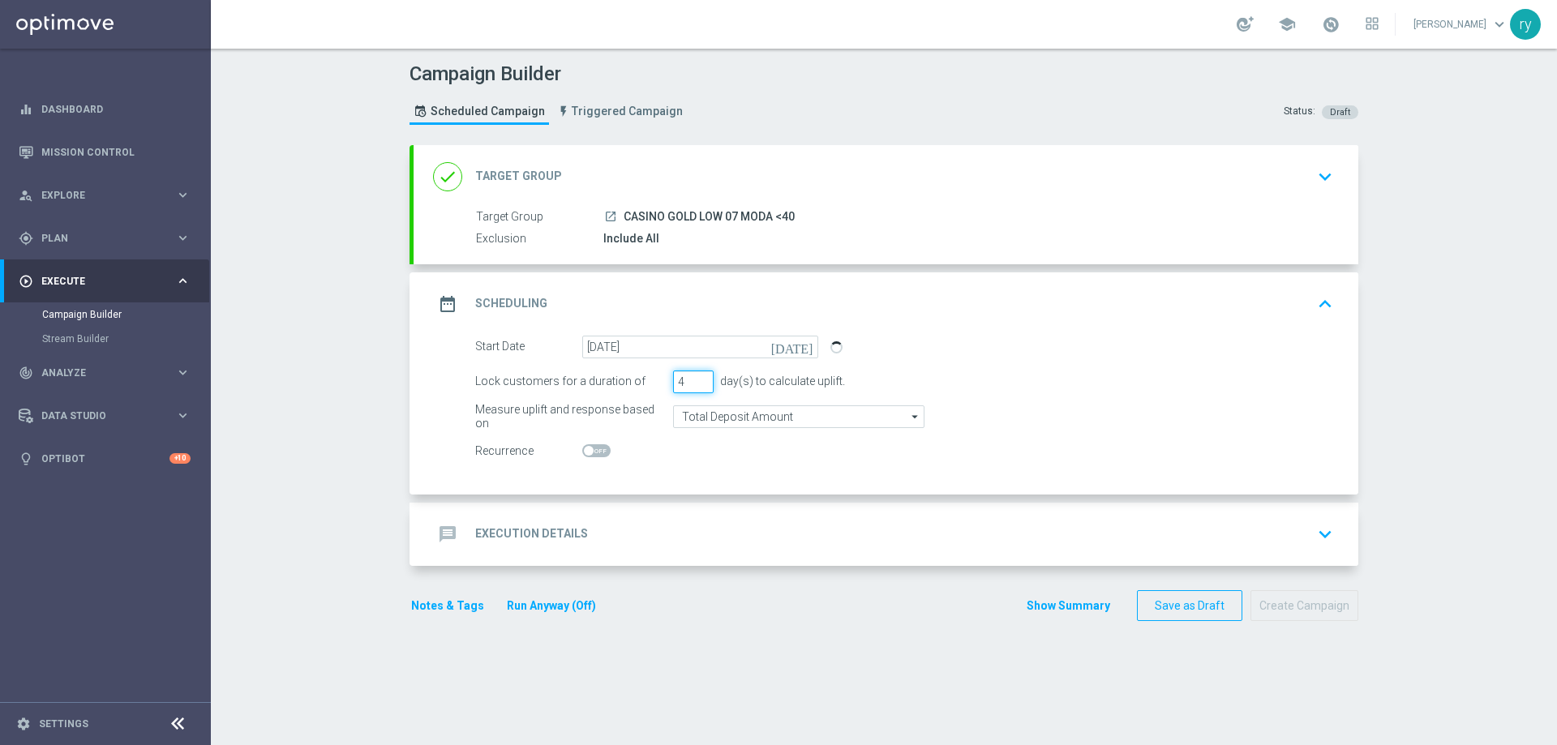
type input "4"
click at [699, 377] on input "4" at bounding box center [693, 382] width 41 height 23
click at [717, 454] on switch at bounding box center [700, 452] width 236 height 14
click at [643, 528] on div "message Execution Details keyboard_arrow_down" at bounding box center [886, 534] width 906 height 31
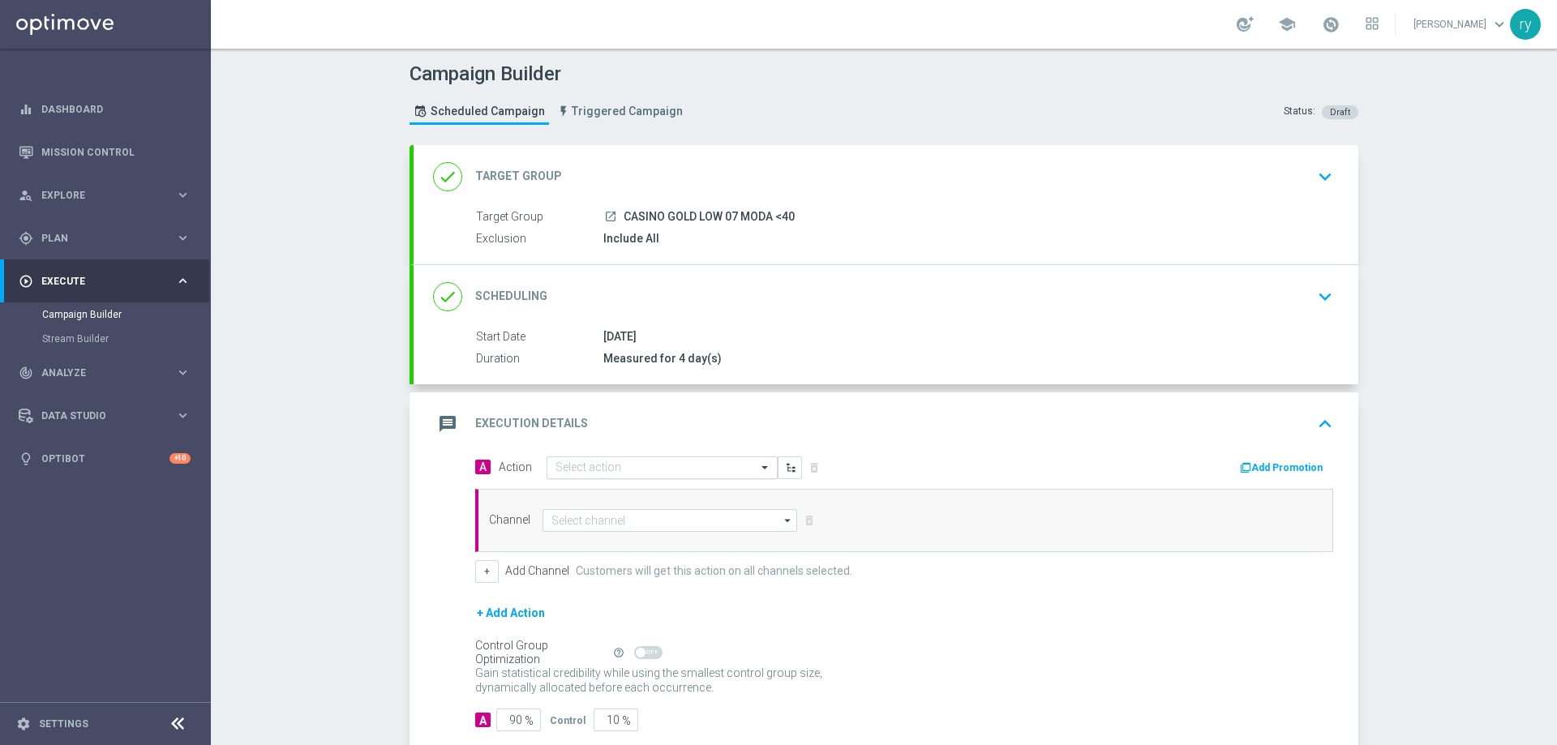
click at [624, 462] on input "text" at bounding box center [646, 469] width 181 height 14
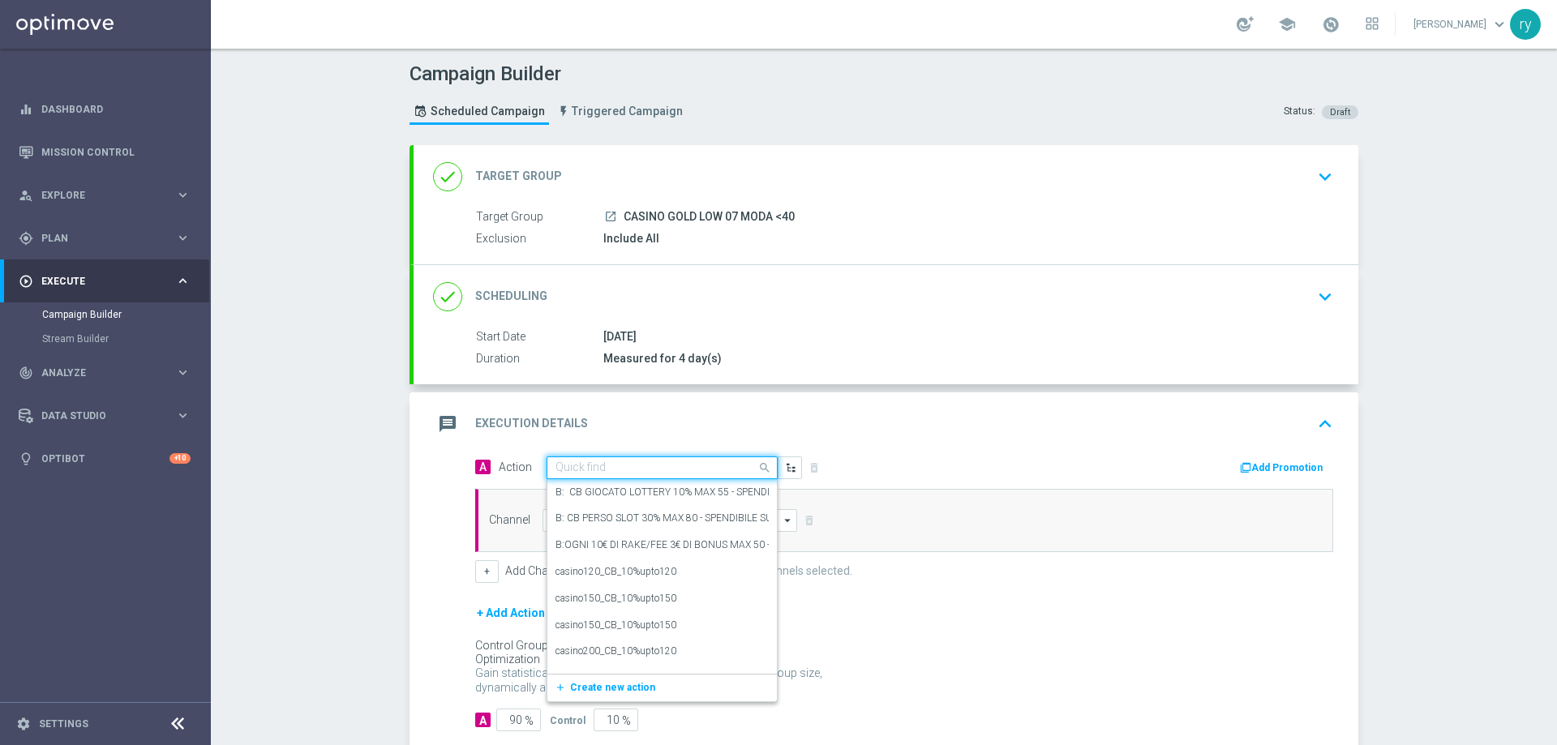
paste input "dep 25 per 20% fino a 150€"
type input "dep 25 per 20% fino a 150€"
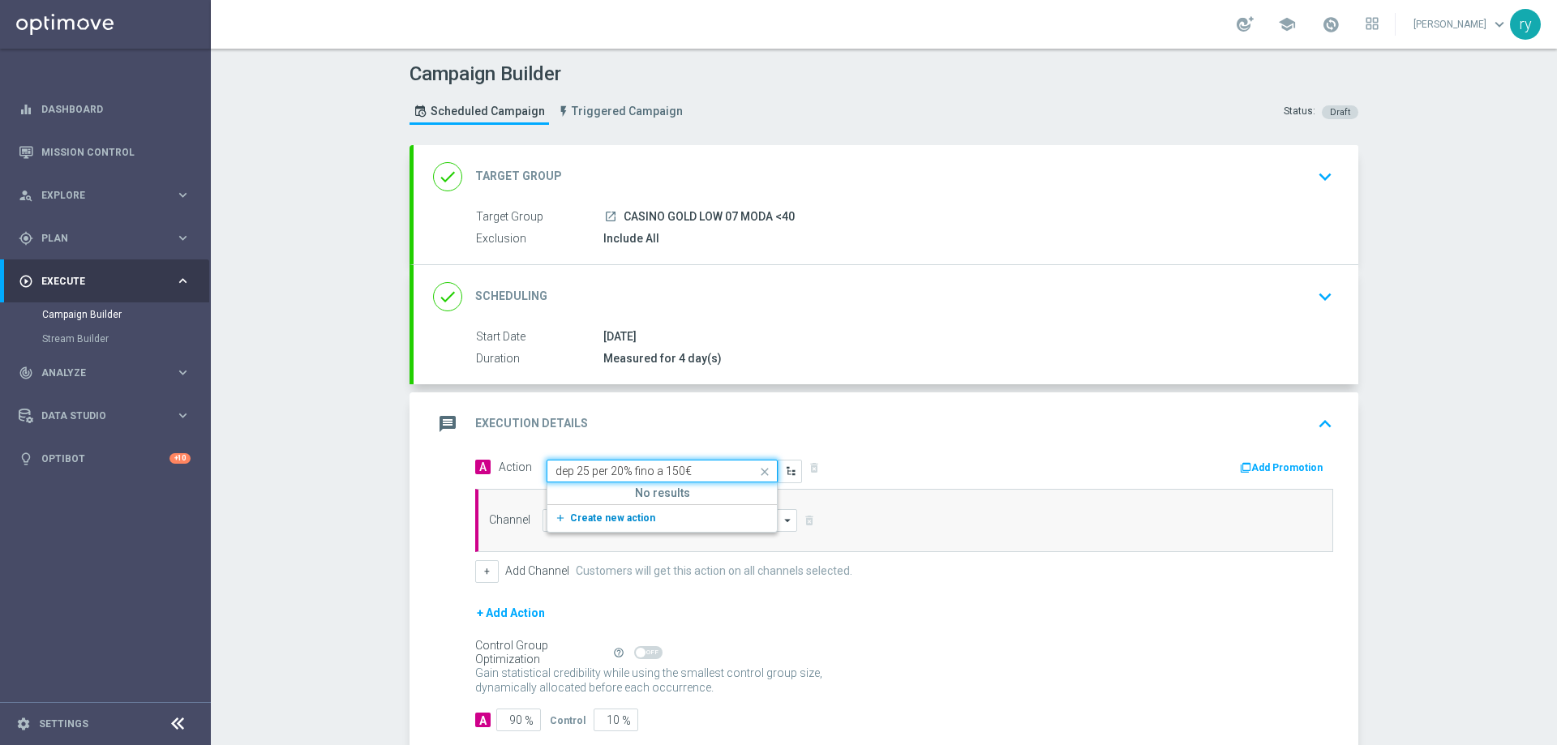
click at [573, 514] on span "Create new action" at bounding box center [612, 518] width 85 height 11
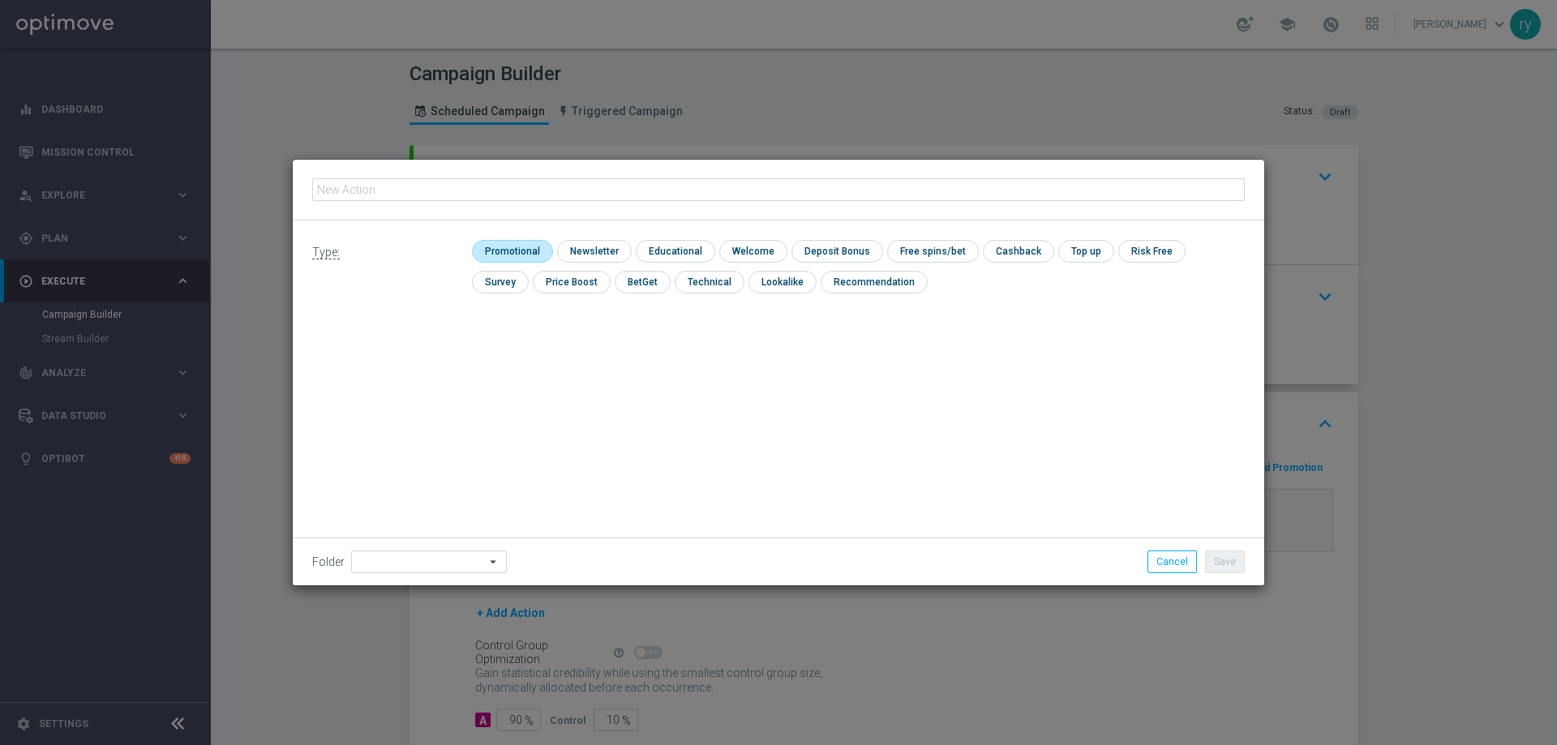
click at [511, 250] on input "checkbox" at bounding box center [510, 251] width 77 height 22
checkbox input "true"
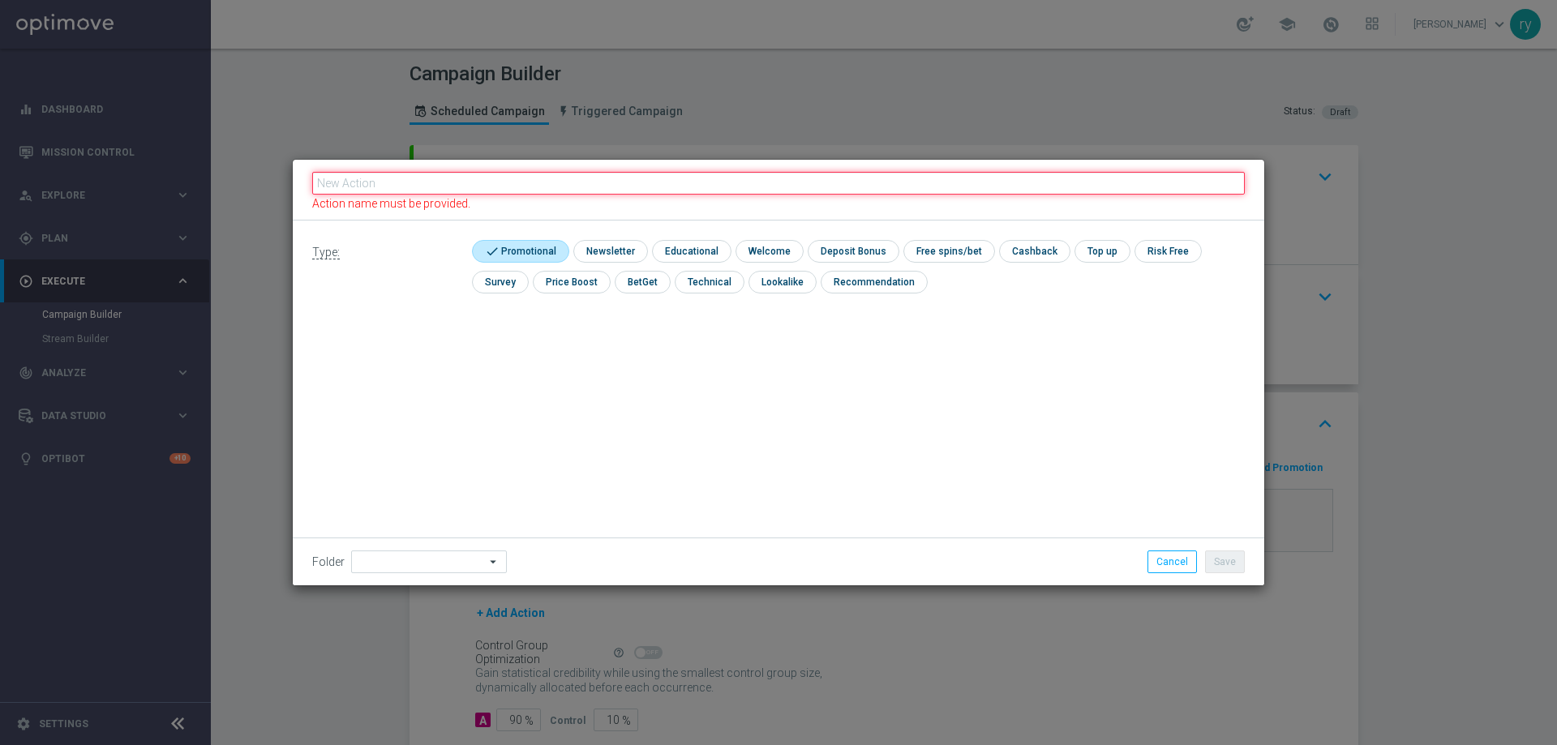
click at [517, 183] on input "text" at bounding box center [778, 183] width 933 height 23
paste input "dep 25 per 20% fino a 150€"
type input "dep 25 per 20% fino a 150€"
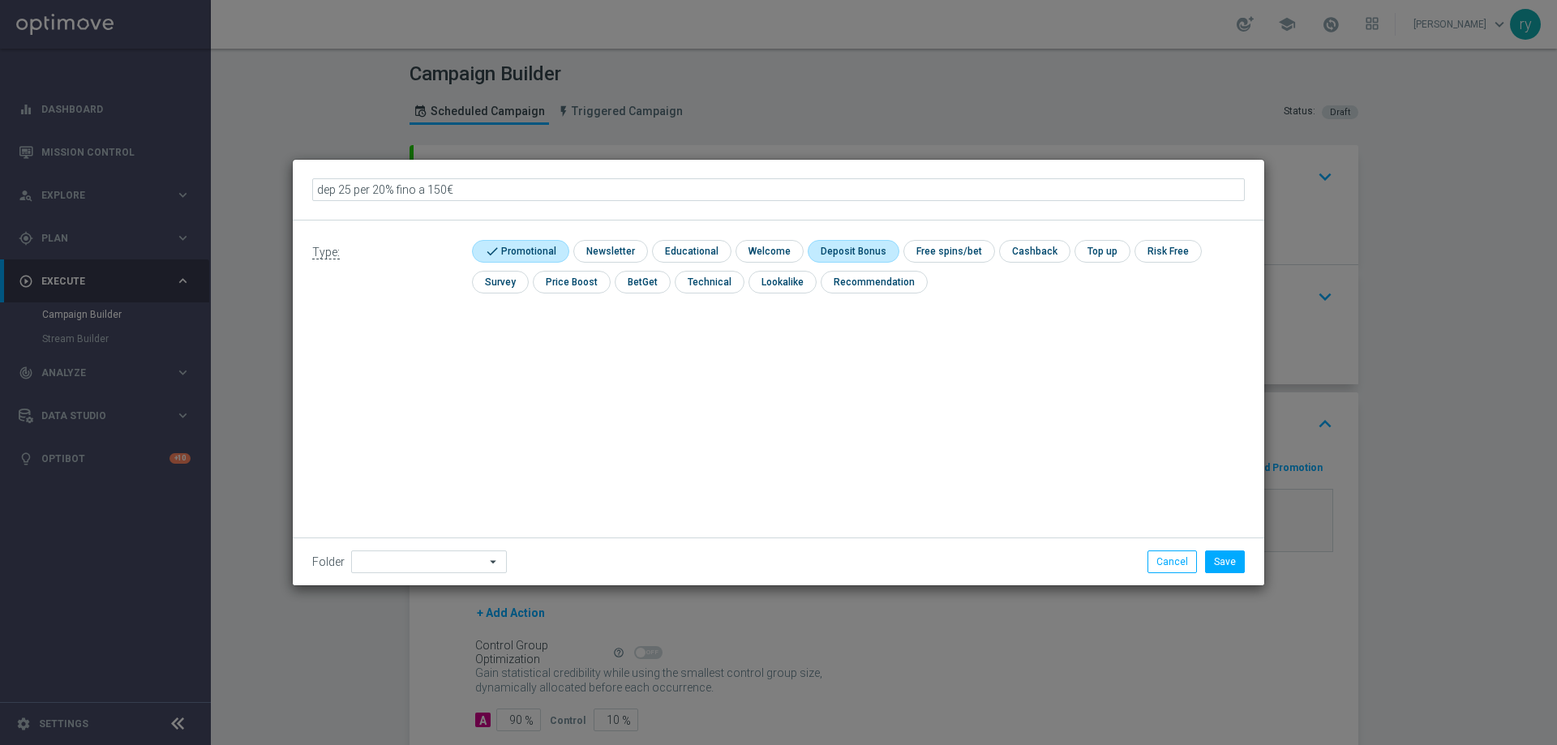
click at [853, 249] on input "checkbox" at bounding box center [851, 251] width 87 height 22
checkbox input "true"
click at [1226, 559] on button "Save" at bounding box center [1225, 562] width 40 height 23
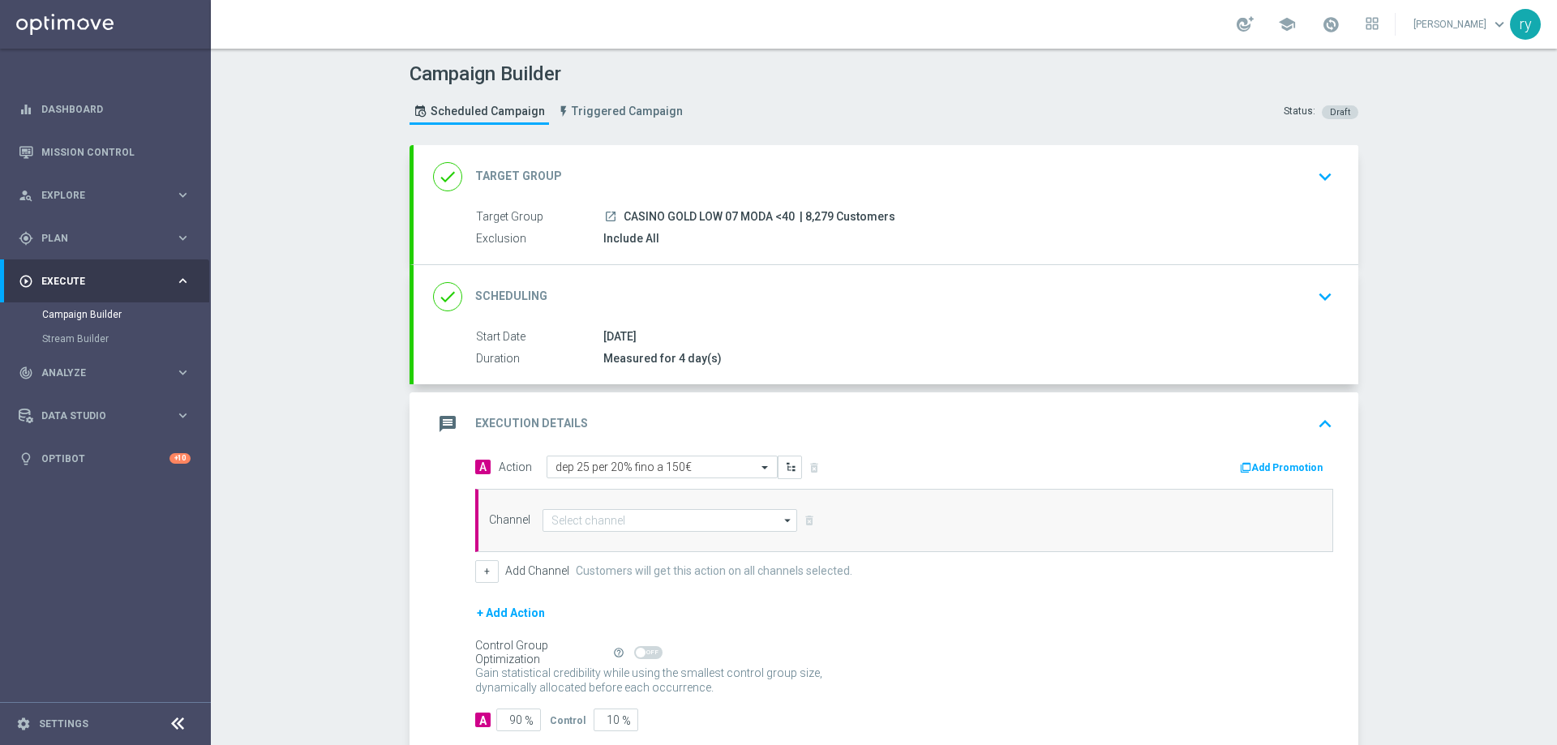
click at [1261, 462] on button "Add Promotion" at bounding box center [1284, 468] width 90 height 18
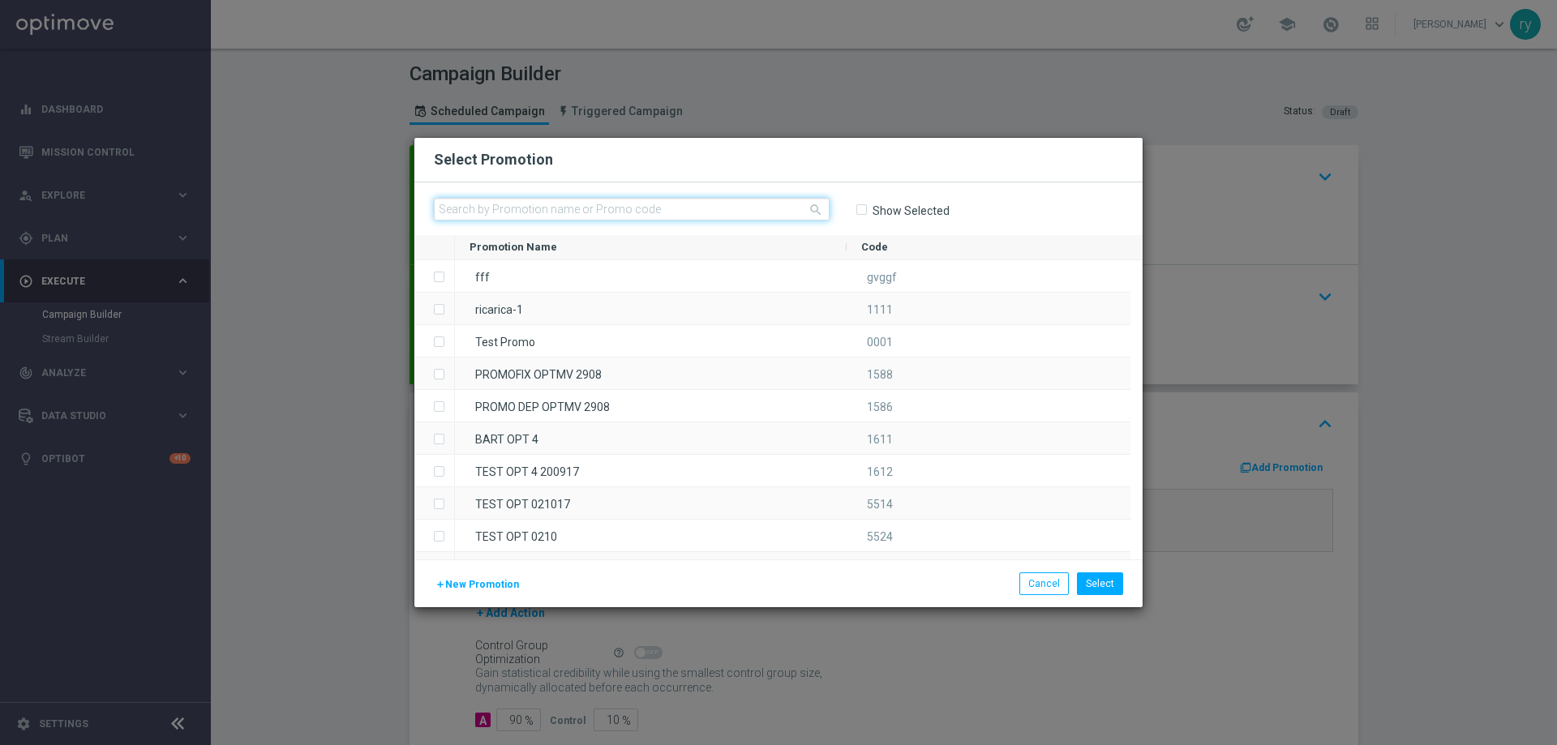
click at [533, 212] on input "text" at bounding box center [632, 209] width 396 height 23
paste input "333636"
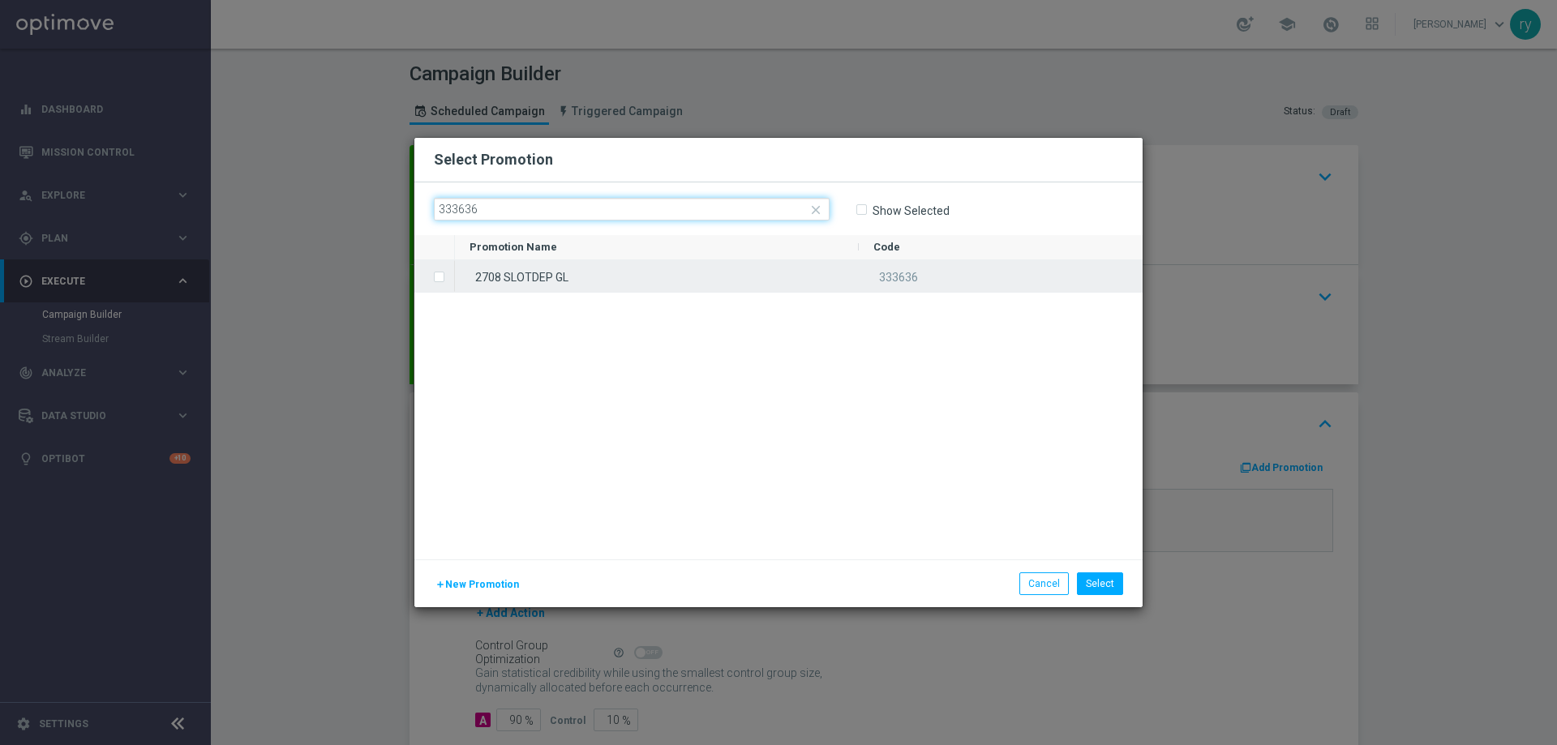
type input "333636"
click at [441, 273] on input "Press SPACE to select this row." at bounding box center [438, 269] width 10 height 10
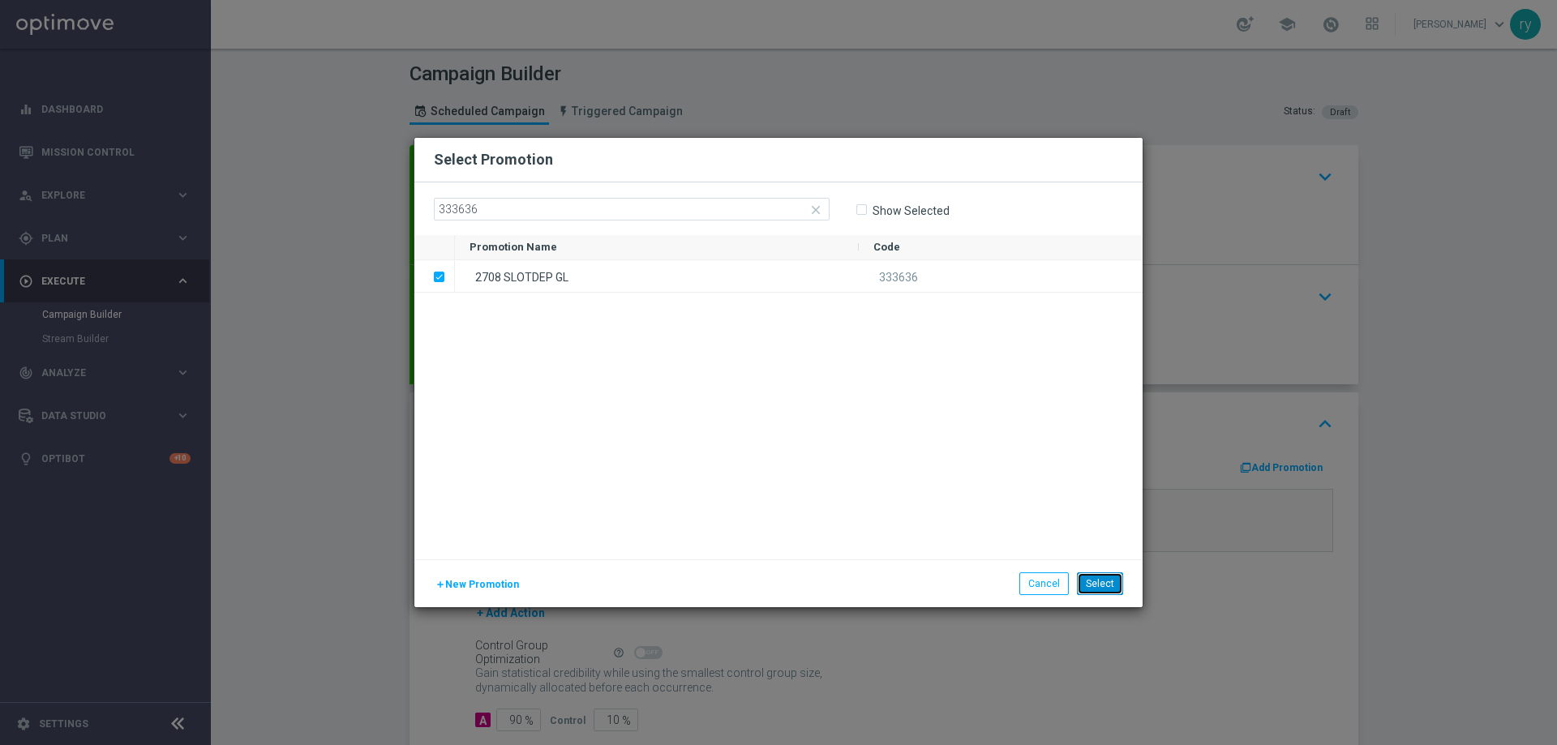
click at [1091, 581] on button "Select" at bounding box center [1100, 584] width 46 height 23
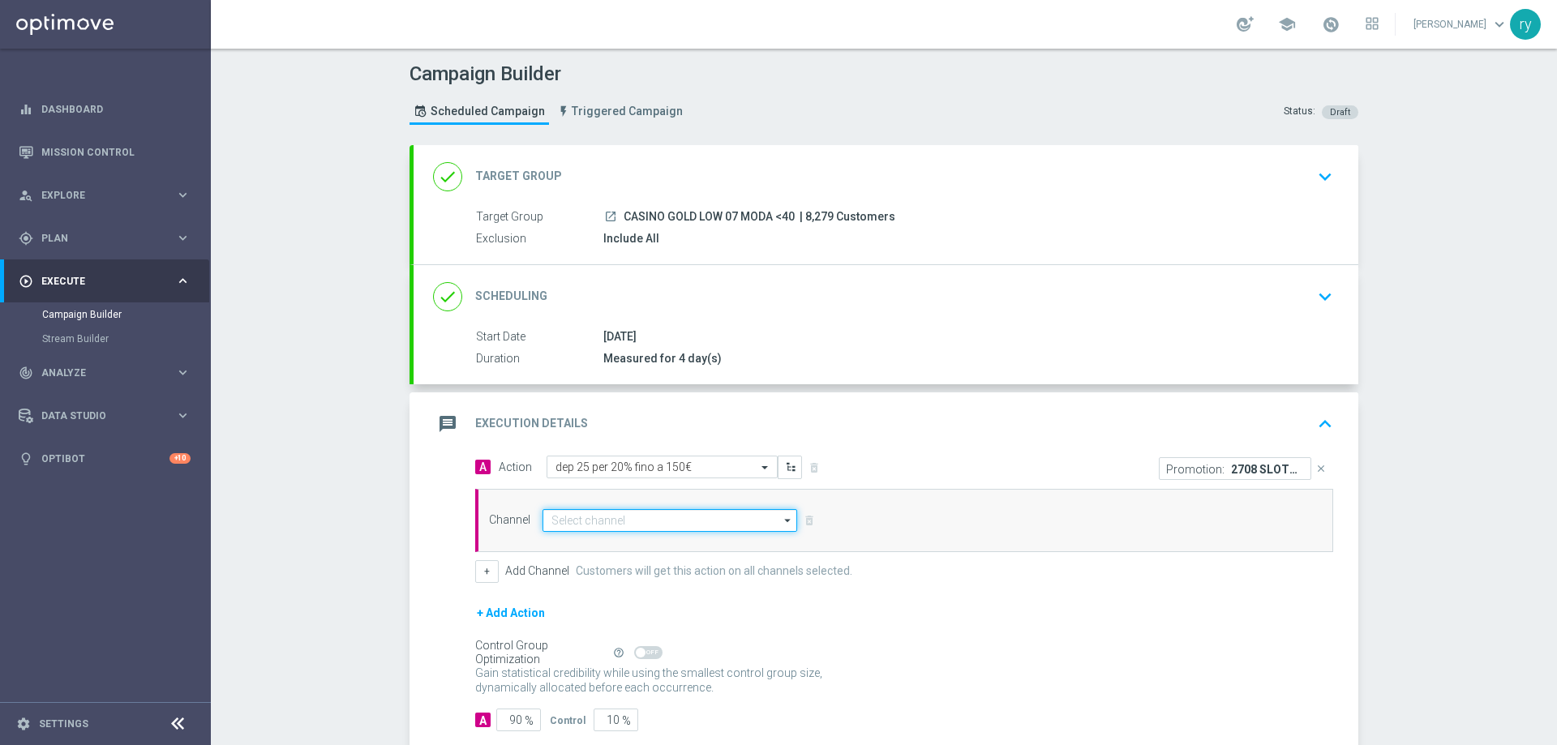
click at [646, 526] on input at bounding box center [670, 520] width 255 height 23
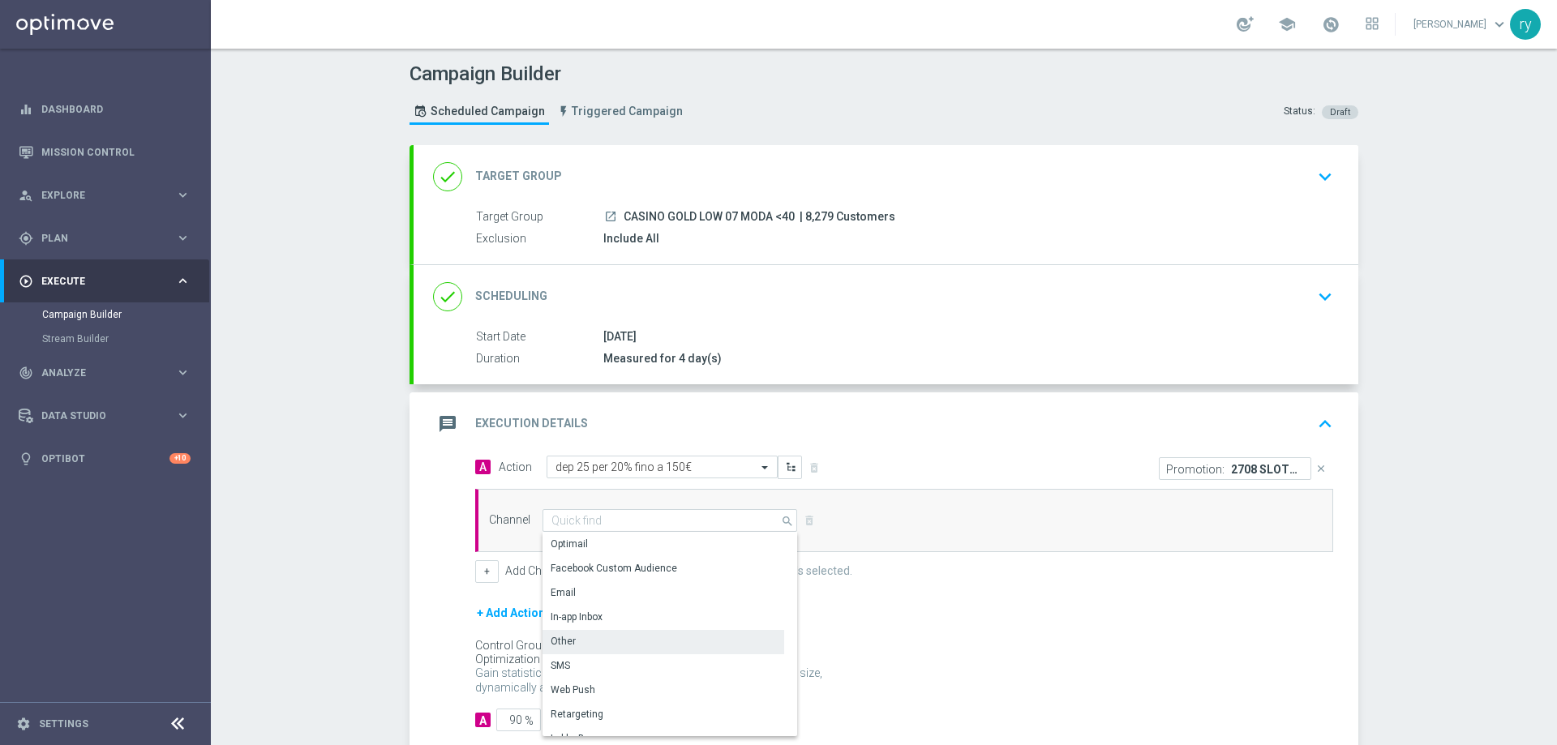
click at [621, 641] on div "Other" at bounding box center [664, 641] width 242 height 23
type input "Other"
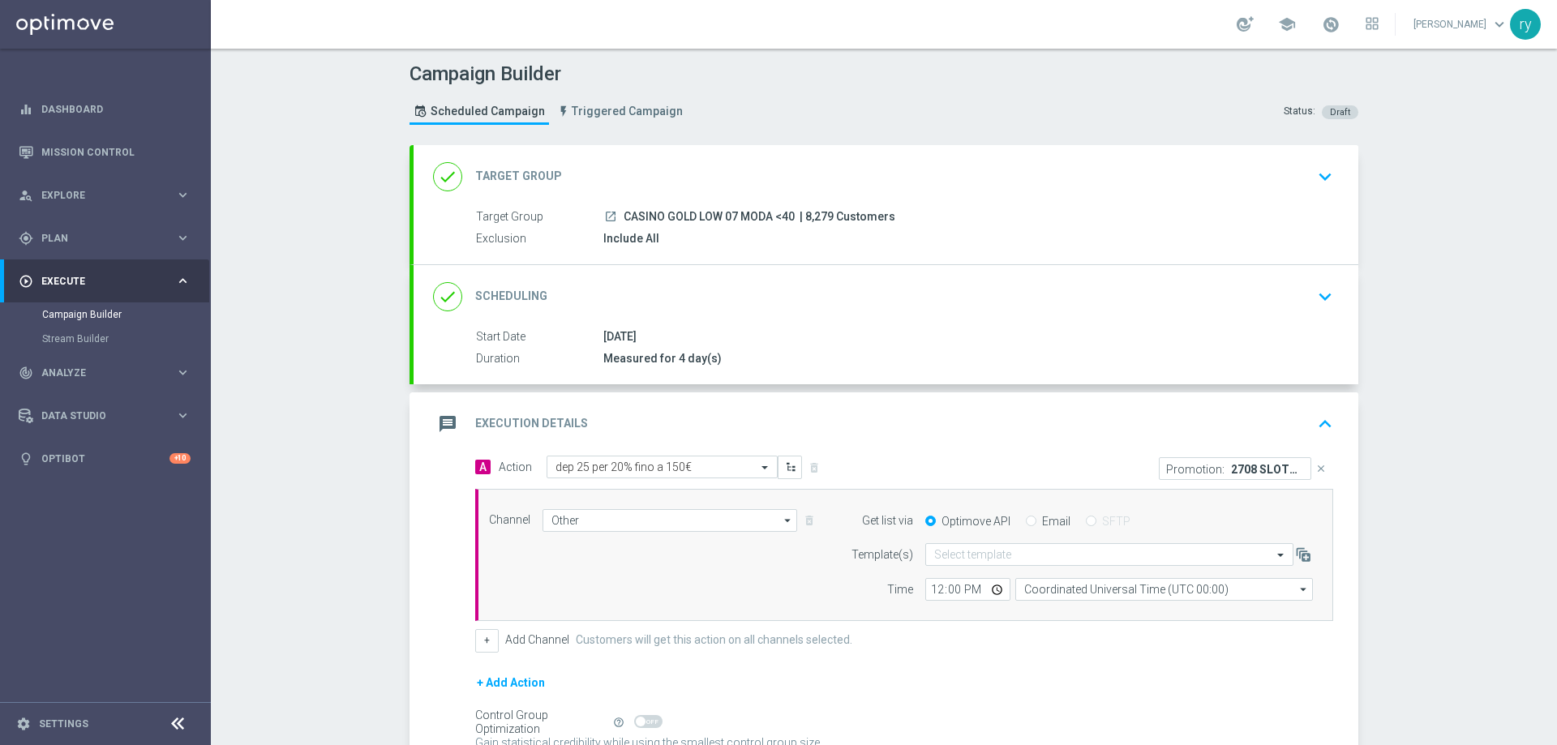
click at [1026, 518] on input "Email" at bounding box center [1031, 523] width 11 height 11
radio input "true"
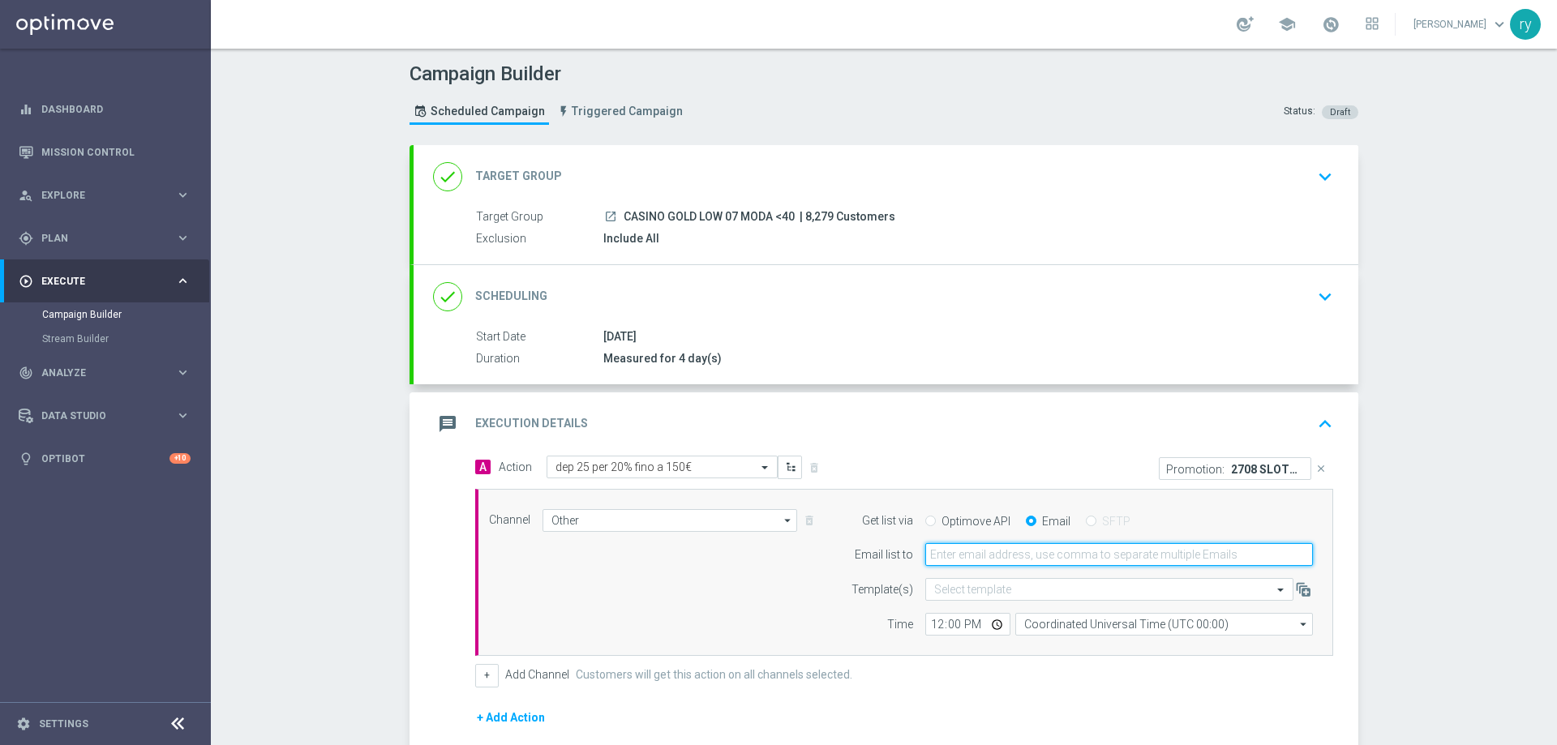
click at [1002, 565] on input "email" at bounding box center [1120, 554] width 388 height 23
type input "[EMAIL_ADDRESS][DOMAIN_NAME]"
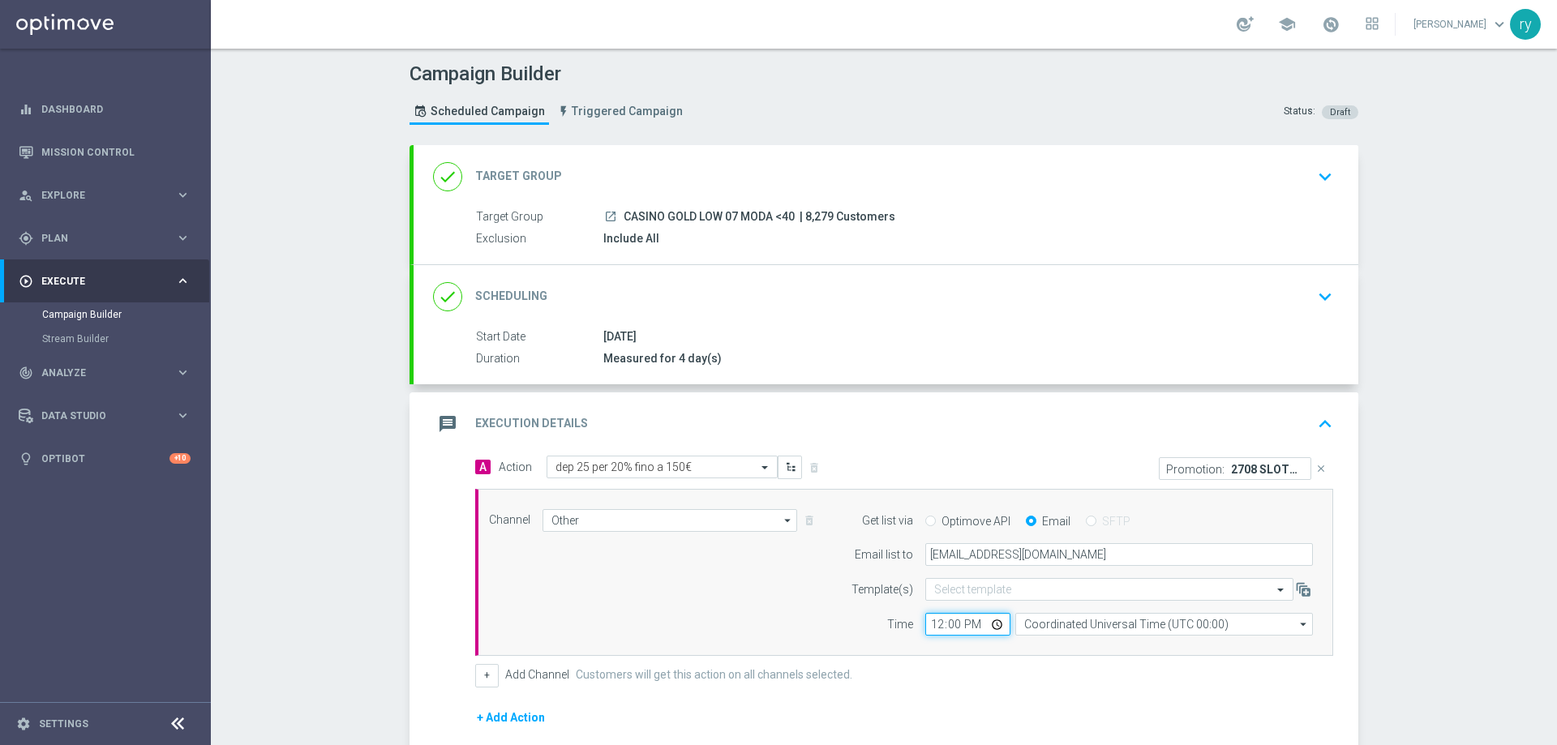
click at [932, 625] on input "12:00" at bounding box center [968, 624] width 85 height 23
type input "17:30"
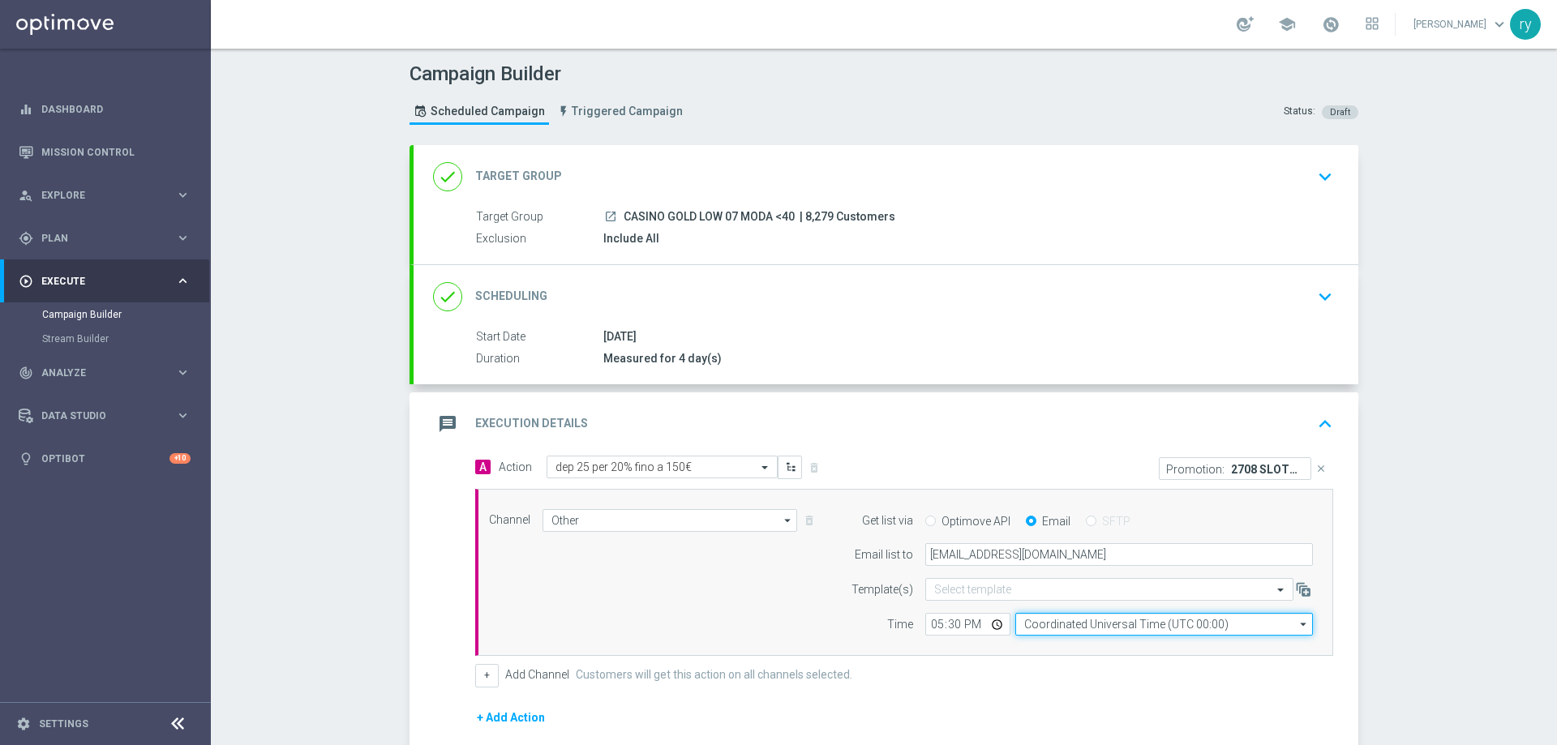
click at [1046, 622] on input "Coordinated Universal Time (UTC 00:00)" at bounding box center [1165, 624] width 298 height 23
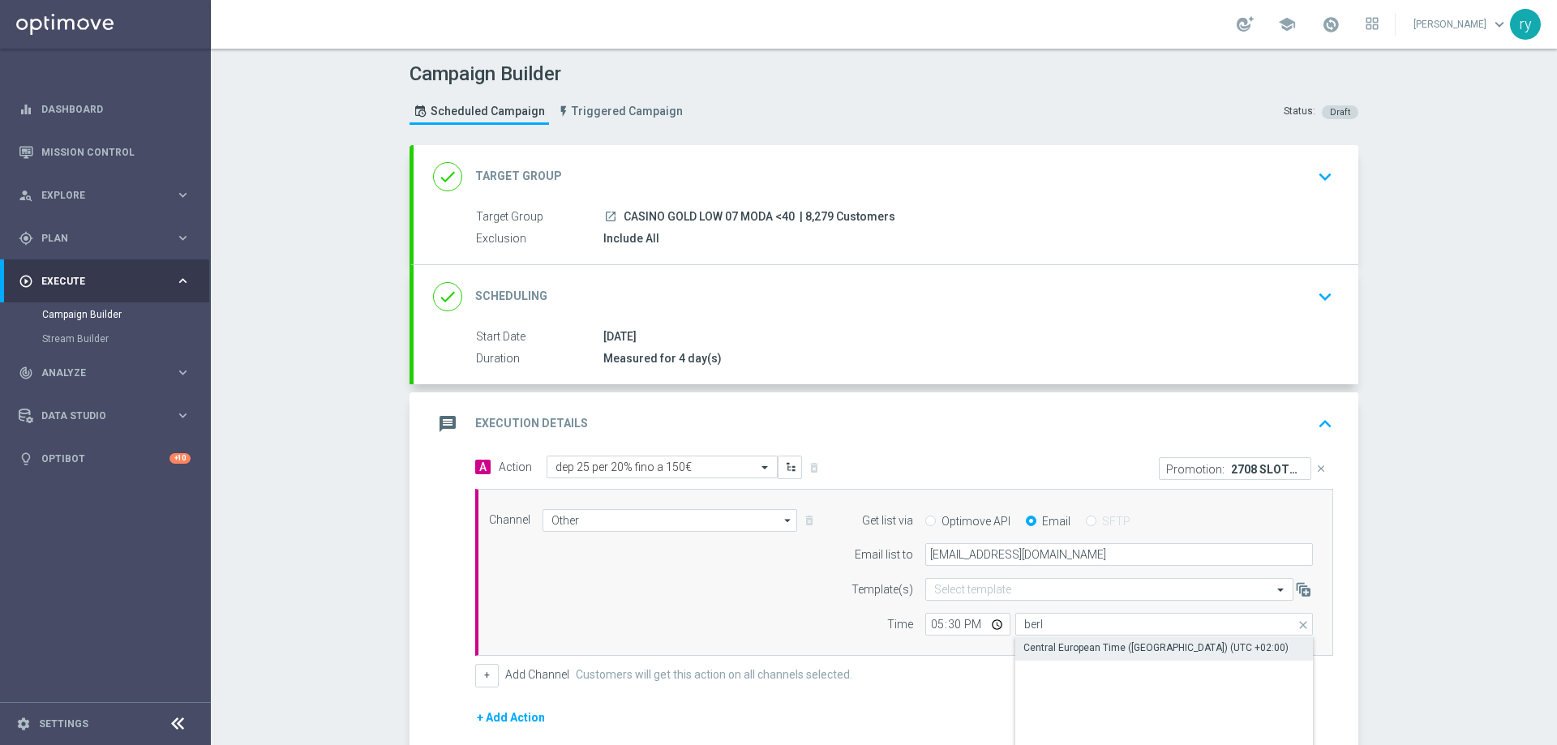
click at [1049, 657] on div "Central European Time ([GEOGRAPHIC_DATA]) (UTC +02:00)" at bounding box center [1165, 648] width 298 height 23
type input "Central European Time ([GEOGRAPHIC_DATA]) (UTC +02:00)"
click at [677, 625] on div "Channel Other Other arrow_drop_down Drag here to set row groups Drag here to se…" at bounding box center [901, 572] width 848 height 127
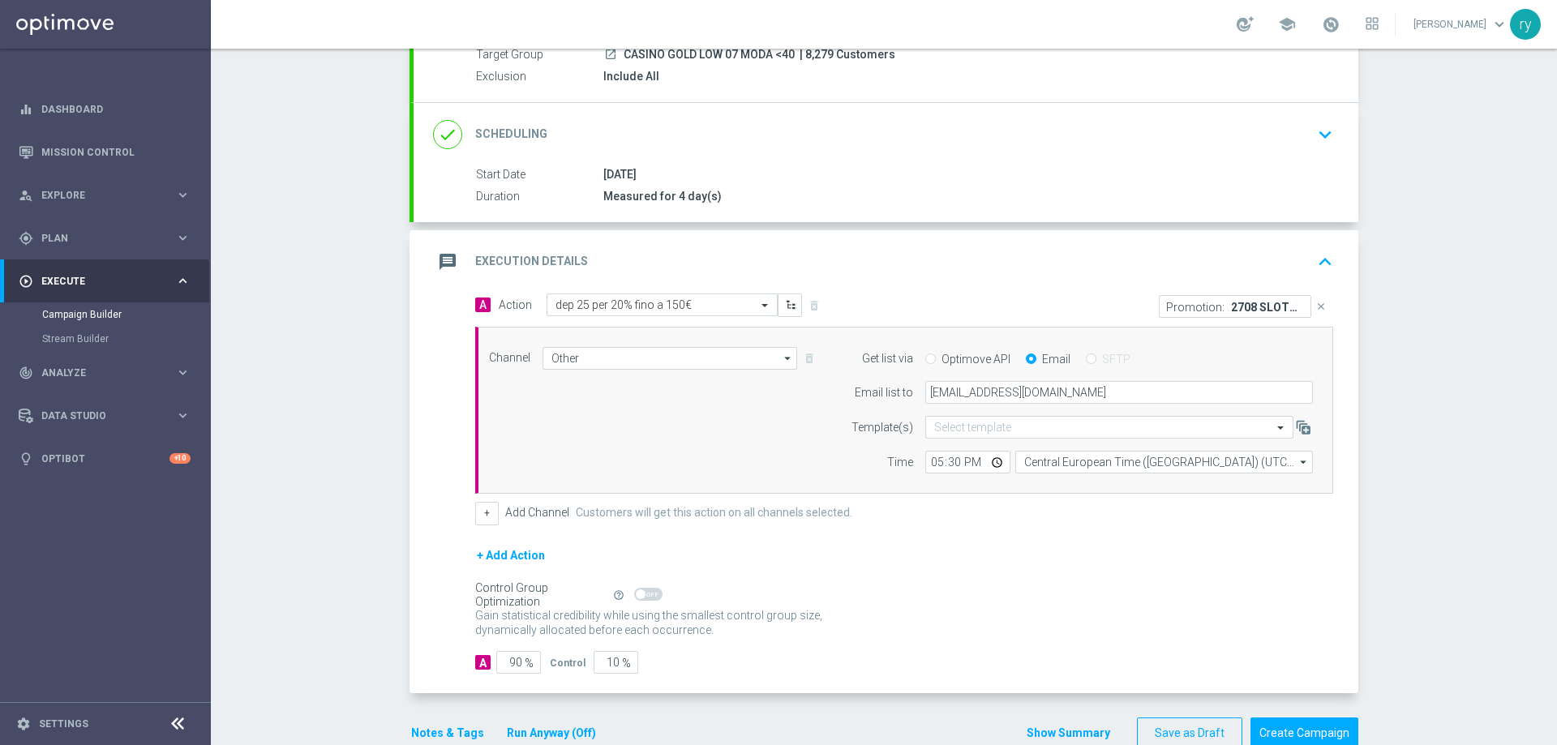
scroll to position [199, 0]
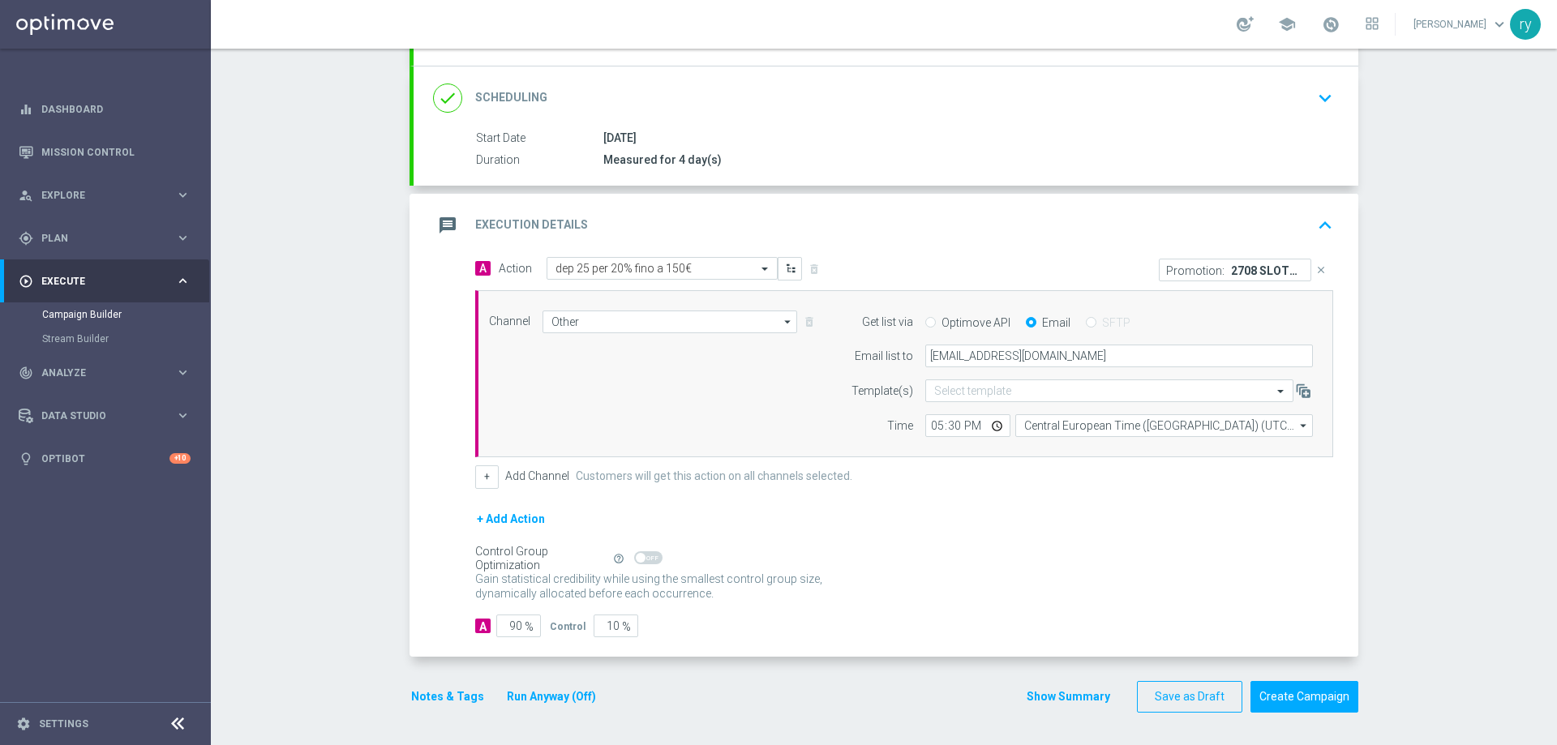
click at [432, 691] on button "Notes & Tags" at bounding box center [448, 697] width 76 height 20
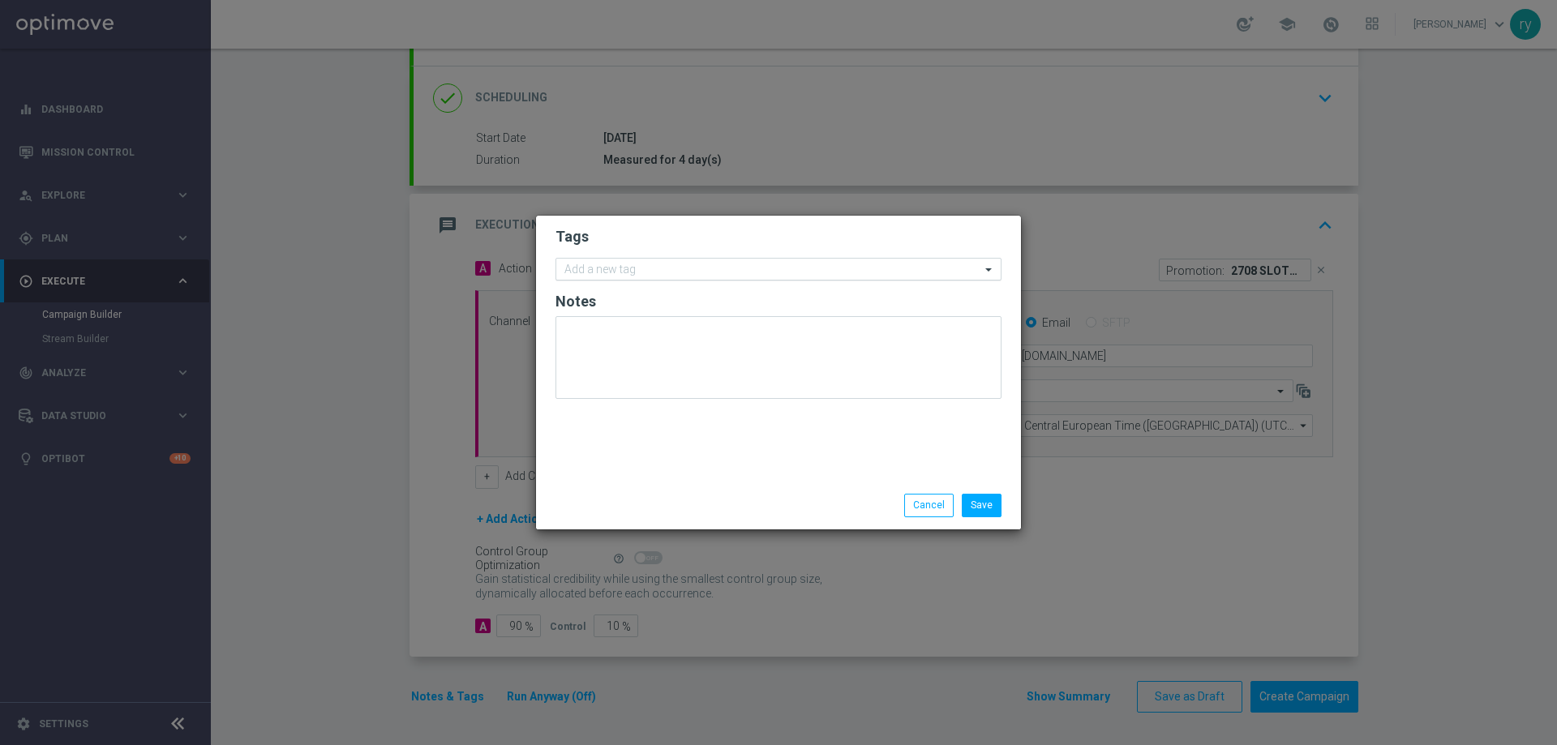
click at [634, 268] on input "text" at bounding box center [773, 271] width 416 height 14
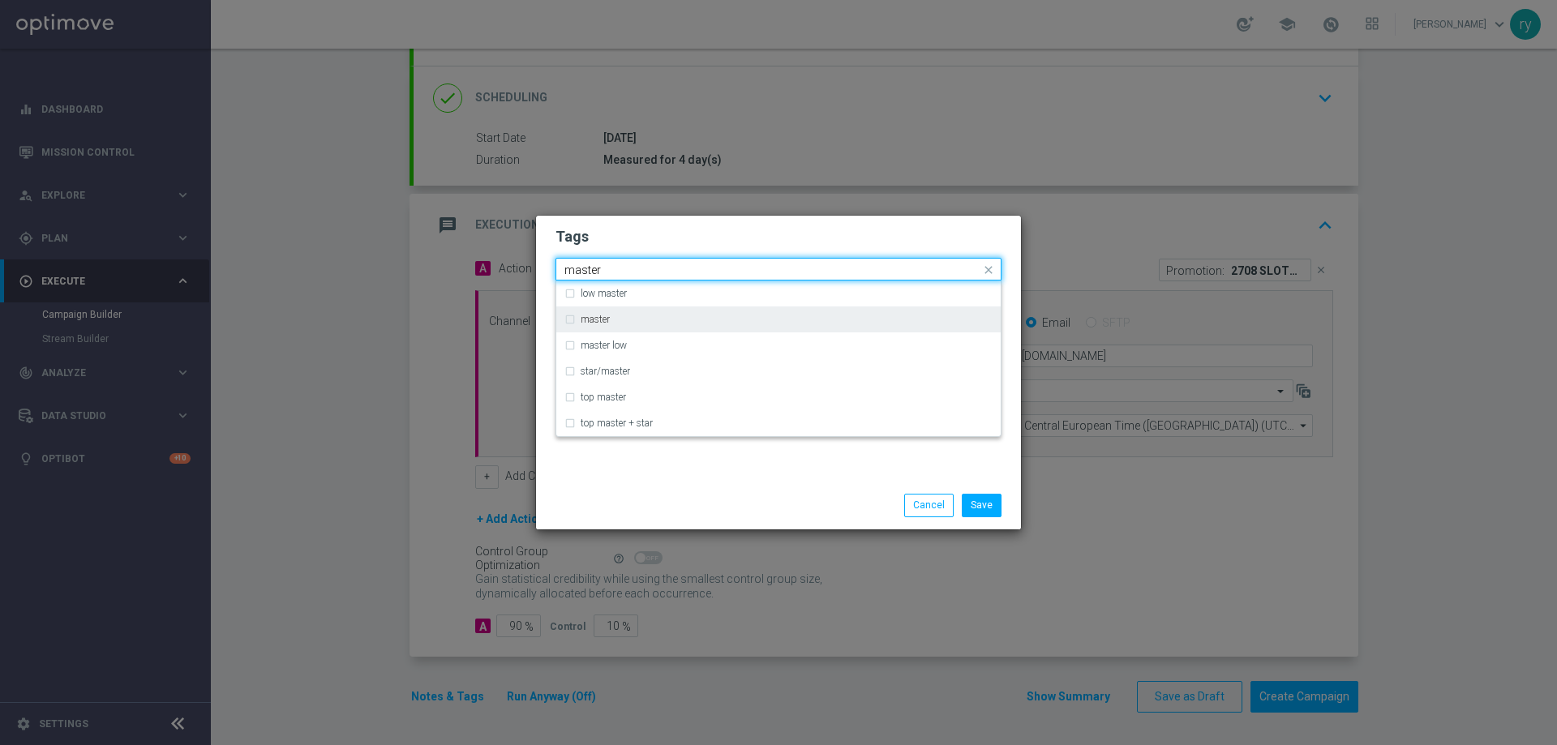
click at [627, 311] on div "master" at bounding box center [779, 320] width 428 height 26
type input "master"
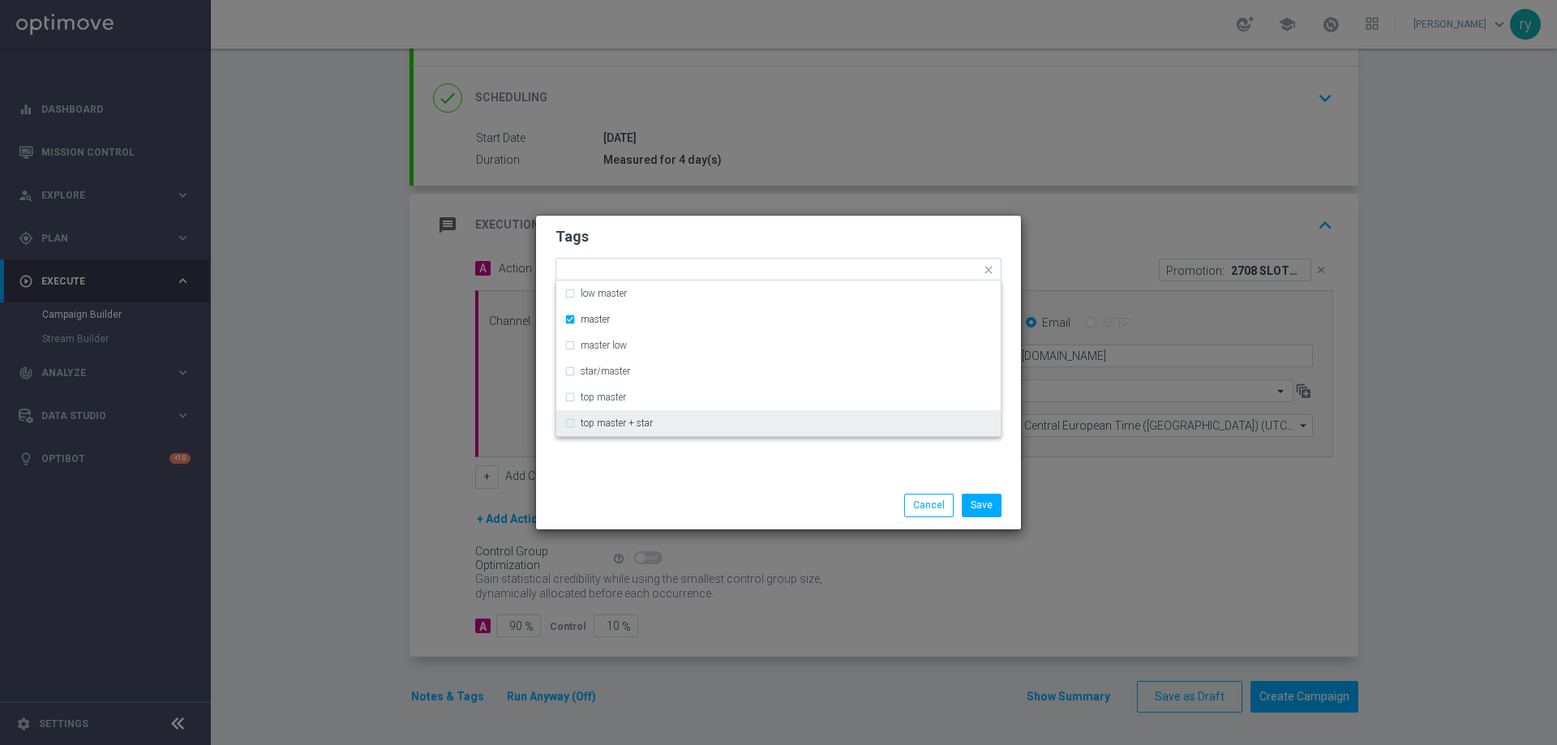
click at [693, 478] on div "Tags Quick find × master low master master master low star/master top master to…" at bounding box center [778, 349] width 485 height 266
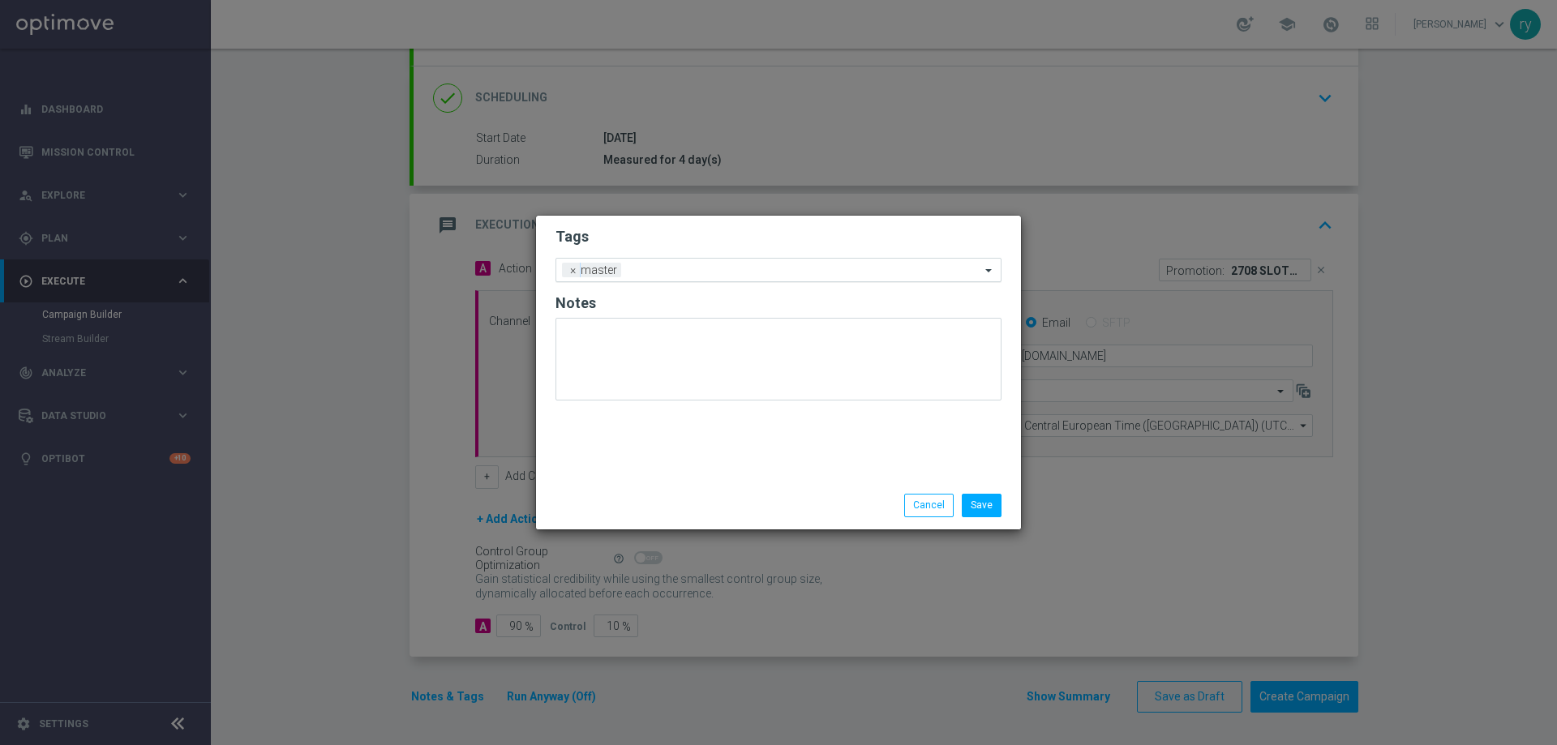
click at [668, 268] on input "text" at bounding box center [804, 271] width 353 height 14
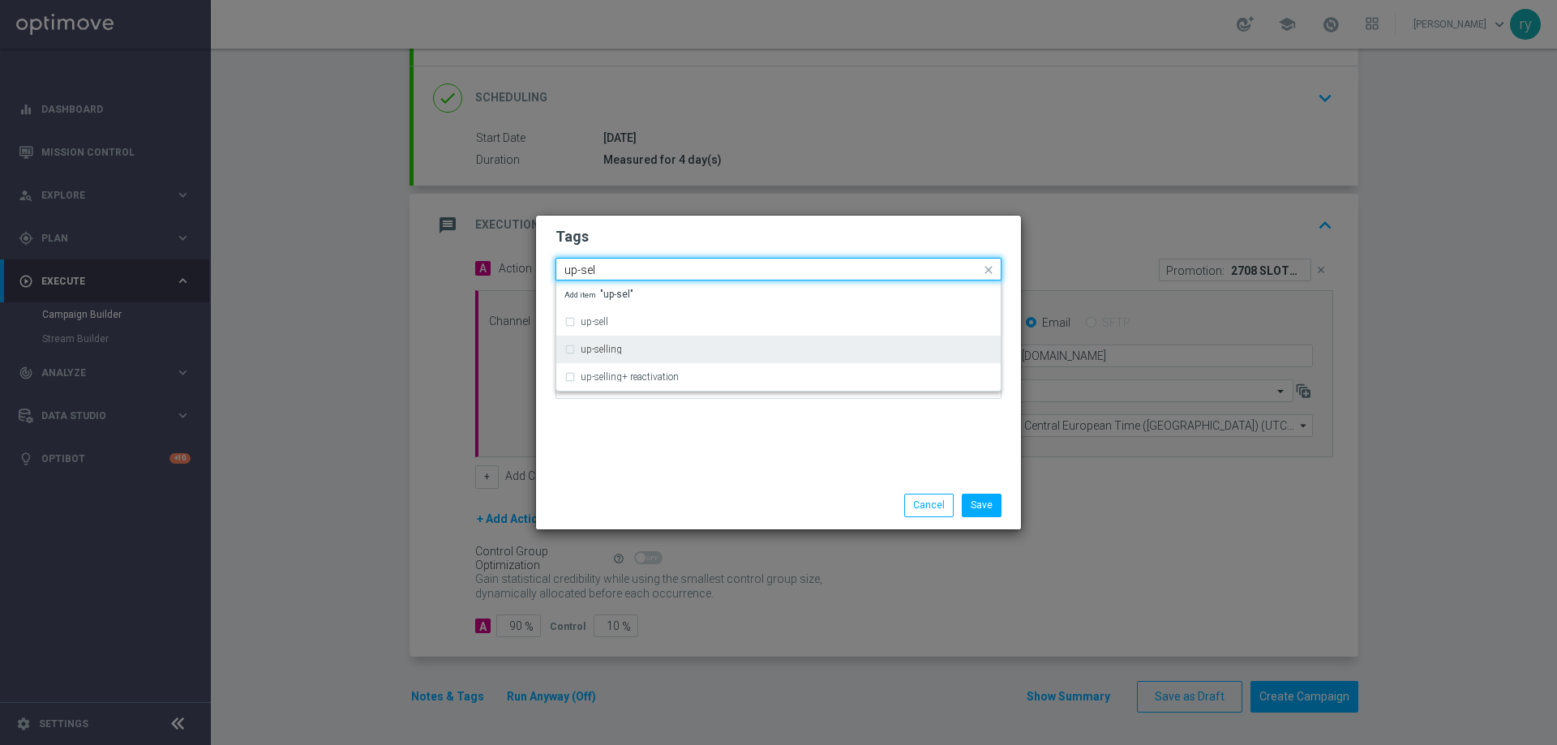
click at [627, 345] on div "up-selling" at bounding box center [787, 350] width 412 height 10
type input "up-sel"
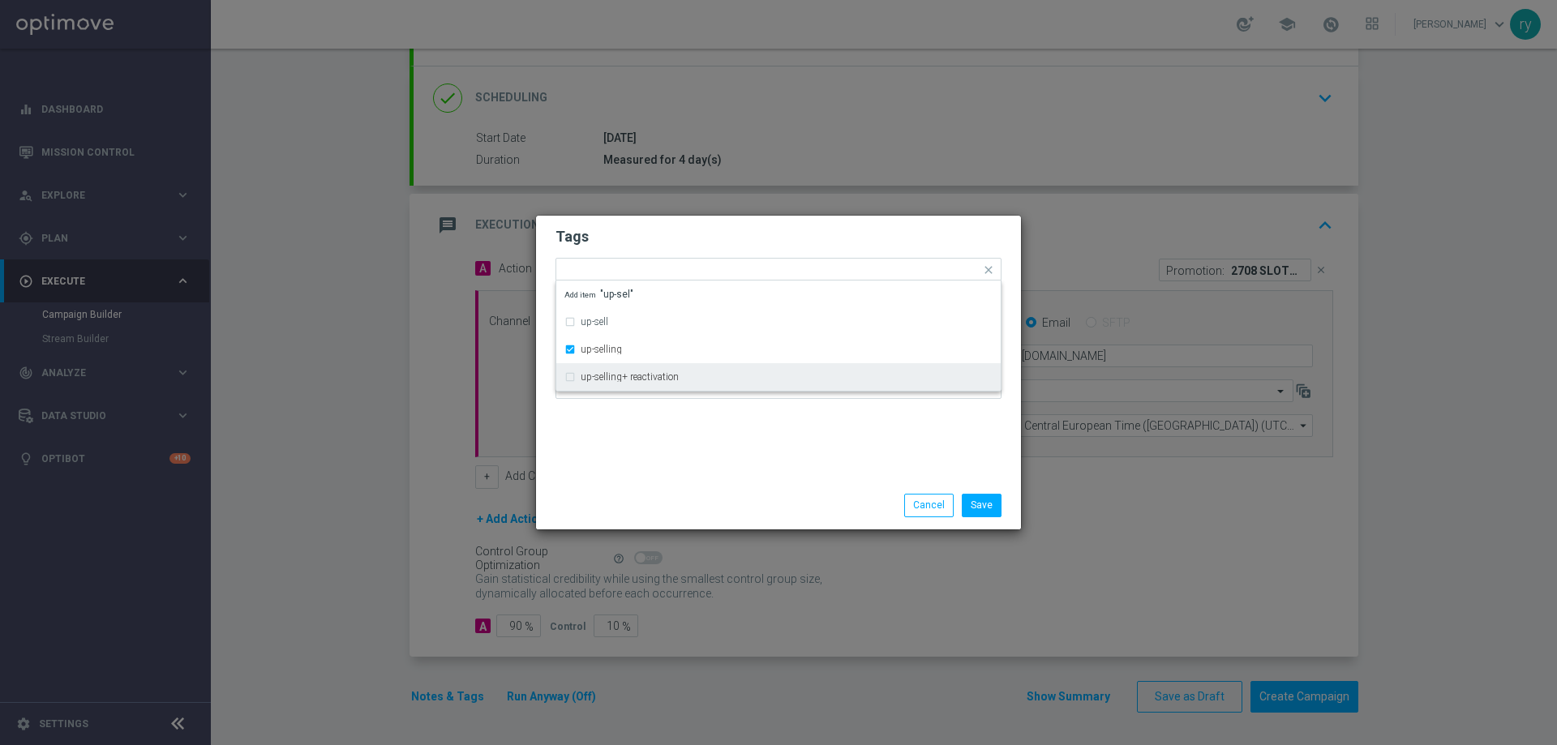
click at [676, 438] on div "Tags Quick find × master × up-selling up-sell up-selling up-selling+ reactivati…" at bounding box center [778, 349] width 485 height 266
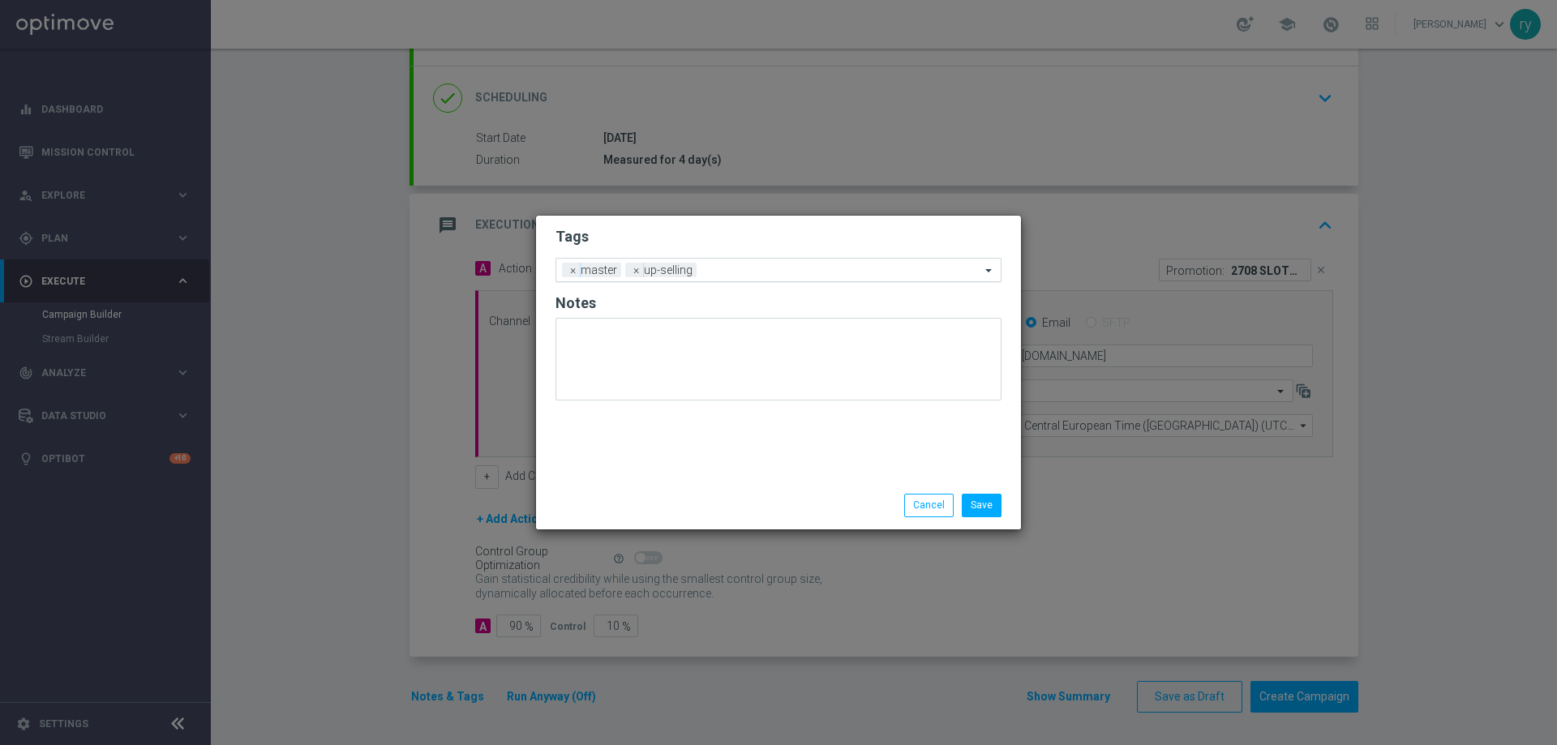
click at [716, 268] on input "text" at bounding box center [841, 271] width 277 height 14
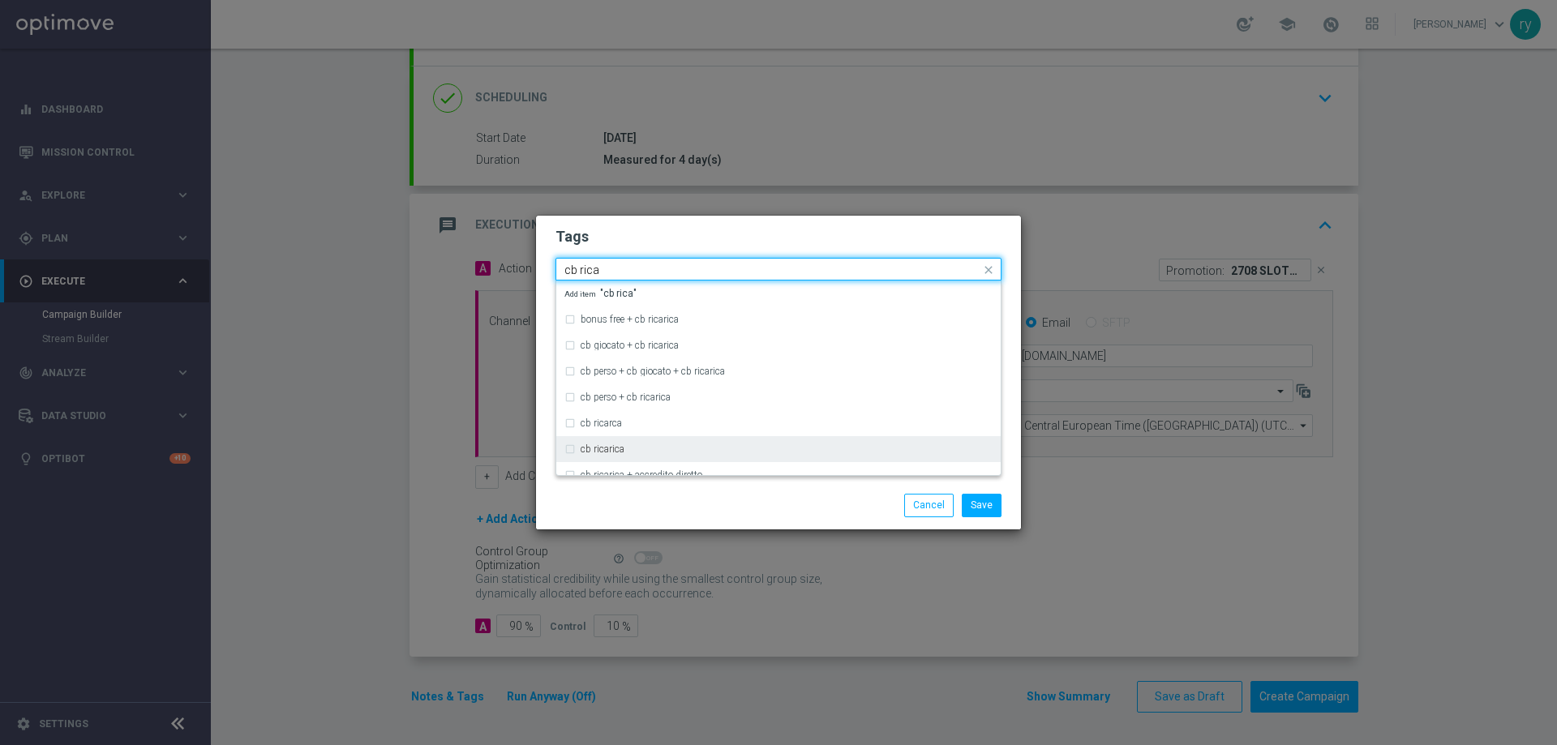
click at [606, 451] on label "cb ricarica" at bounding box center [603, 450] width 44 height 10
type input "cb rica"
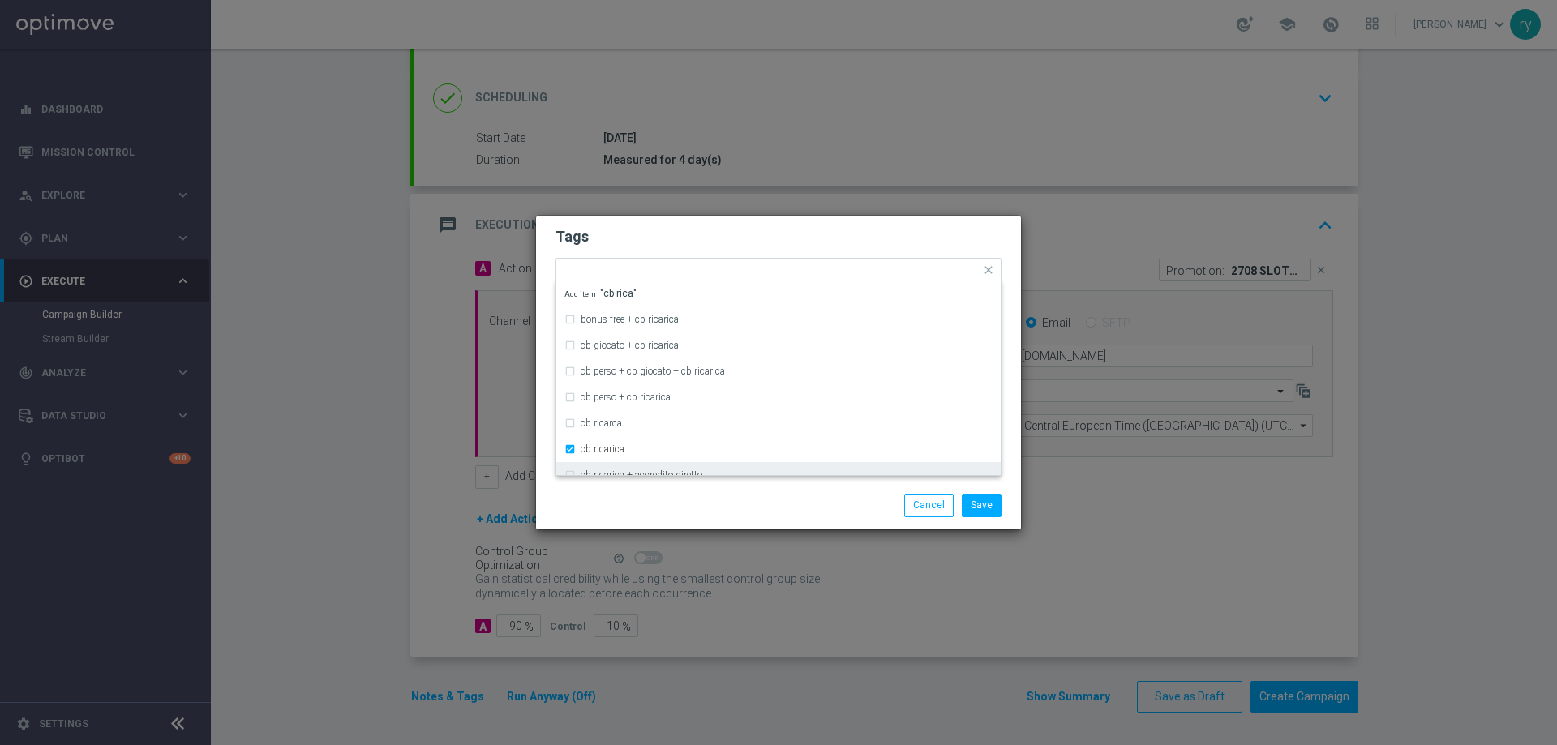
click at [651, 501] on div "Save Cancel" at bounding box center [778, 505] width 470 height 23
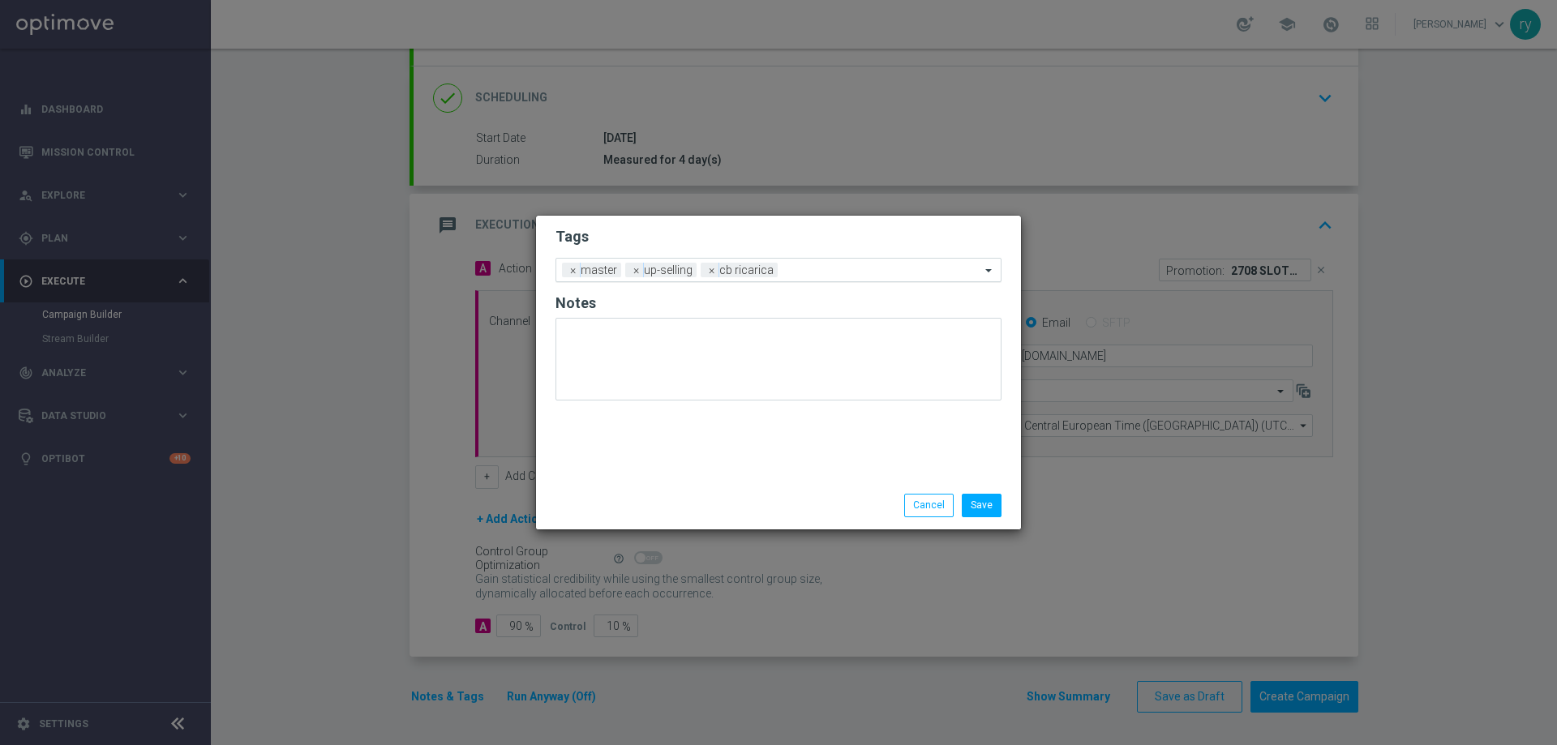
click at [802, 279] on div at bounding box center [881, 272] width 199 height 16
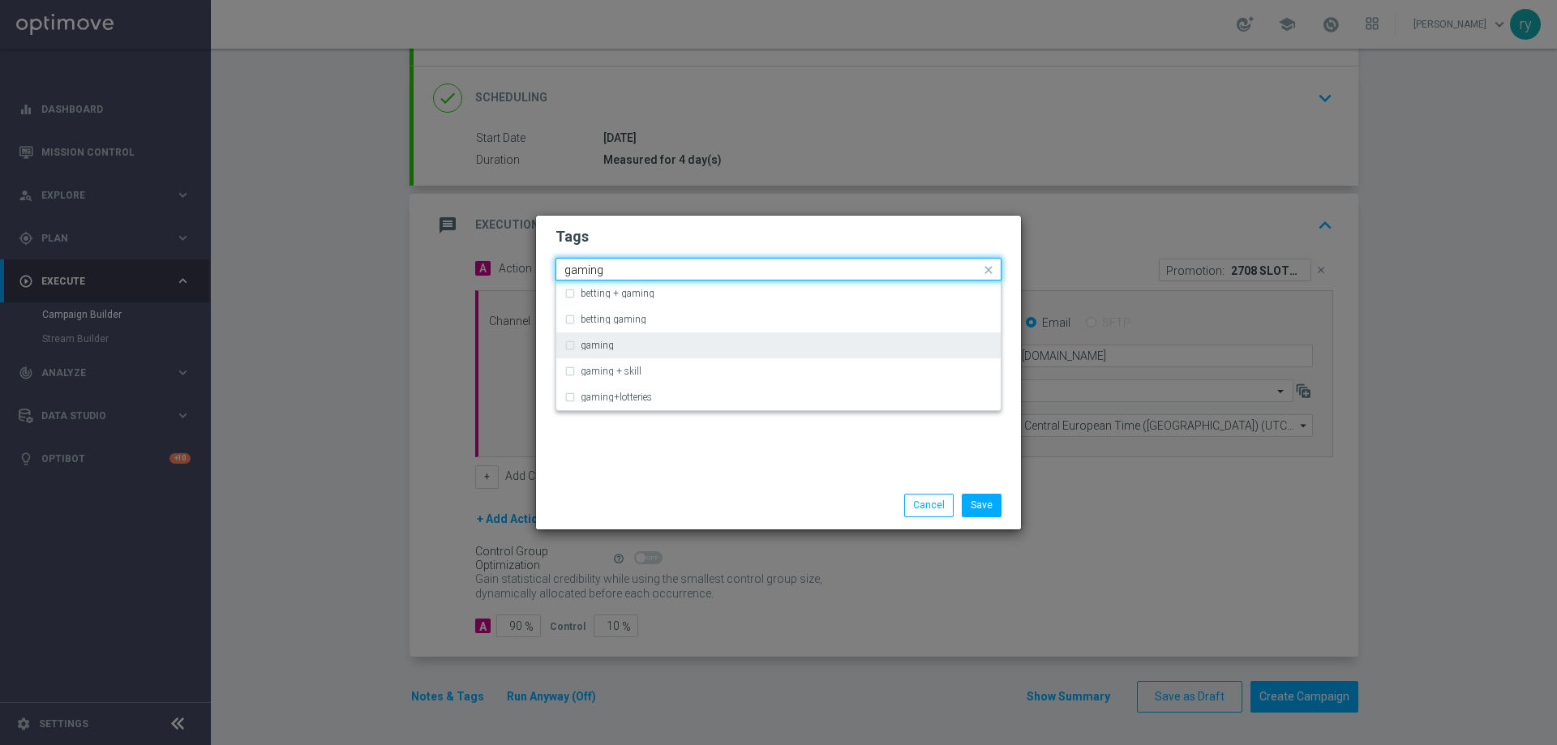
click at [695, 338] on div "gaming" at bounding box center [779, 346] width 428 height 26
type input "gaming"
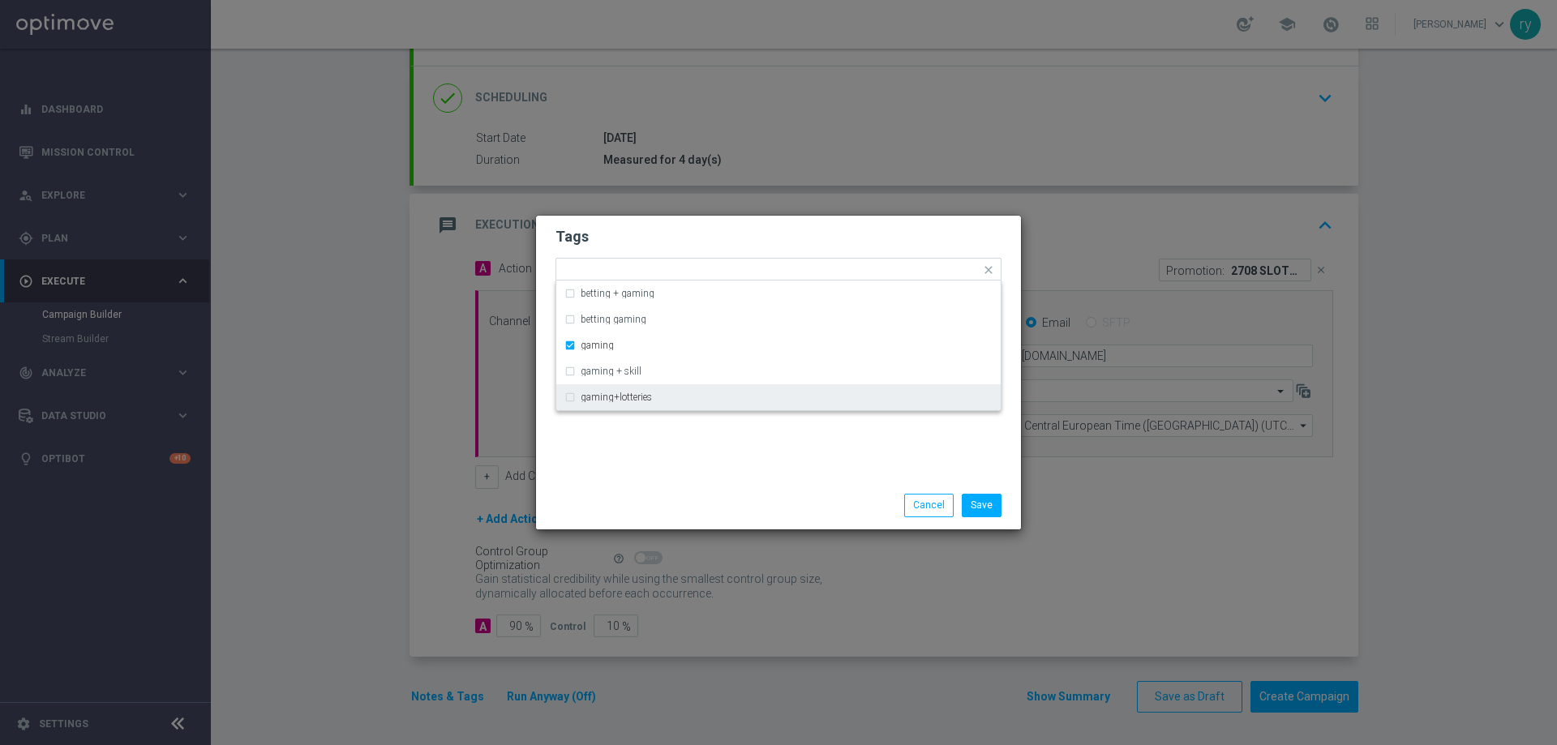
drag, startPoint x: 685, startPoint y: 447, endPoint x: 737, endPoint y: 346, distance: 113.2
click at [685, 447] on div "Tags Quick find × master × up-selling × cb ricarica × gaming betting + gaming b…" at bounding box center [778, 349] width 485 height 266
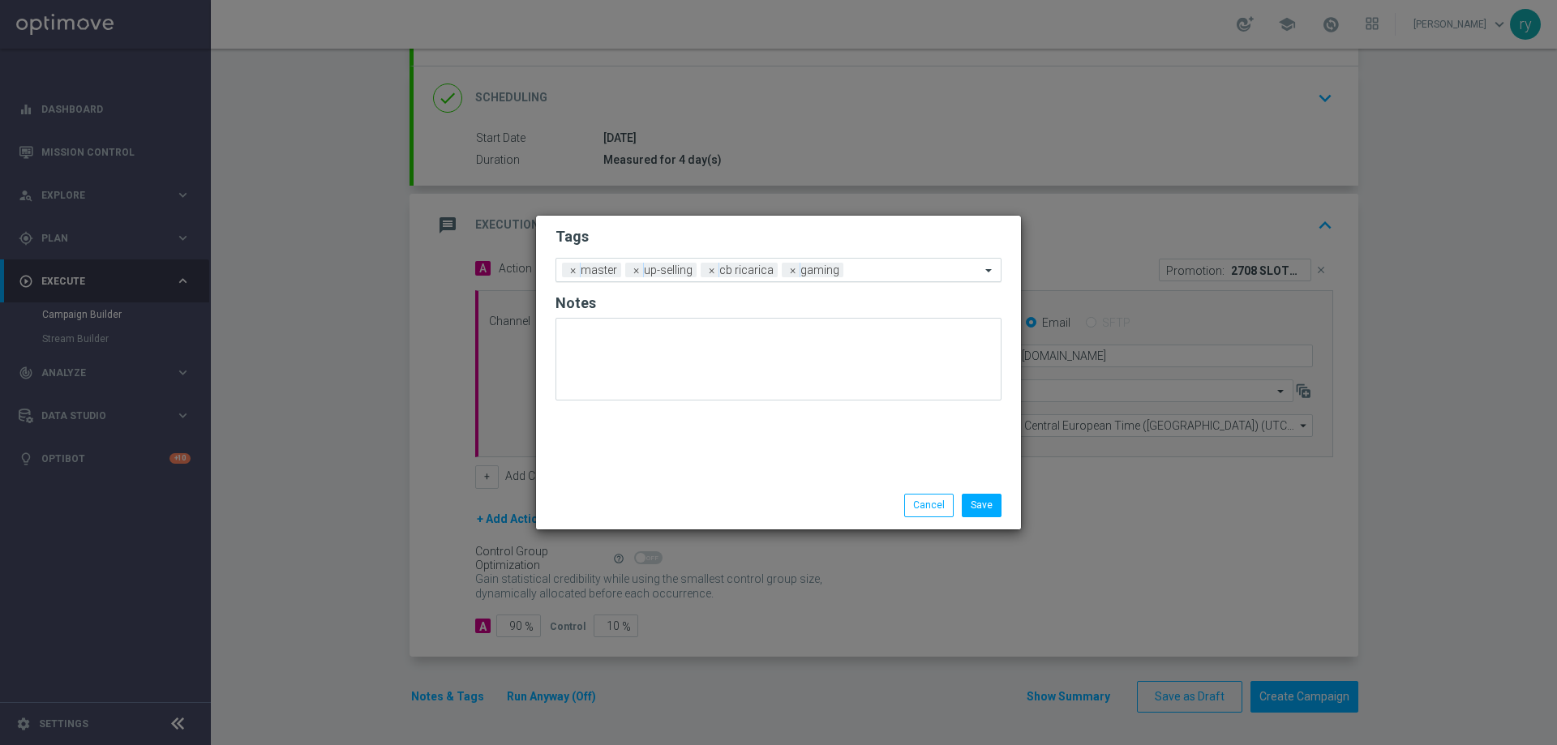
click at [858, 268] on input "text" at bounding box center [915, 271] width 131 height 14
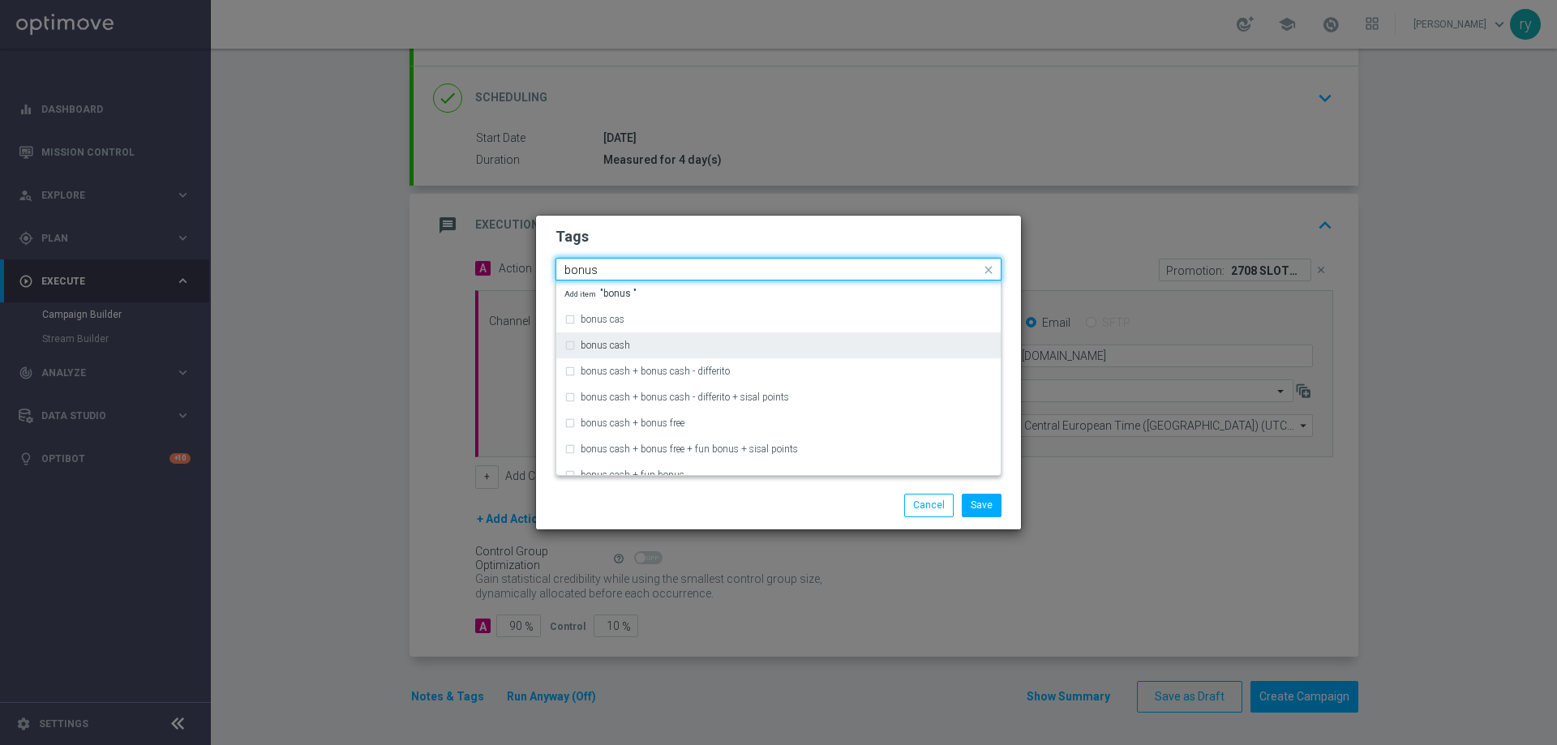
click at [642, 347] on div "bonus cash" at bounding box center [787, 346] width 412 height 10
type input "bonus"
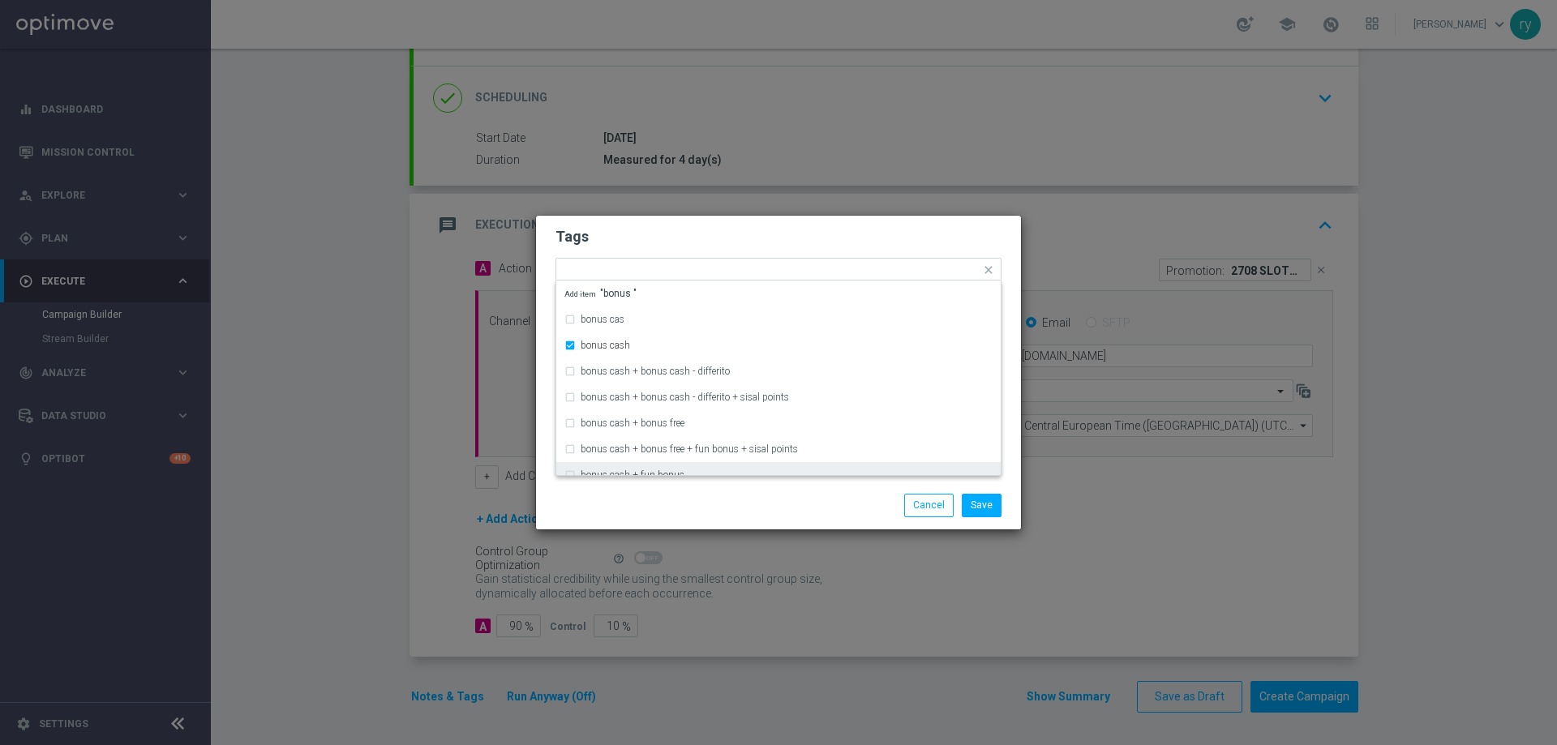
click at [685, 500] on div "Save Cancel" at bounding box center [778, 505] width 470 height 23
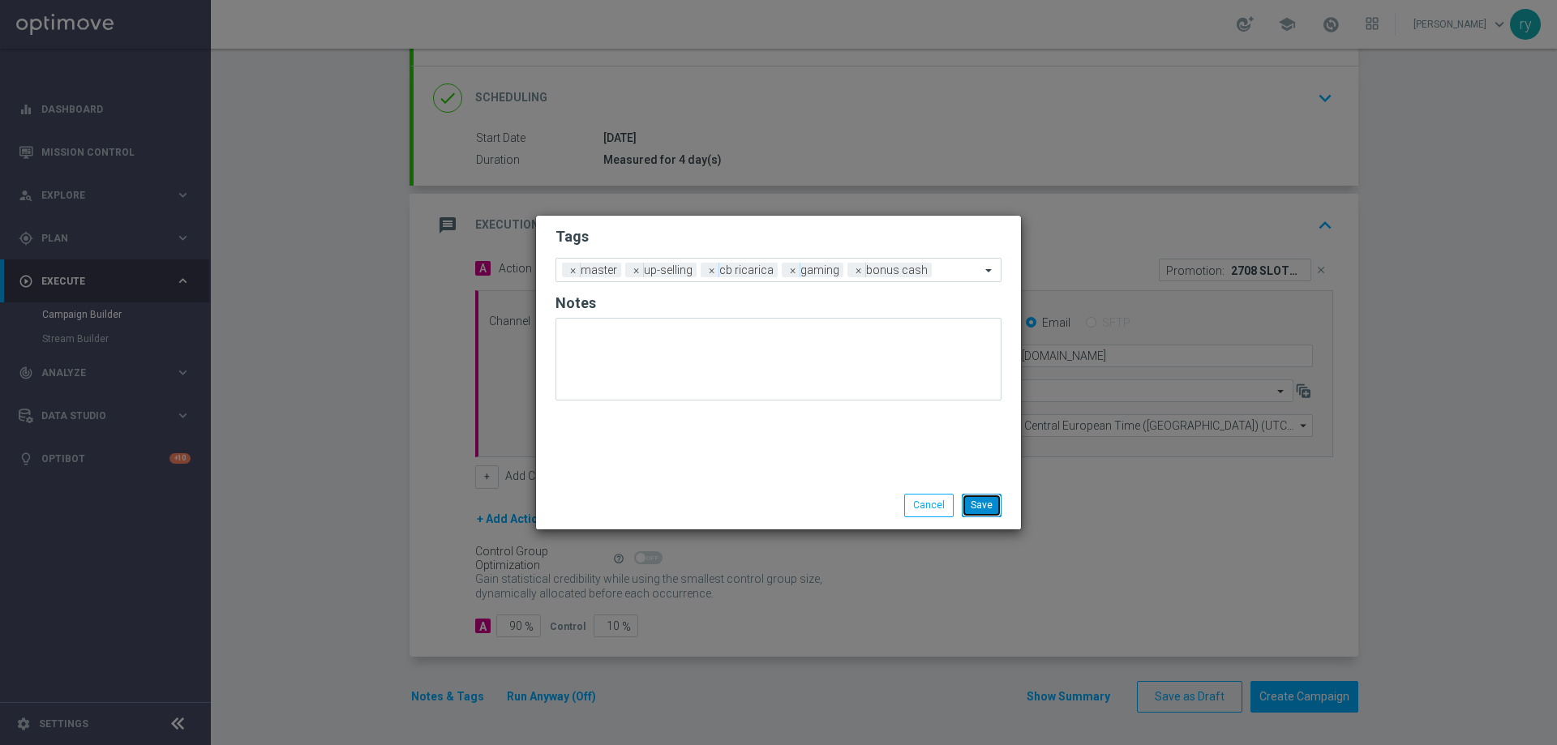
click at [981, 504] on button "Save" at bounding box center [982, 505] width 40 height 23
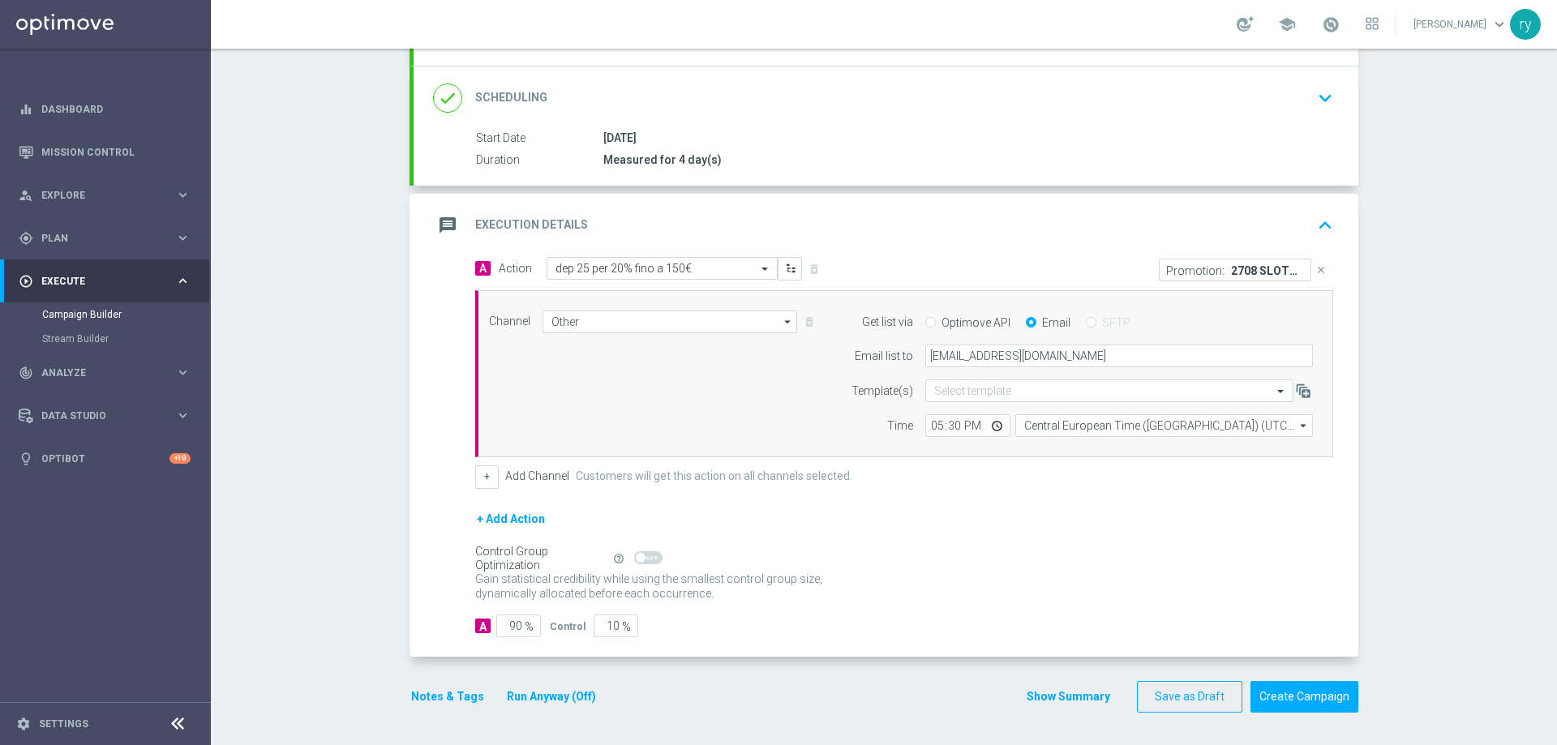
click at [1063, 694] on button "Show Summary" at bounding box center [1068, 697] width 85 height 19
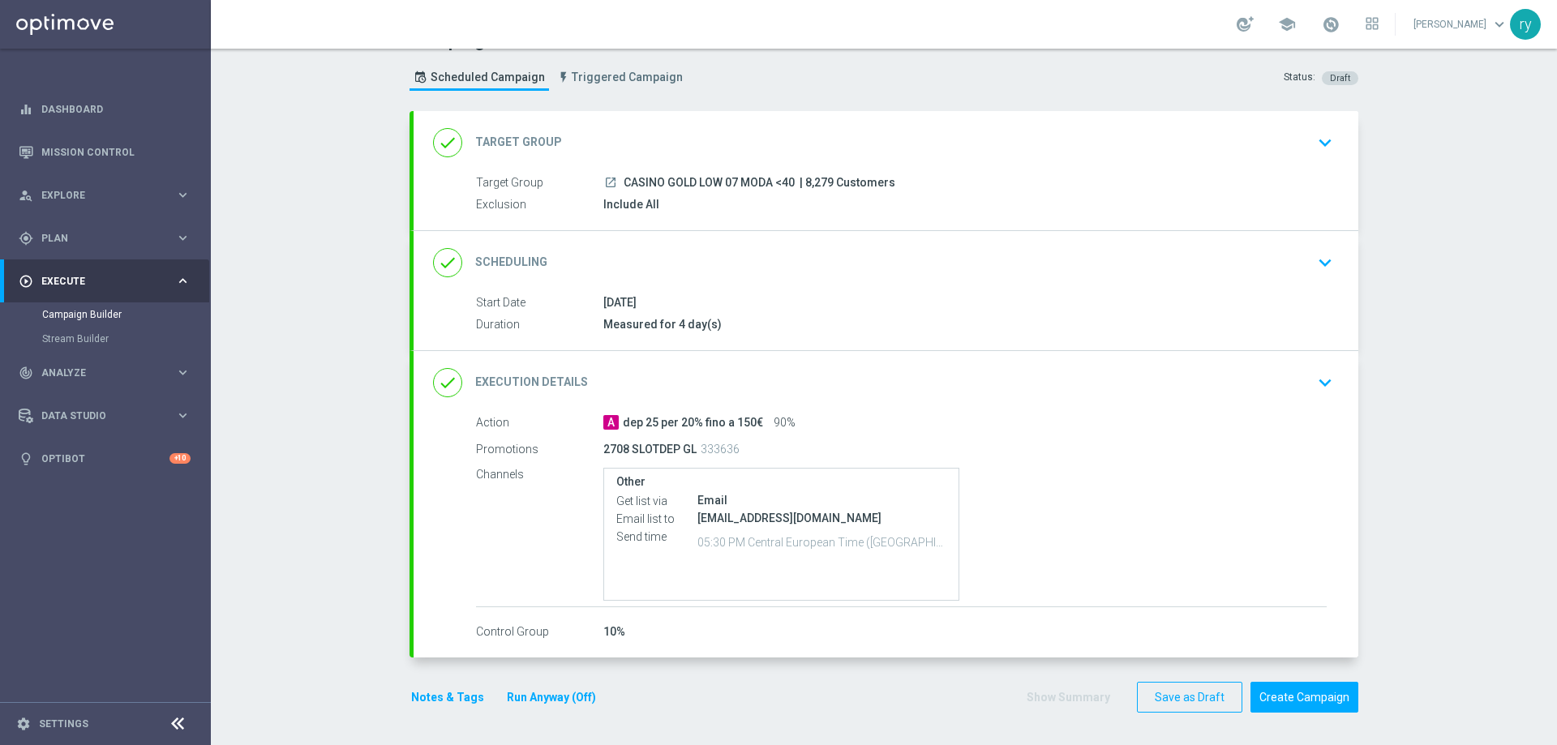
scroll to position [34, 0]
click at [447, 698] on button "Notes & Tags" at bounding box center [448, 698] width 76 height 20
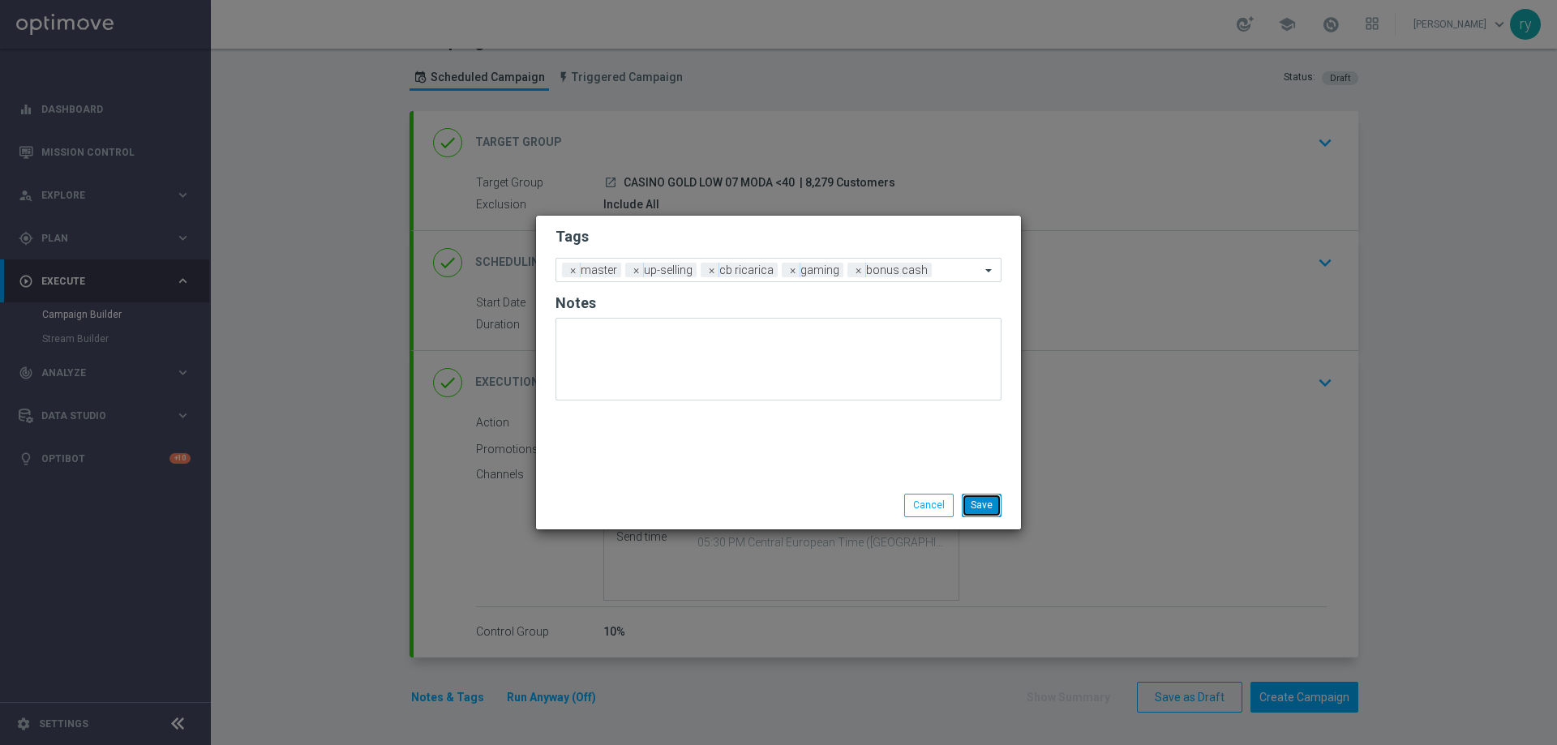
click at [977, 507] on button "Save" at bounding box center [982, 505] width 40 height 23
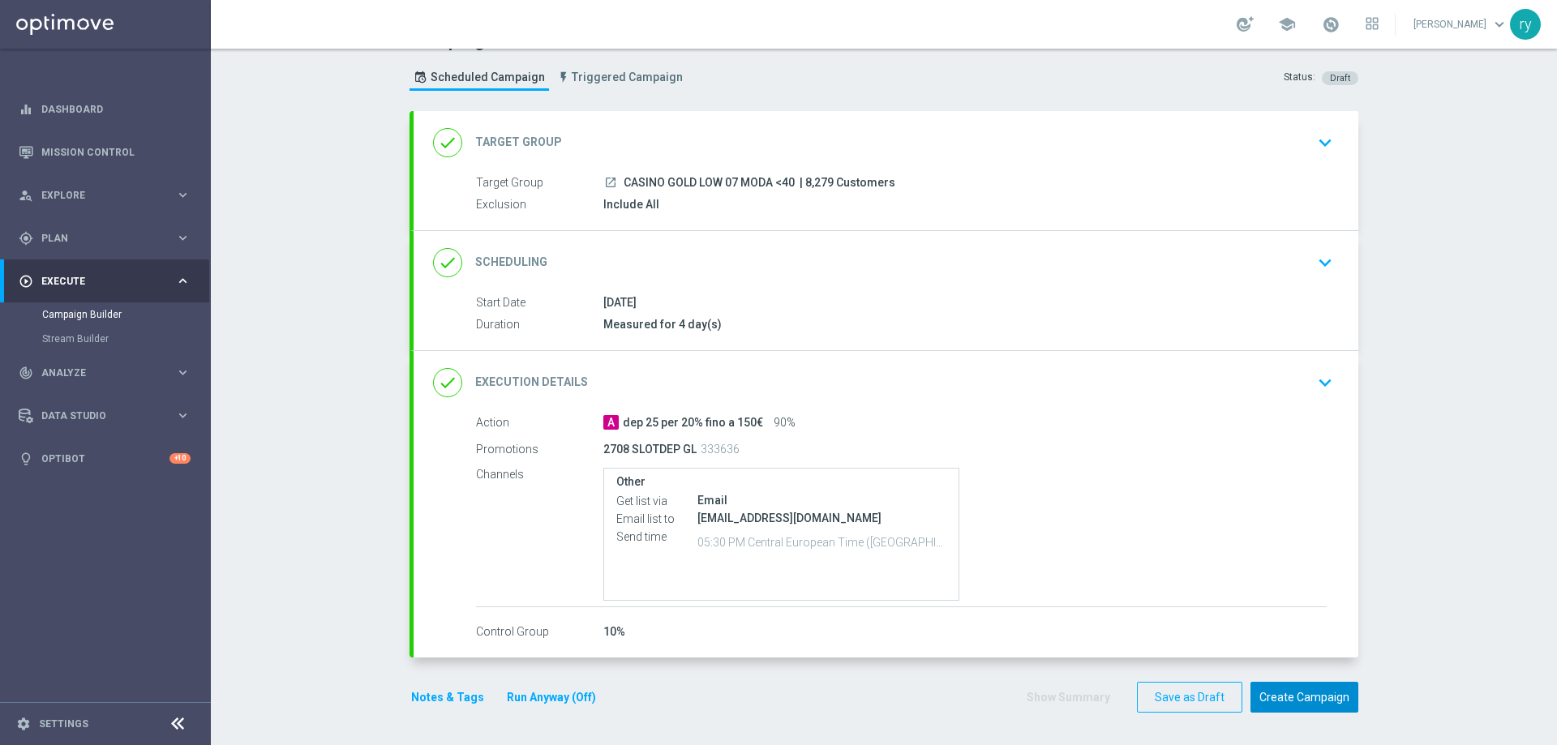
click at [1284, 700] on button "Create Campaign" at bounding box center [1305, 698] width 108 height 32
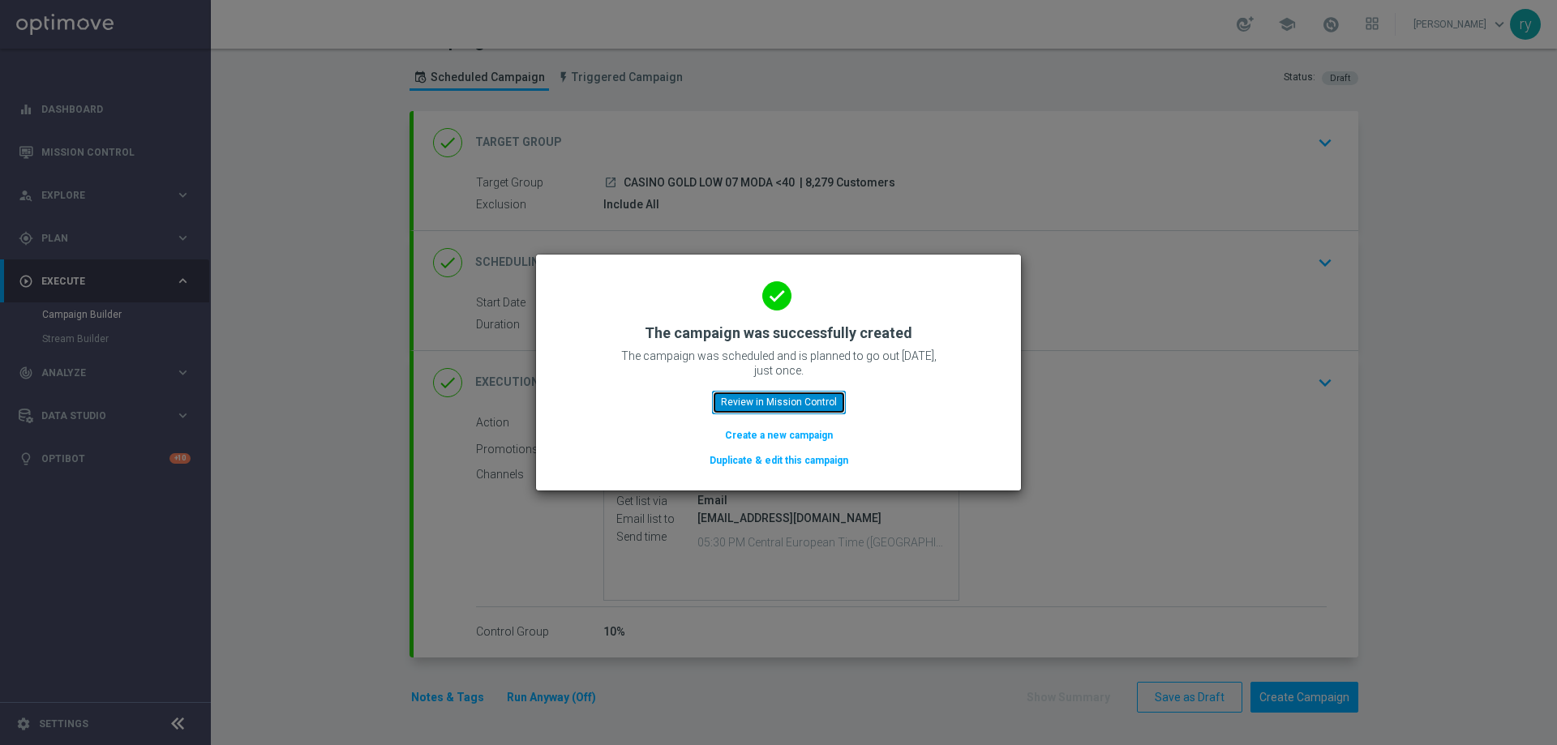
click at [737, 397] on button "Review in Mission Control" at bounding box center [779, 402] width 134 height 23
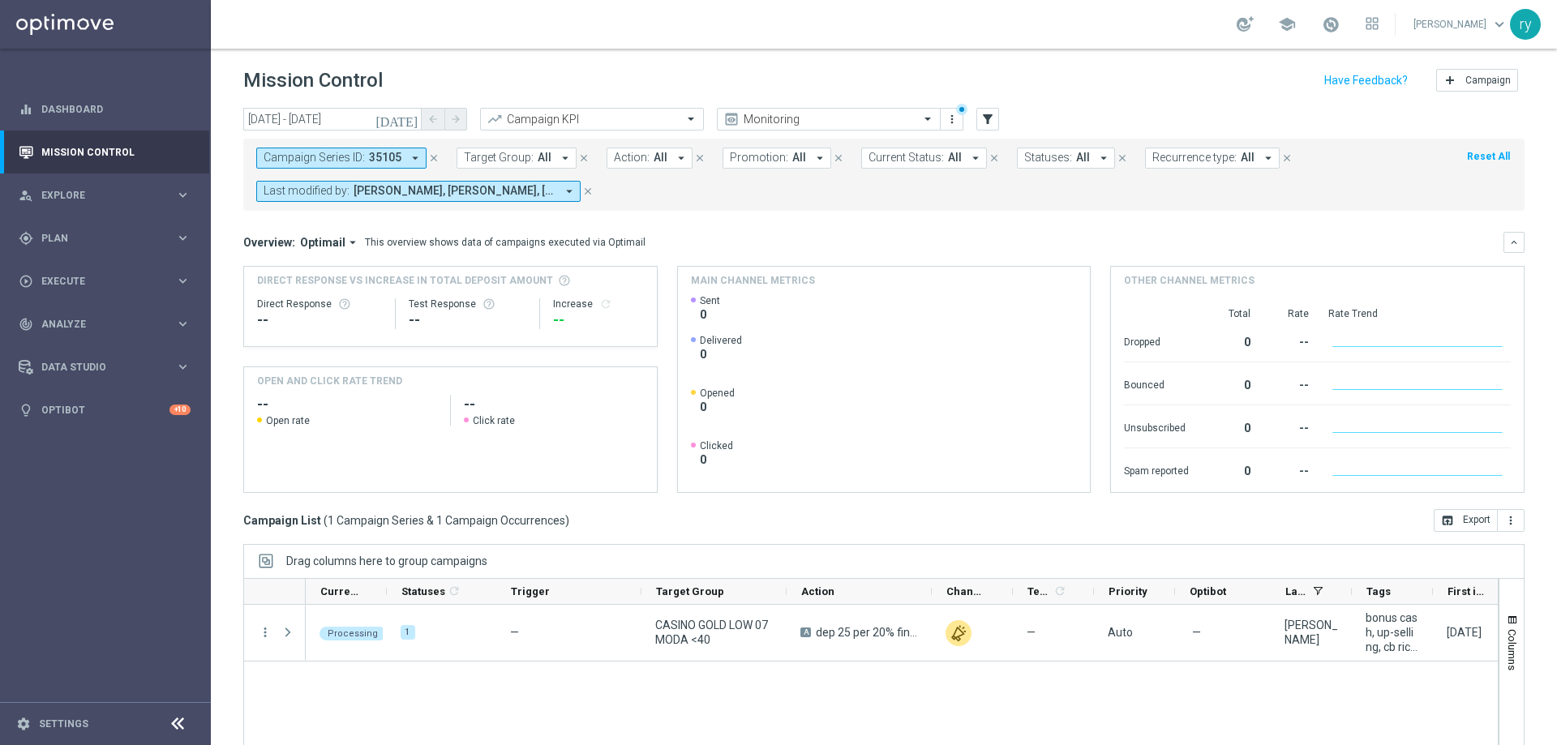
click at [414, 155] on icon "arrow_drop_down" at bounding box center [415, 158] width 15 height 15
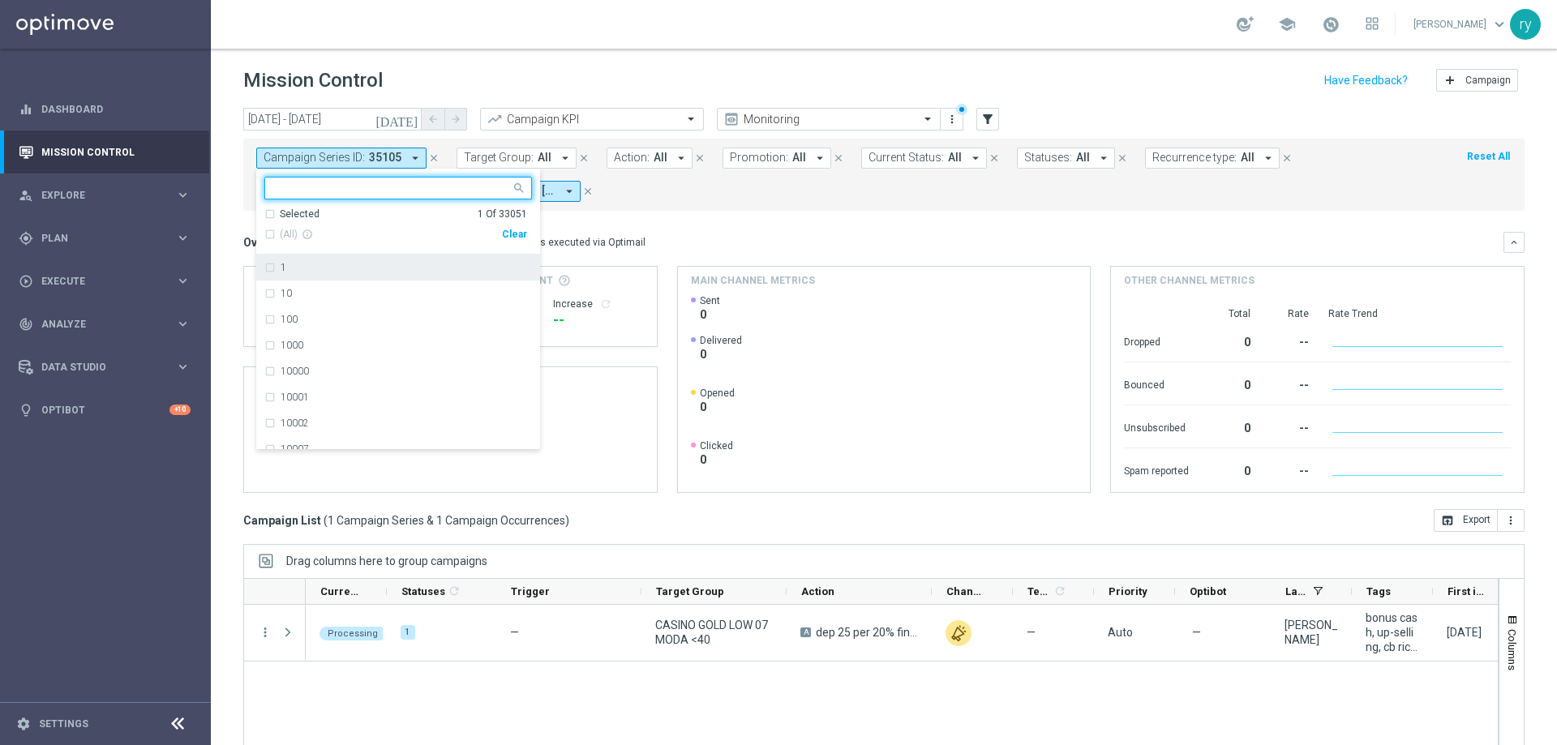
click at [0, 0] on div "Clear" at bounding box center [0, 0] width 0 height 0
click at [724, 211] on mini-dashboard "Overview: Optimail arrow_drop_down This overview shows data of campaigns execut…" at bounding box center [884, 360] width 1282 height 299
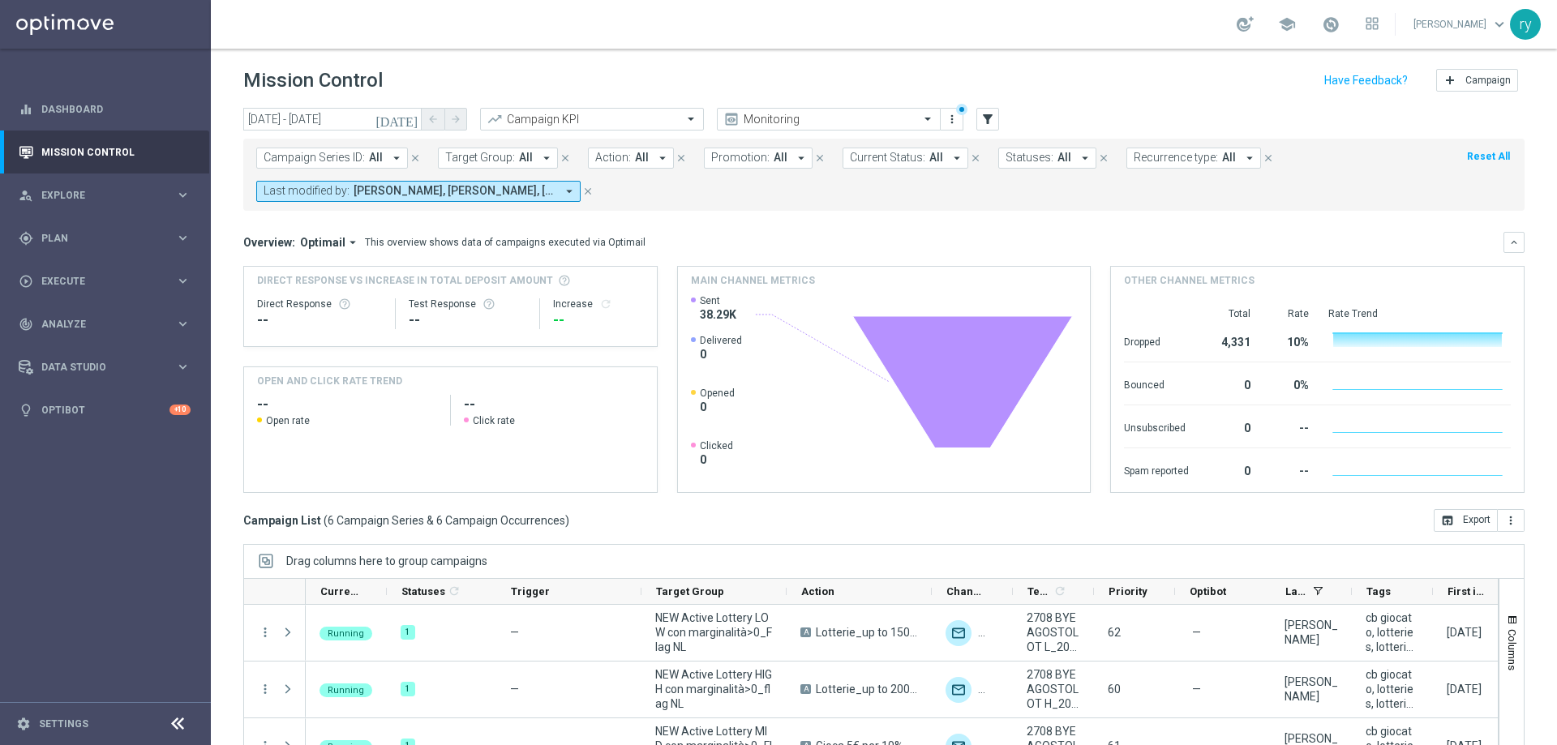
click at [573, 194] on icon "arrow_drop_down" at bounding box center [569, 191] width 15 height 15
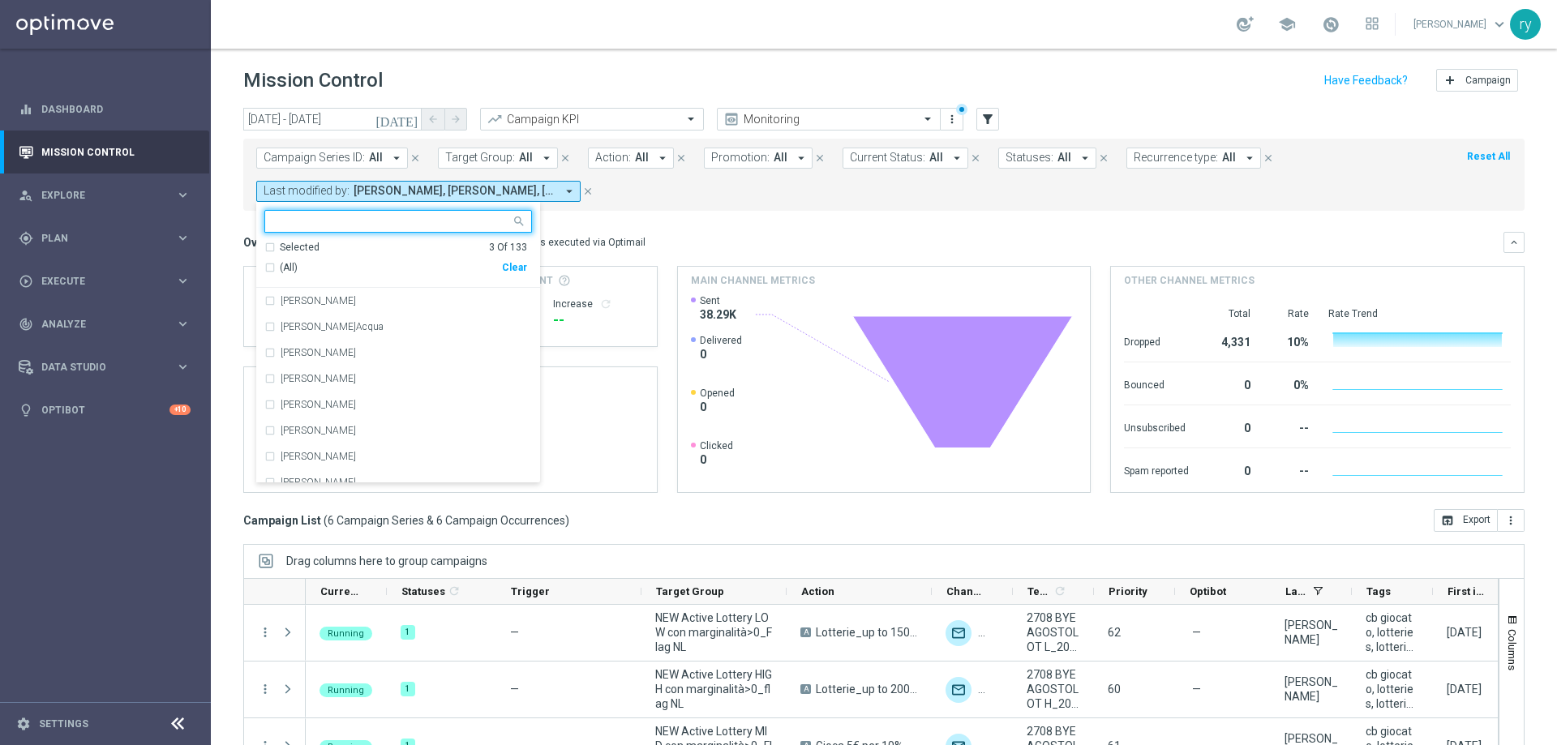
click at [0, 0] on div "Clear" at bounding box center [0, 0] width 0 height 0
click at [415, 219] on input "text" at bounding box center [392, 222] width 238 height 14
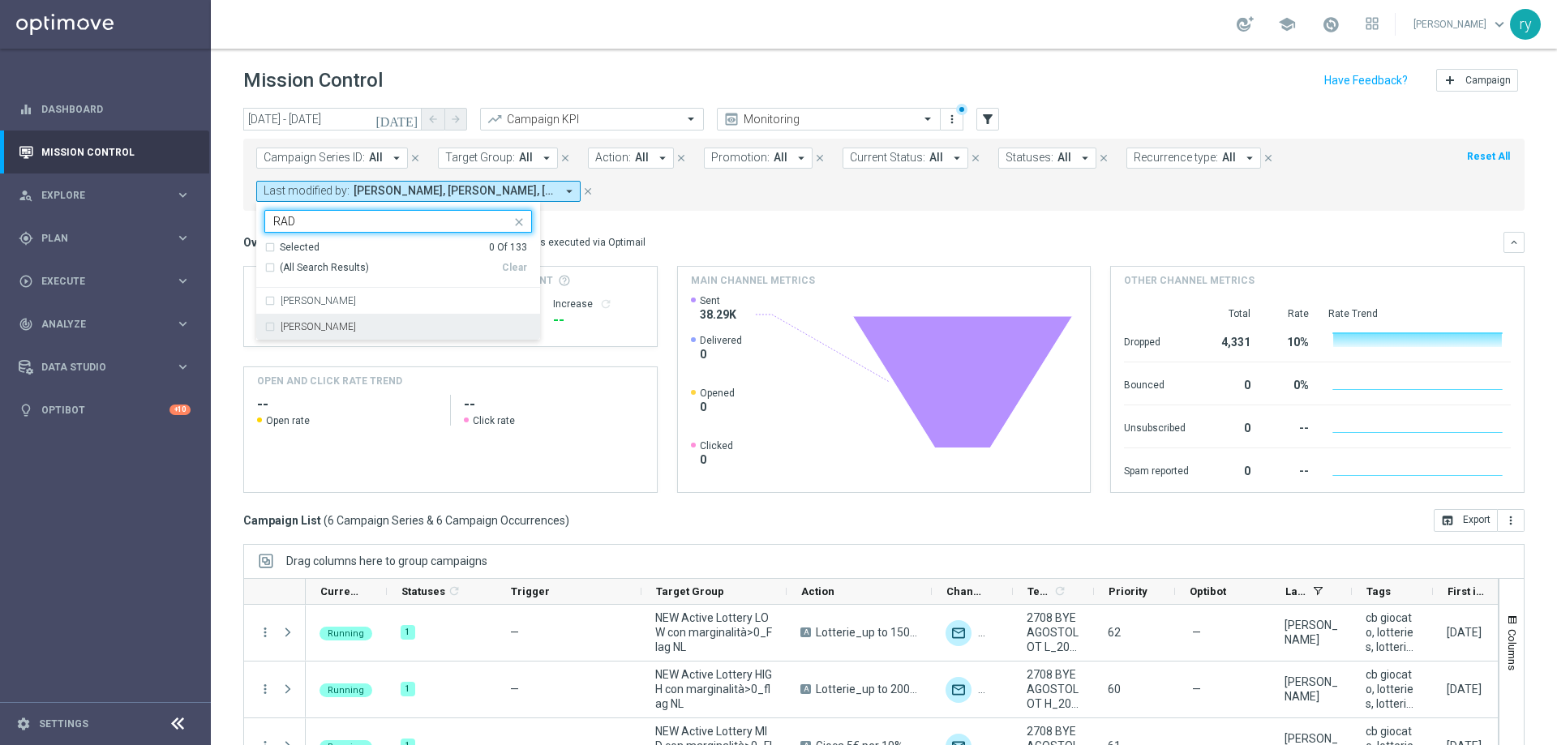
click at [333, 339] on div "[PERSON_NAME]" at bounding box center [398, 327] width 268 height 26
type input "RAD"
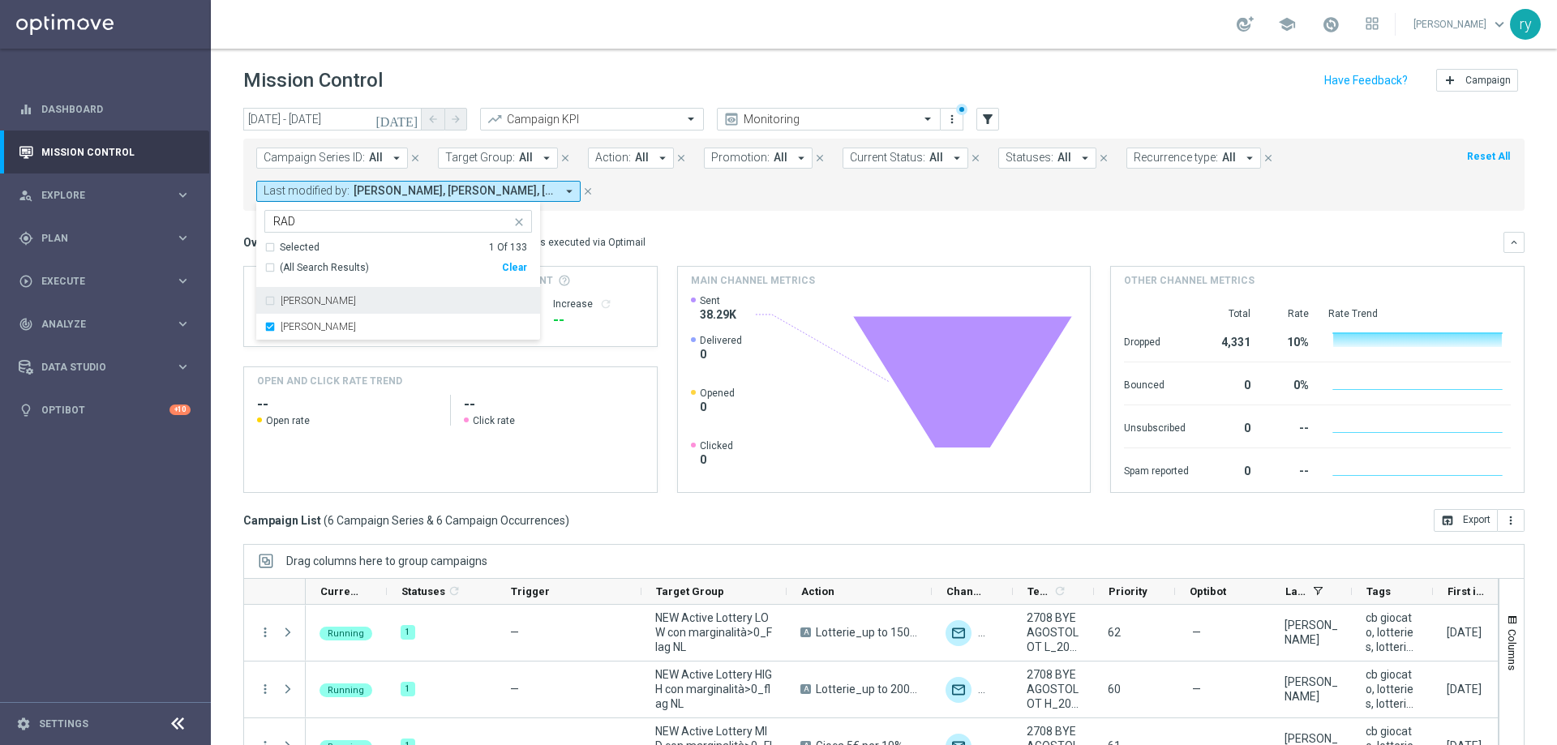
click at [681, 238] on div "Overview: Optimail arrow_drop_down This overview shows data of campaigns execut…" at bounding box center [873, 242] width 1261 height 15
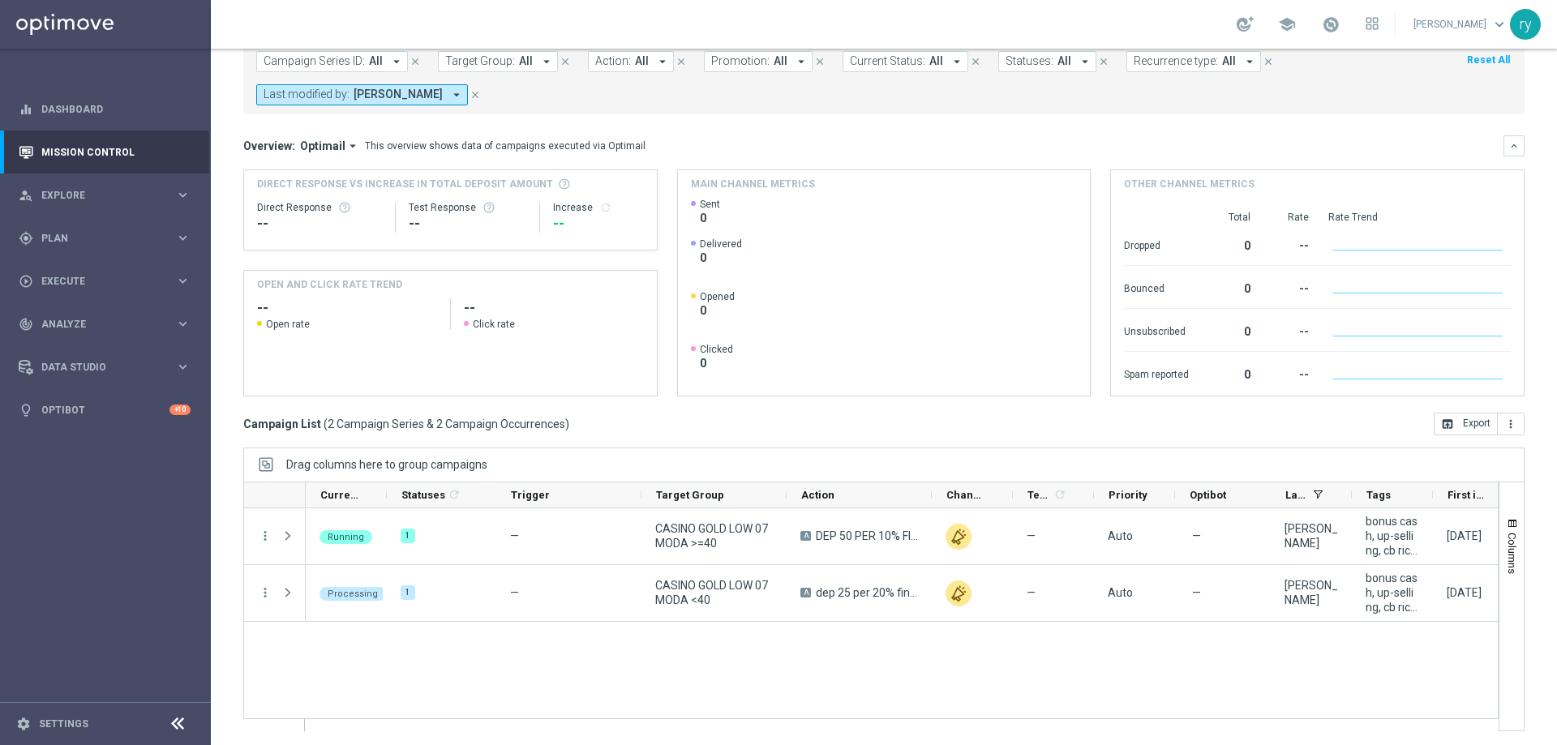
scroll to position [99, 0]
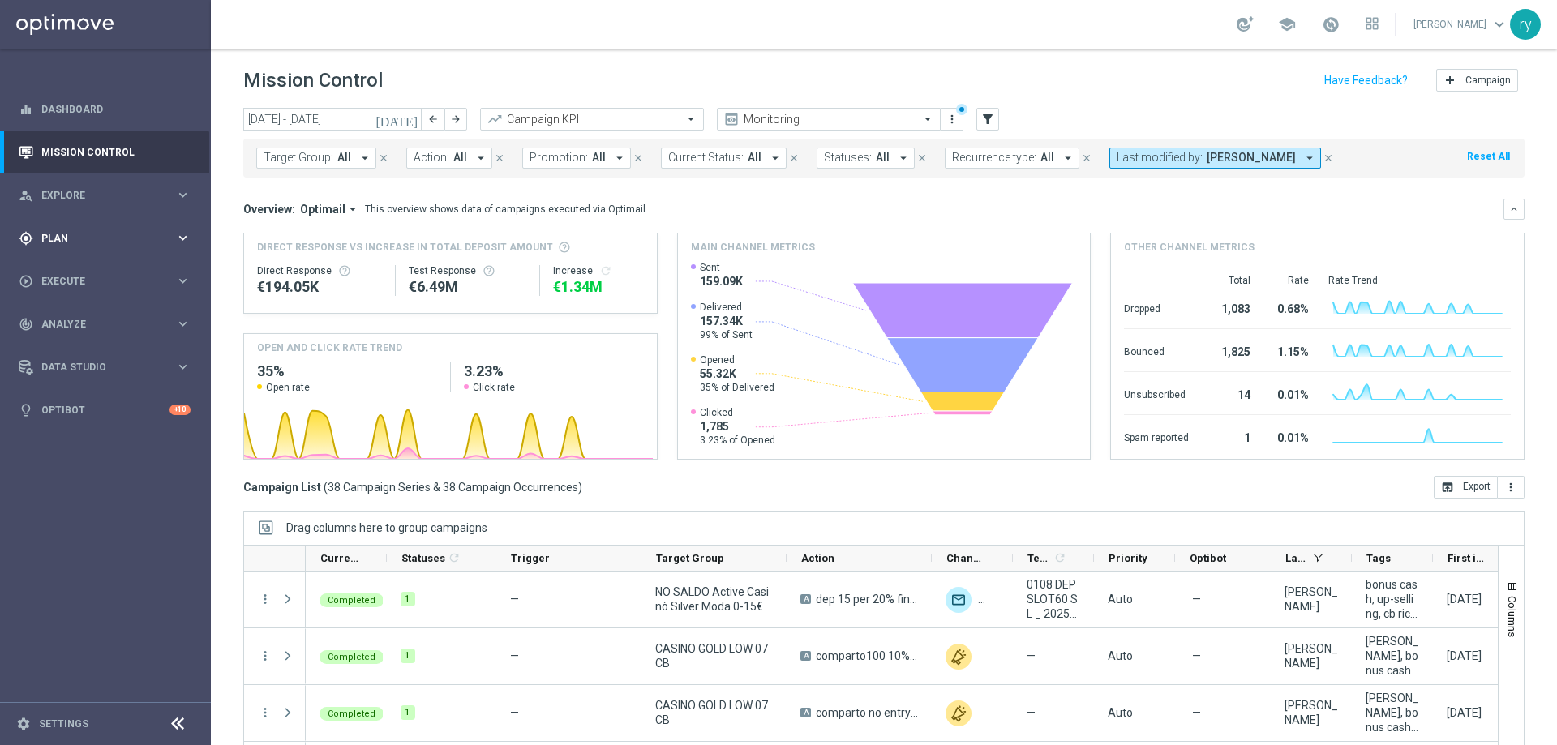
click at [107, 231] on div "gps_fixed Plan" at bounding box center [97, 238] width 157 height 15
click at [105, 281] on span "Execute" at bounding box center [108, 282] width 134 height 10
click at [329, 127] on input "01 Aug 2025 - 31 Aug 2025" at bounding box center [332, 119] width 178 height 23
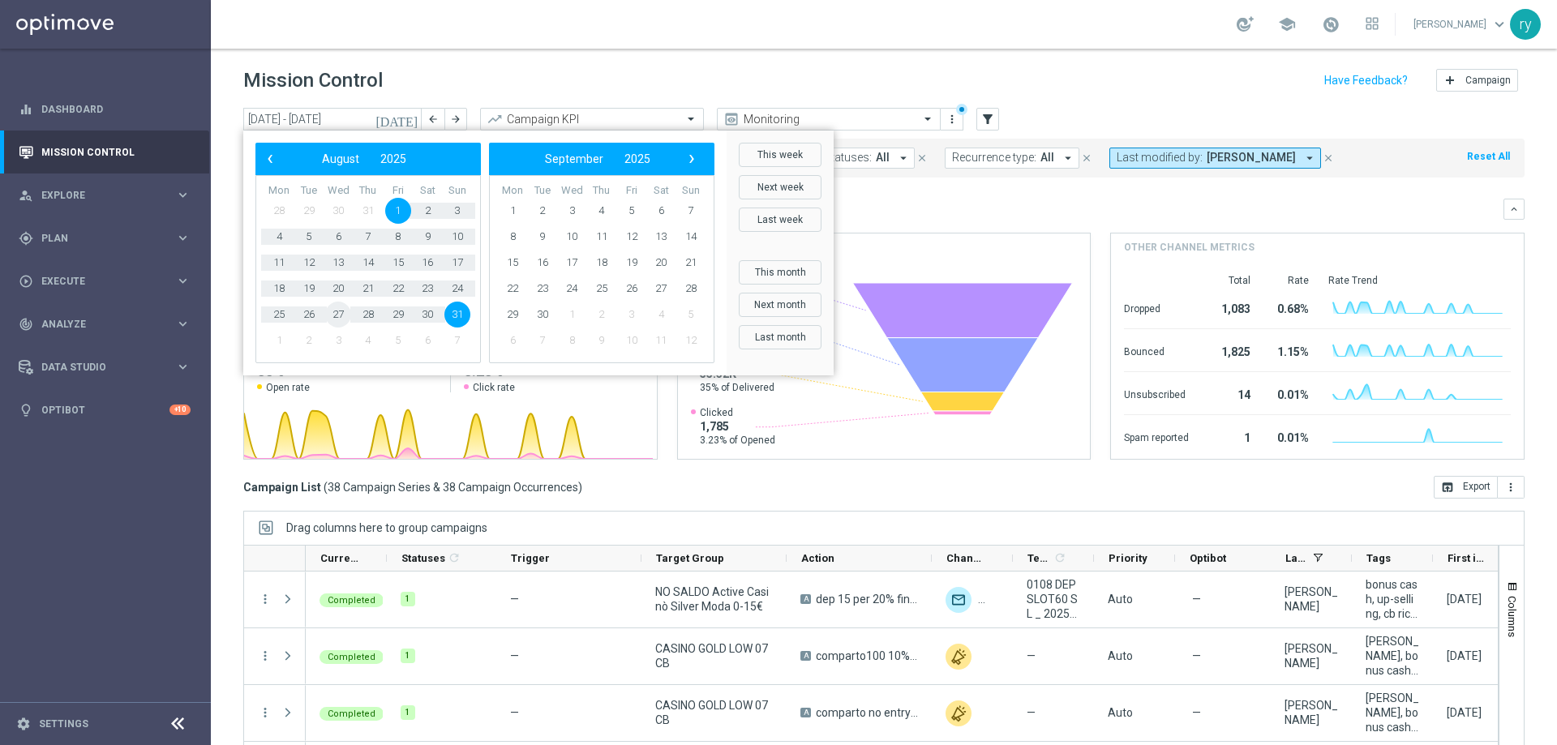
click at [338, 309] on span "27" at bounding box center [338, 315] width 26 height 26
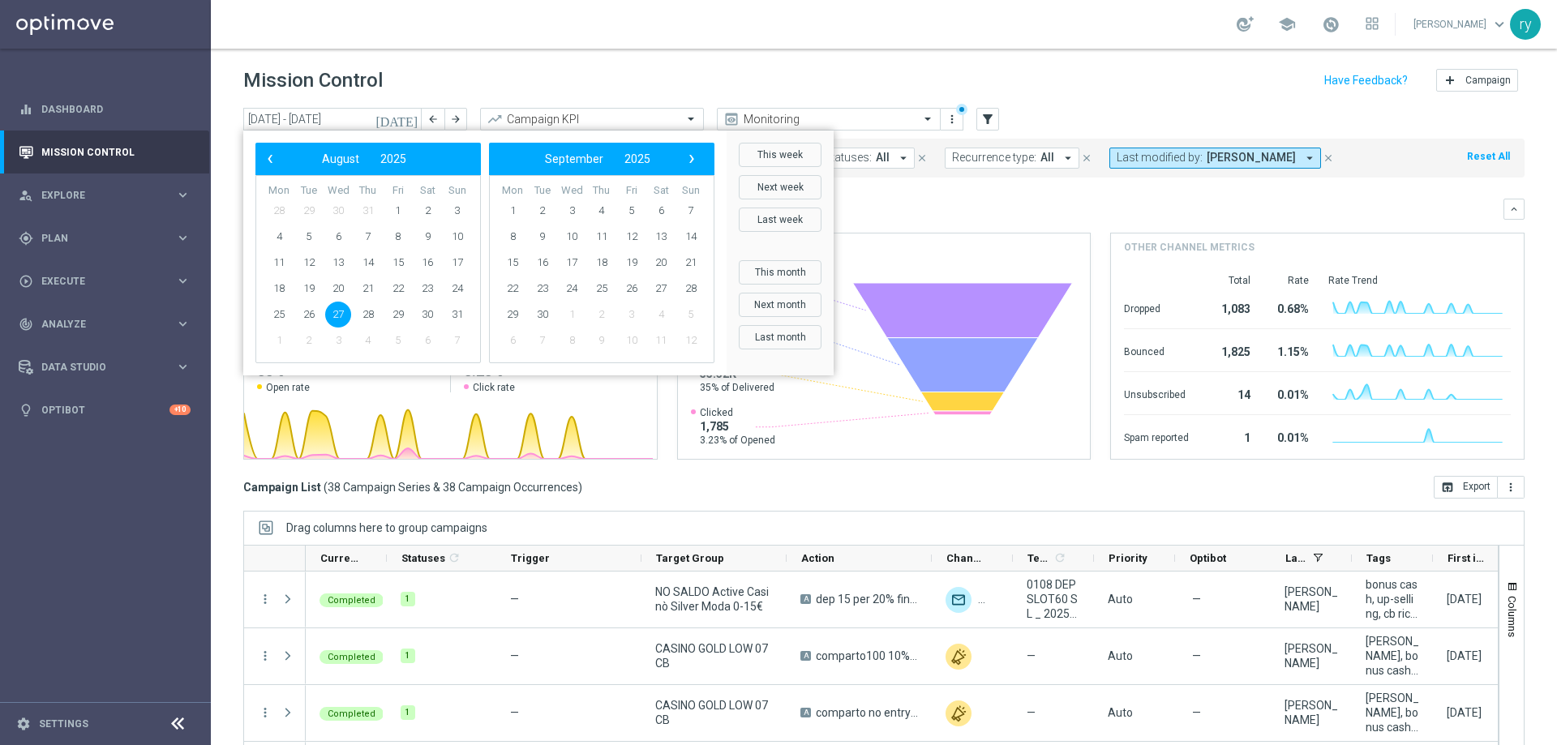
click at [338, 309] on span "27" at bounding box center [338, 315] width 26 height 26
type input "[DATE] - [DATE]"
